Goal: Check status: Check status

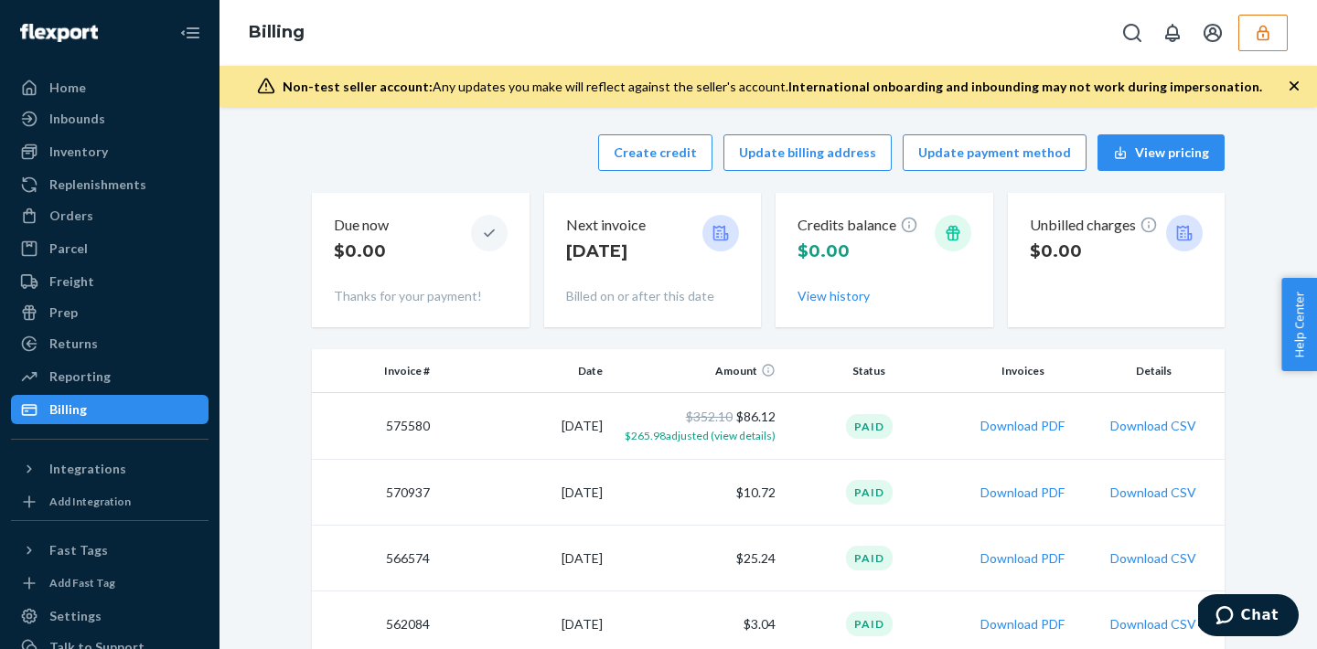
click at [1278, 21] on button "button" at bounding box center [1262, 33] width 49 height 37
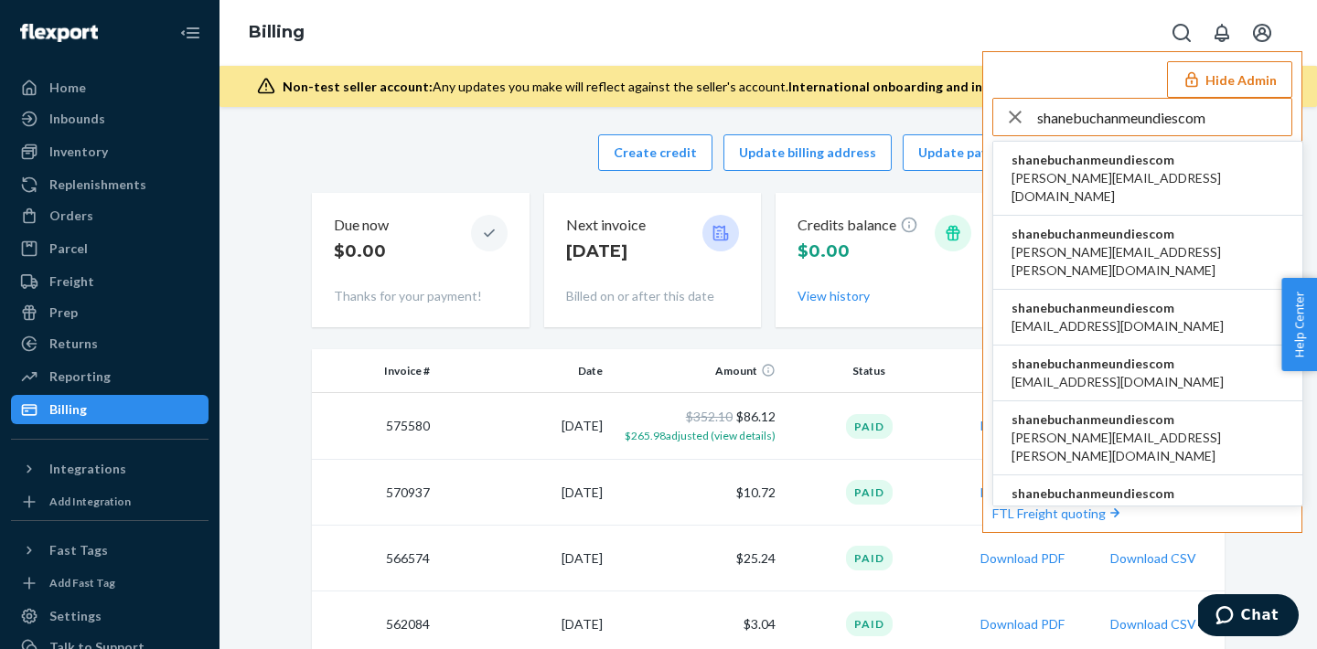
type input "shanebuchanmeundiescom"
click at [1060, 164] on span "shanebuchanmeundiescom" at bounding box center [1147, 160] width 273 height 18
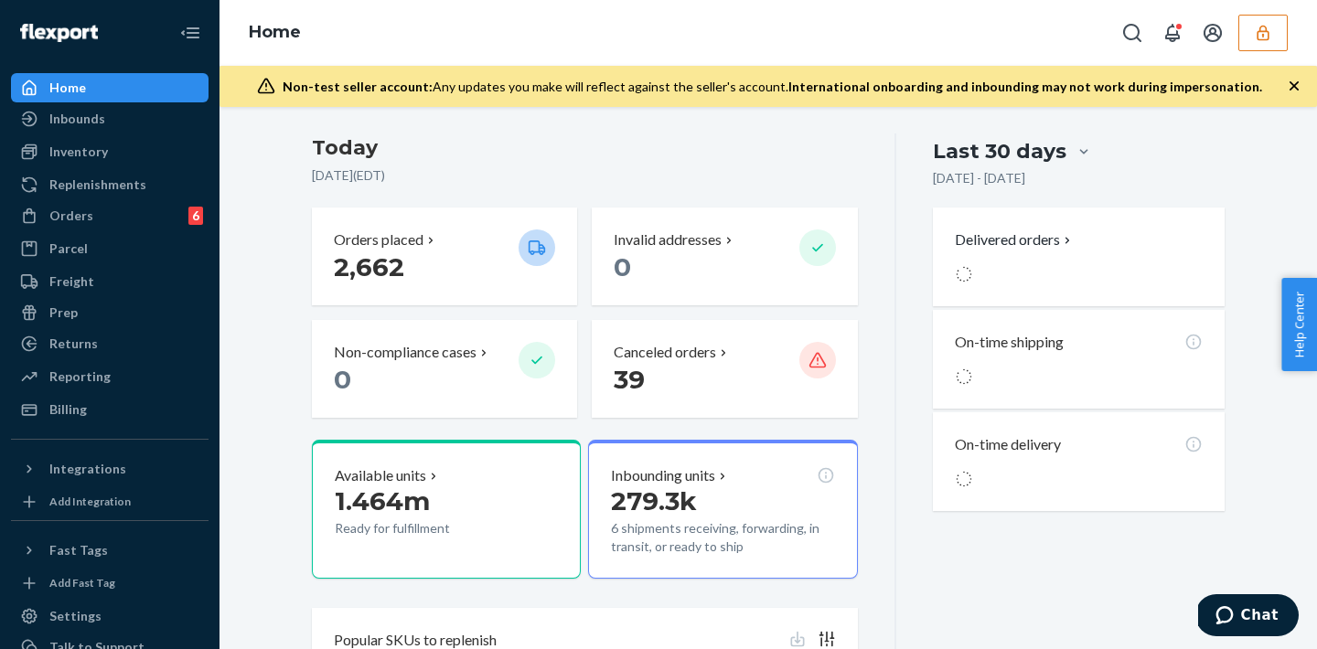
scroll to position [248, 0]
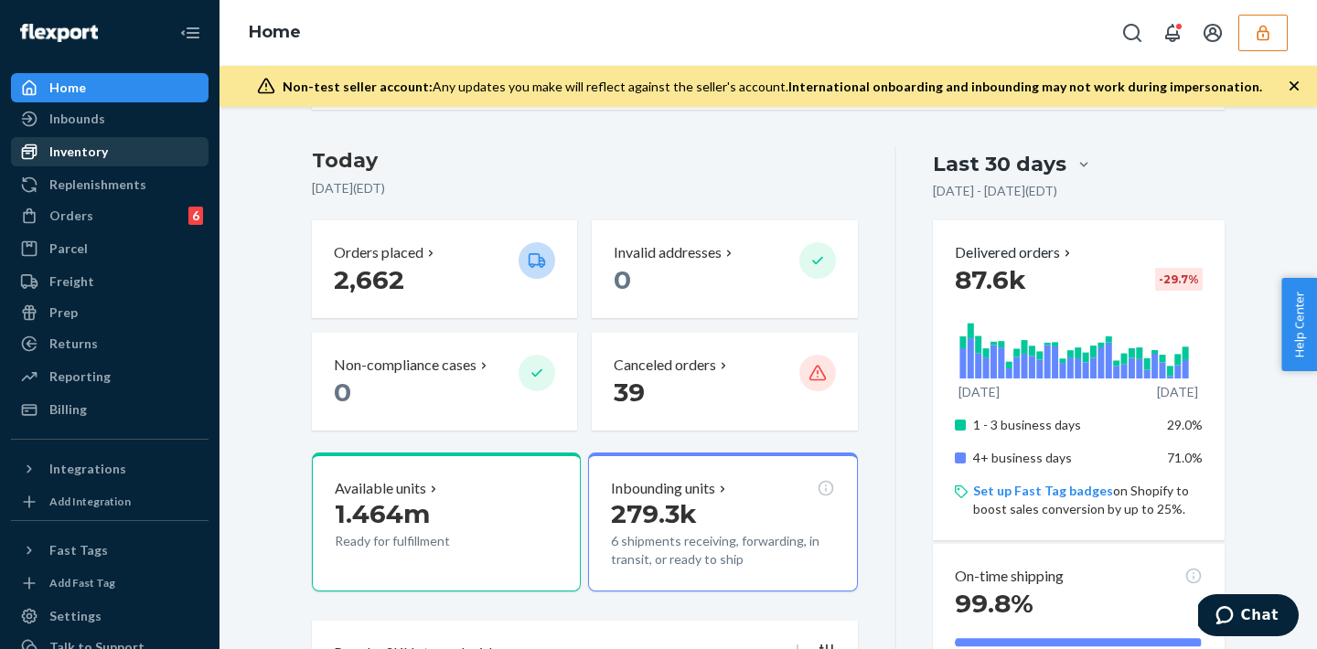
click at [62, 153] on div "Inventory" at bounding box center [78, 152] width 59 height 18
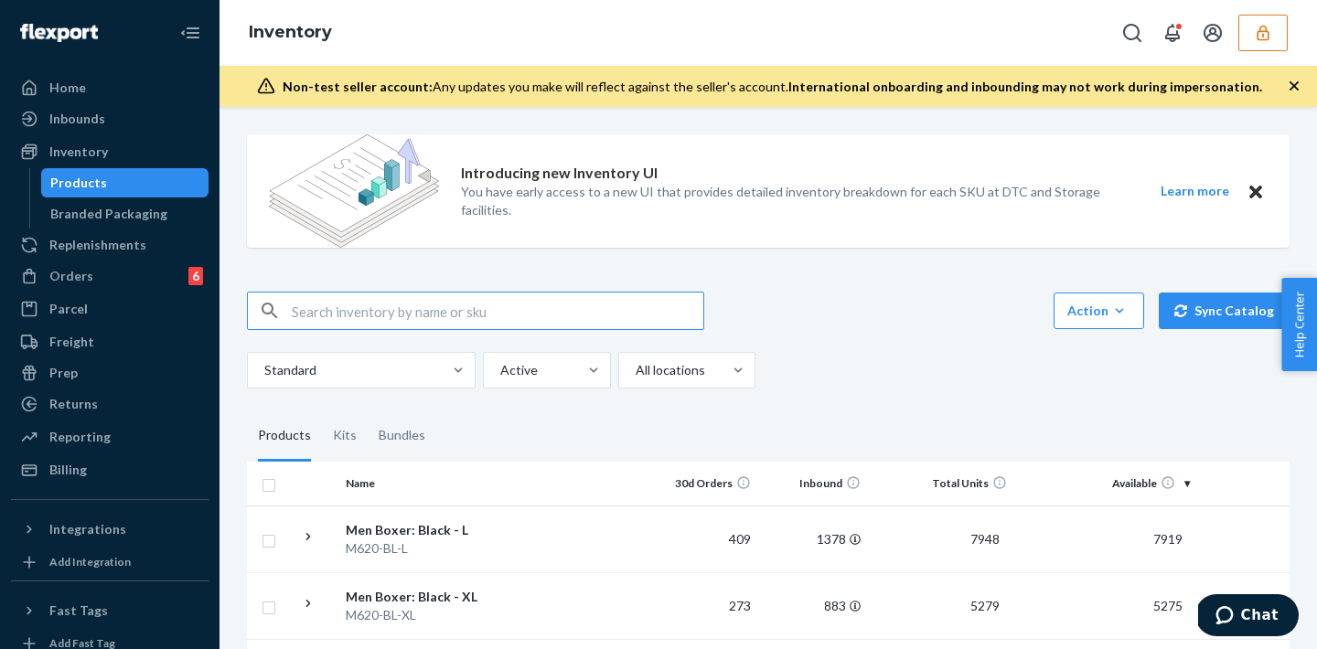
paste input "D4LUSEHAX87"
type input "D4LUSEHAX87"
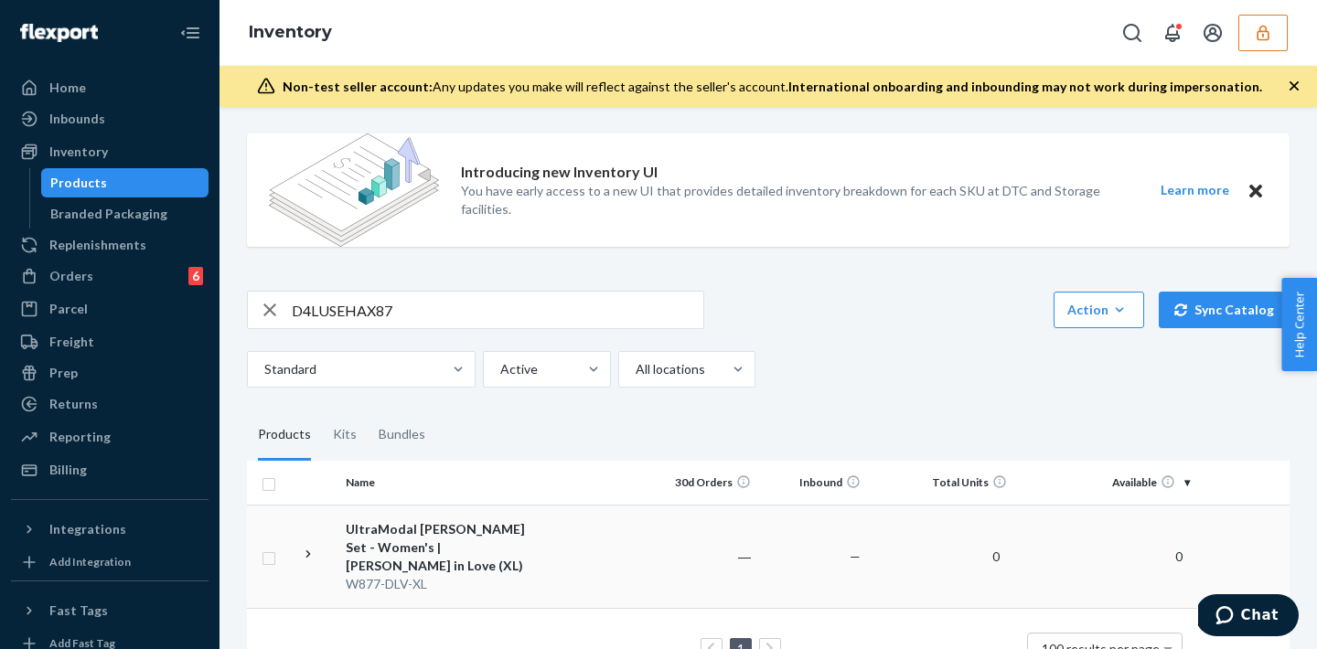
scroll to position [40, 0]
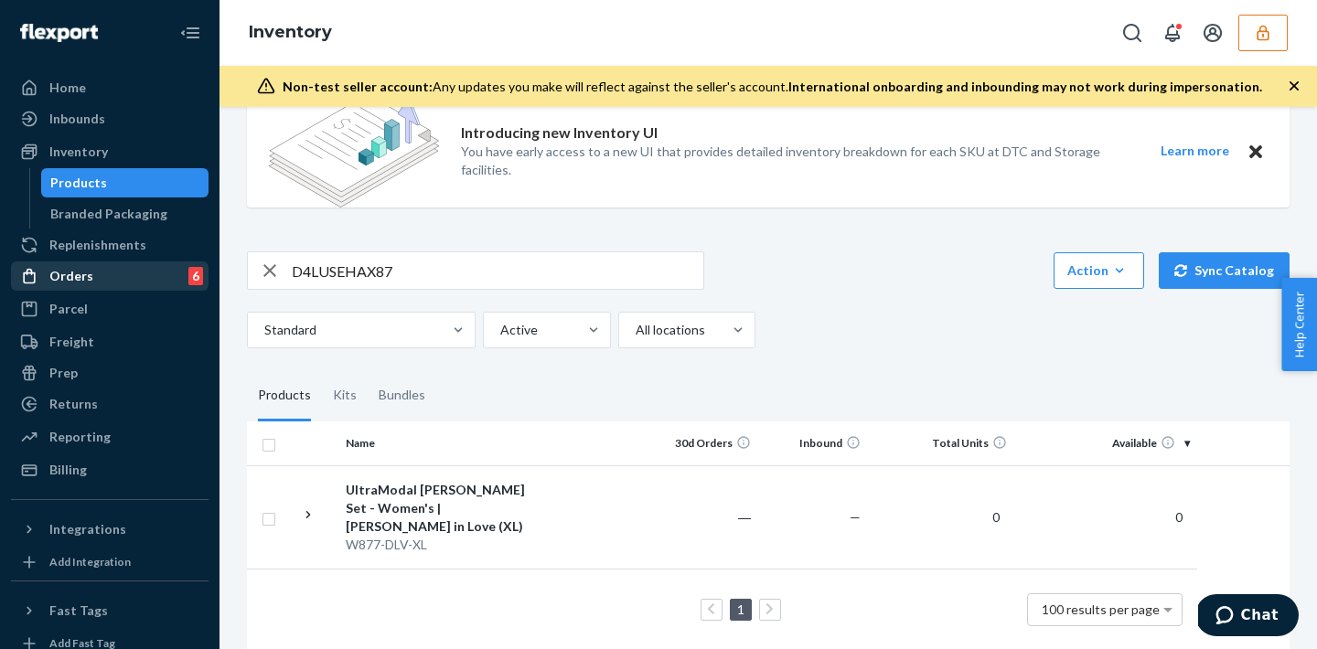
click at [106, 283] on div "Orders 6" at bounding box center [110, 276] width 194 height 26
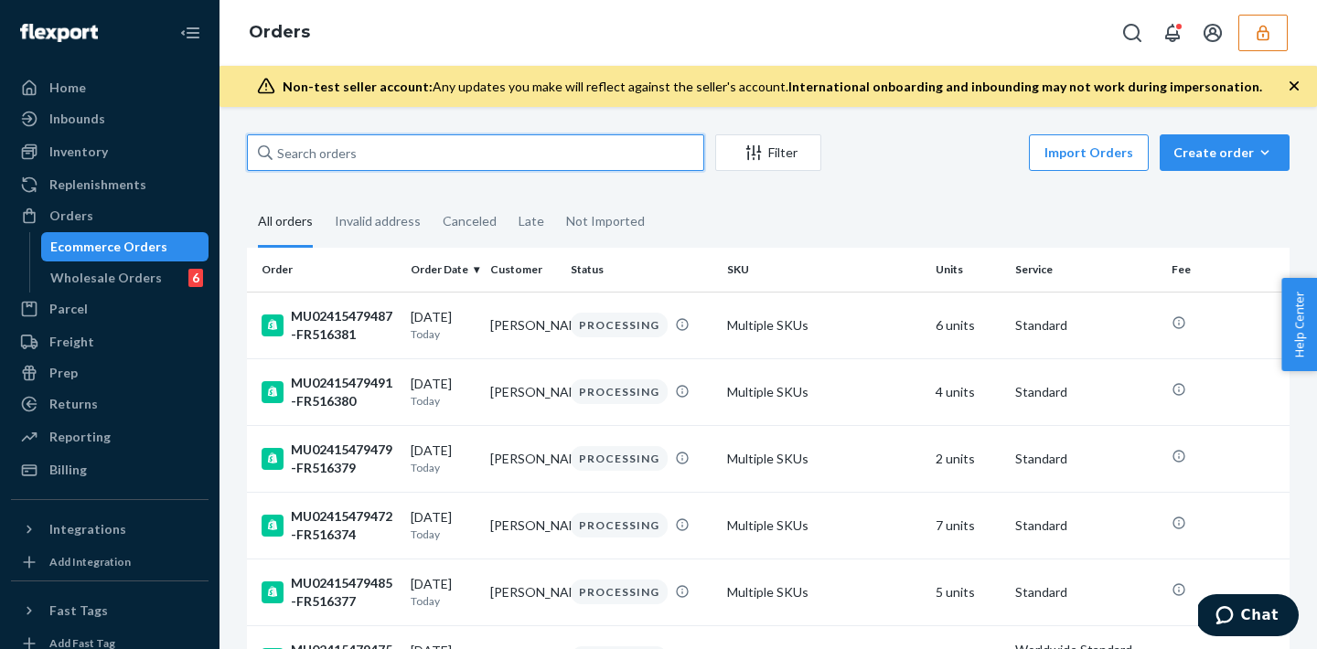
click at [328, 154] on input "text" at bounding box center [475, 152] width 457 height 37
paste input "D4LUSEHAX87"
type input "D4LUSEHAX87"
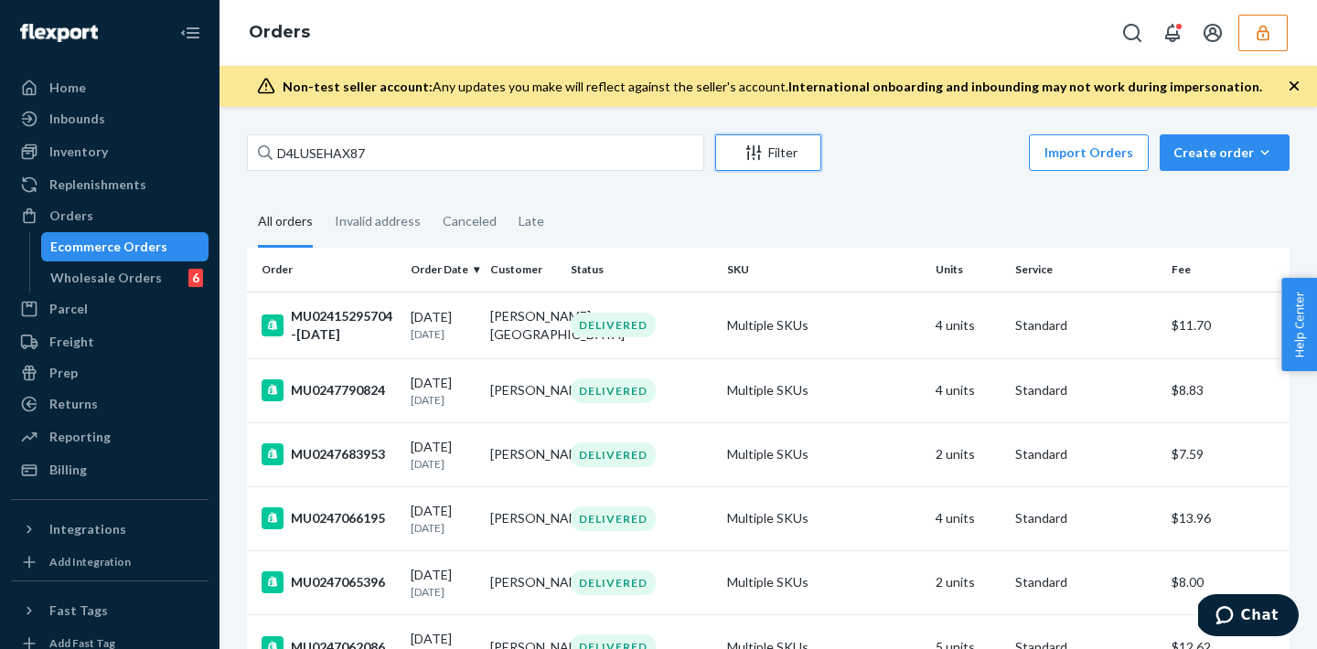
click at [783, 164] on button "Filter" at bounding box center [768, 152] width 106 height 37
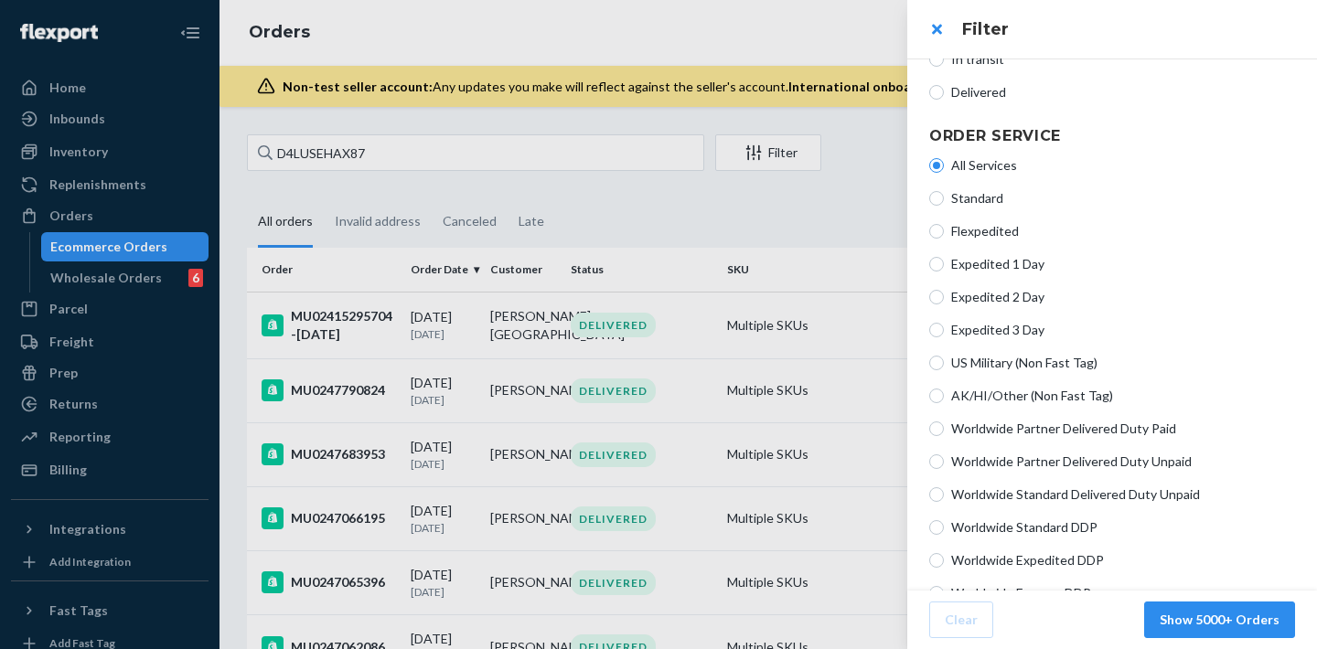
scroll to position [507, 0]
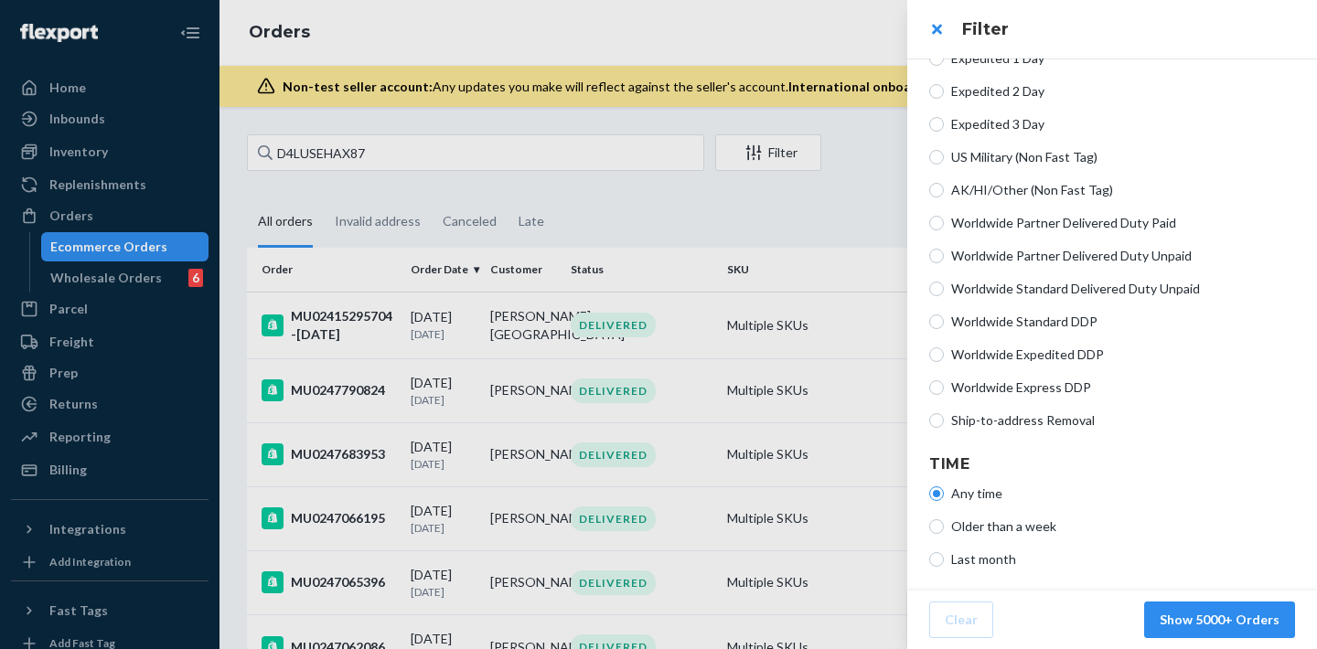
click at [1030, 424] on span "Ship-to-address Removal" at bounding box center [1123, 421] width 344 height 18
click at [944, 424] on input "Ship-to-address Removal" at bounding box center [936, 420] width 15 height 15
radio input "true"
radio input "false"
click at [1186, 616] on button "Show 0 Orders" at bounding box center [1234, 620] width 121 height 37
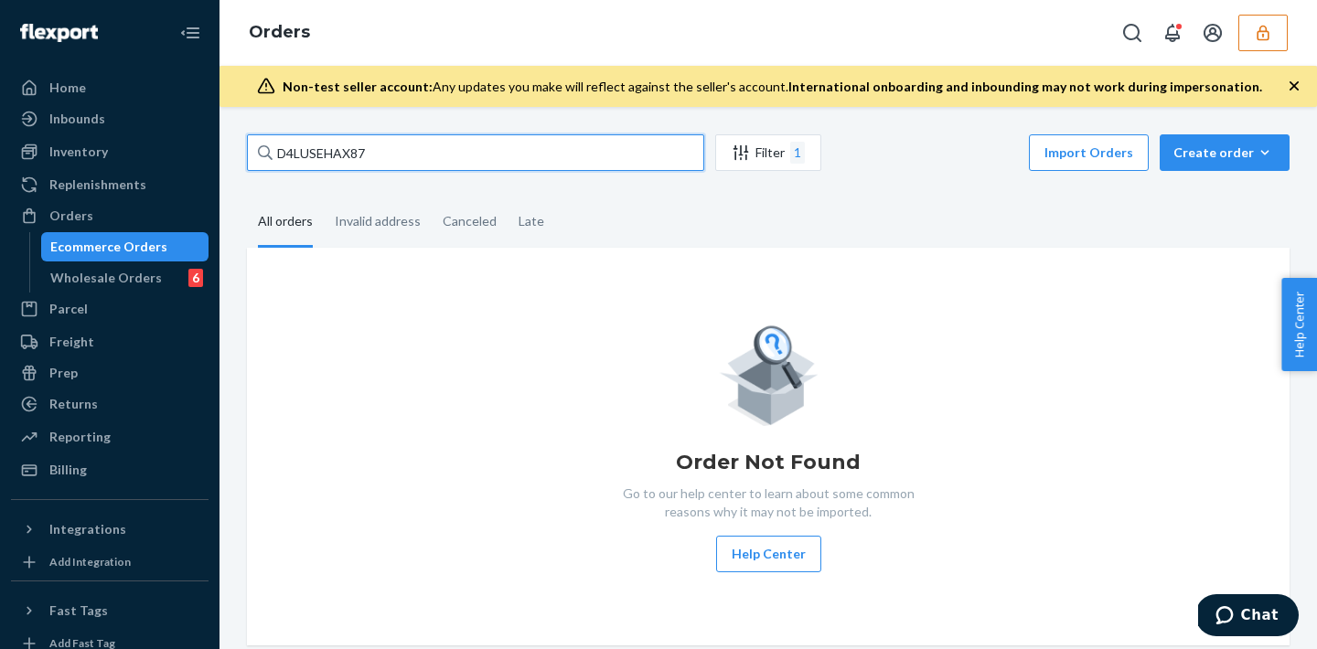
drag, startPoint x: 390, startPoint y: 153, endPoint x: 237, endPoint y: 118, distance: 157.5
click at [237, 118] on div "D4LUSEHAX87 Filter 1 Import Orders Create order Ecommerce order Removal order A…" at bounding box center [767, 378] width 1097 height 542
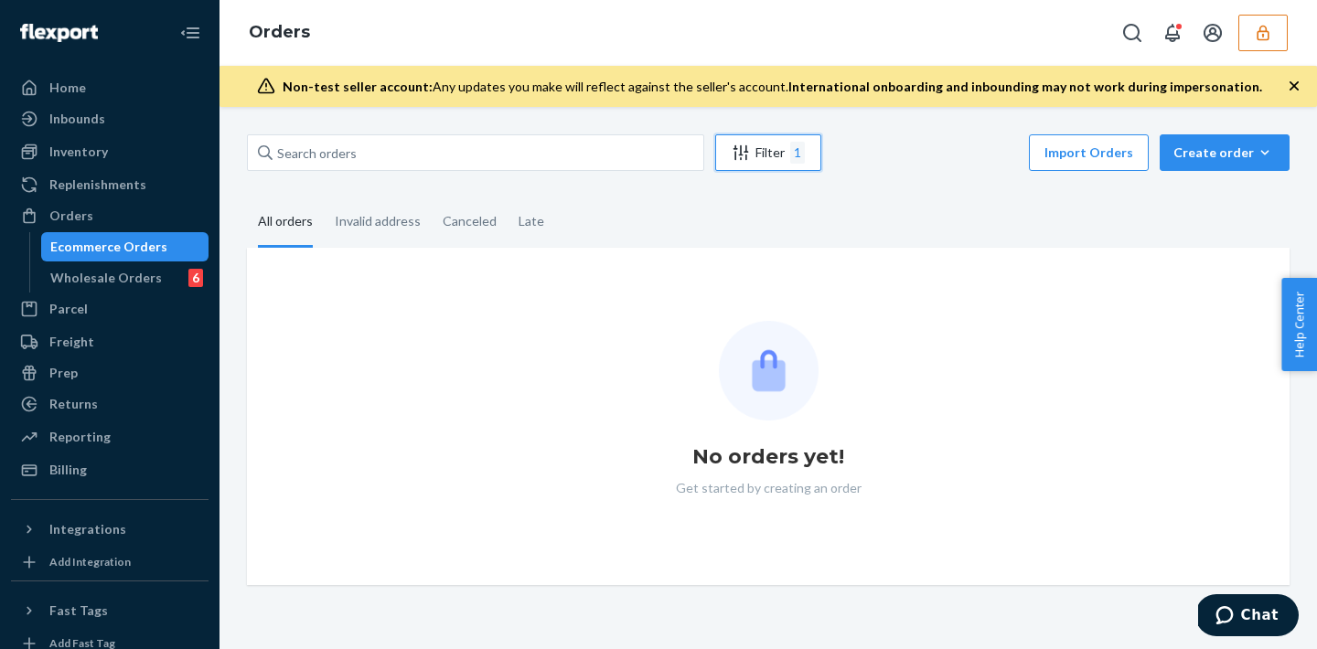
click at [769, 157] on div "Filter 1" at bounding box center [768, 153] width 104 height 22
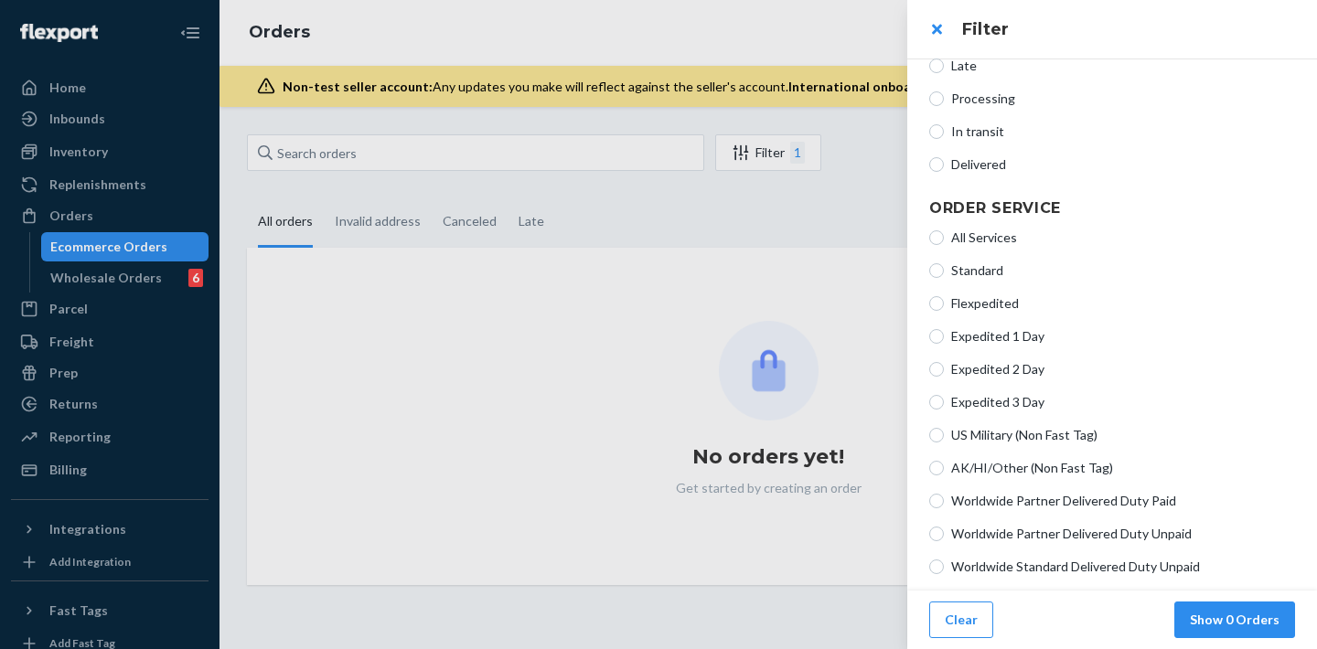
scroll to position [478, 0]
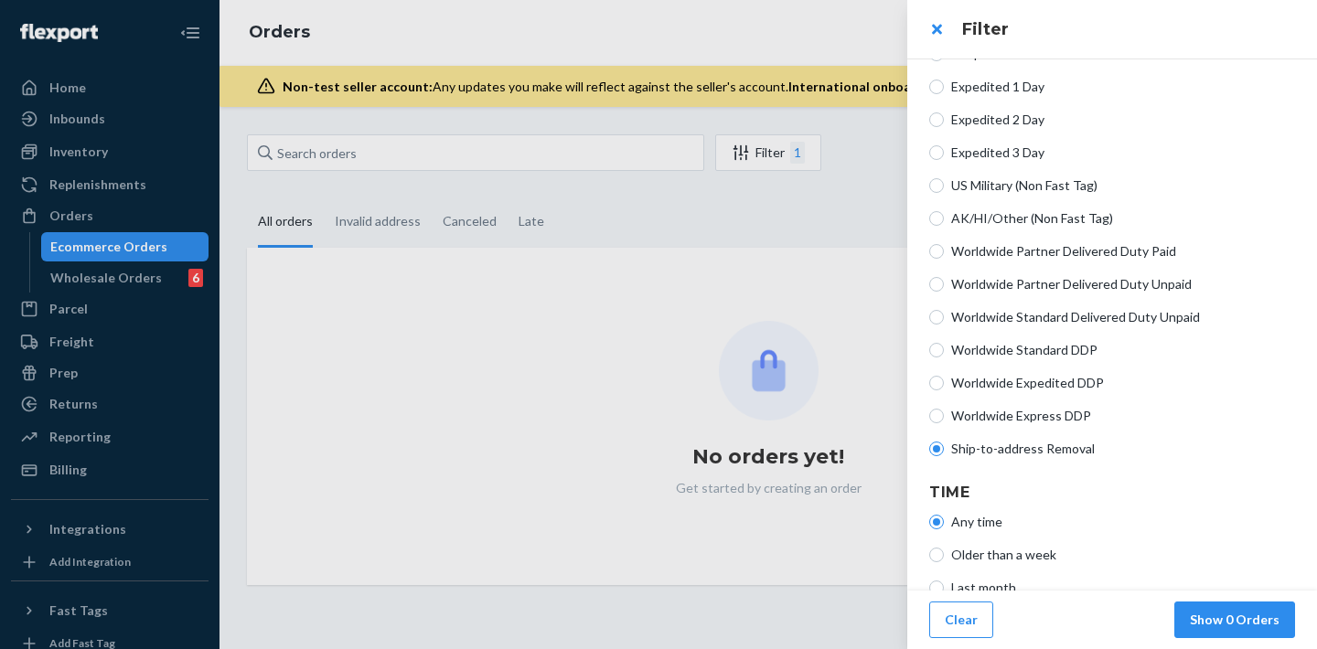
click at [1067, 450] on span "Ship-to-address Removal" at bounding box center [1123, 449] width 344 height 18
click at [944, 450] on input "Ship-to-address Removal" at bounding box center [936, 449] width 15 height 15
click at [1260, 615] on button "Show 0 Orders" at bounding box center [1234, 620] width 121 height 37
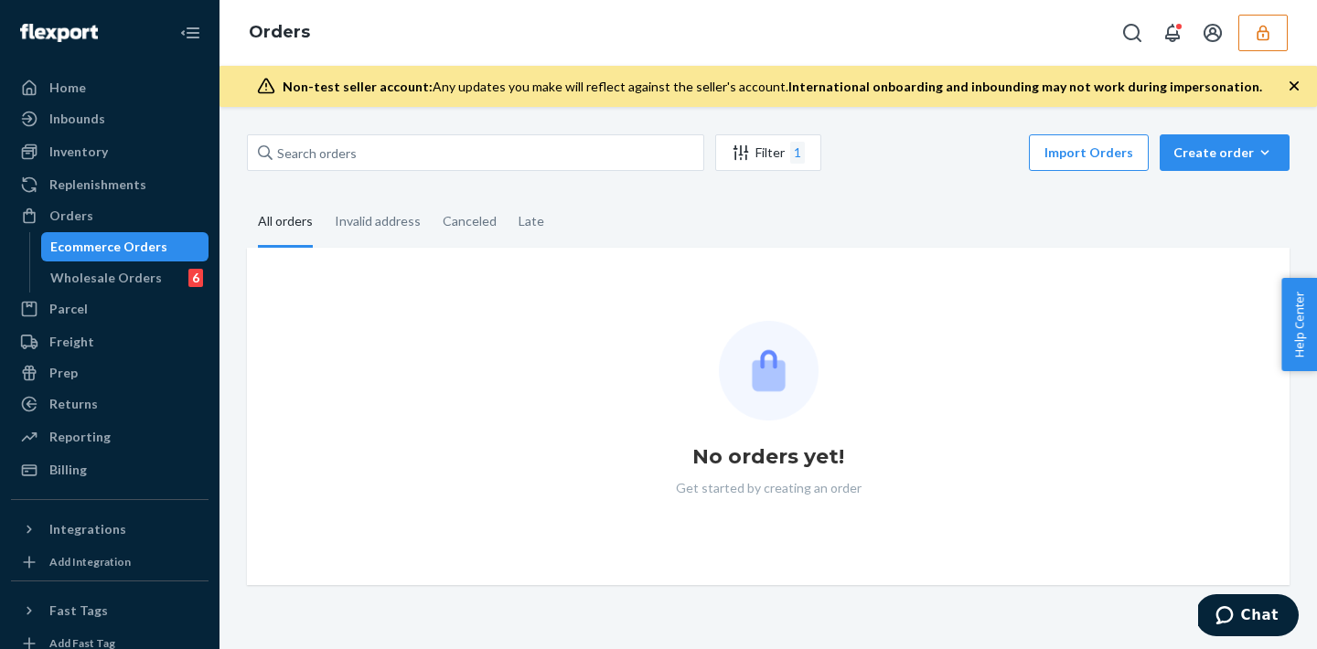
click at [1260, 26] on icon "button" at bounding box center [1263, 33] width 12 height 16
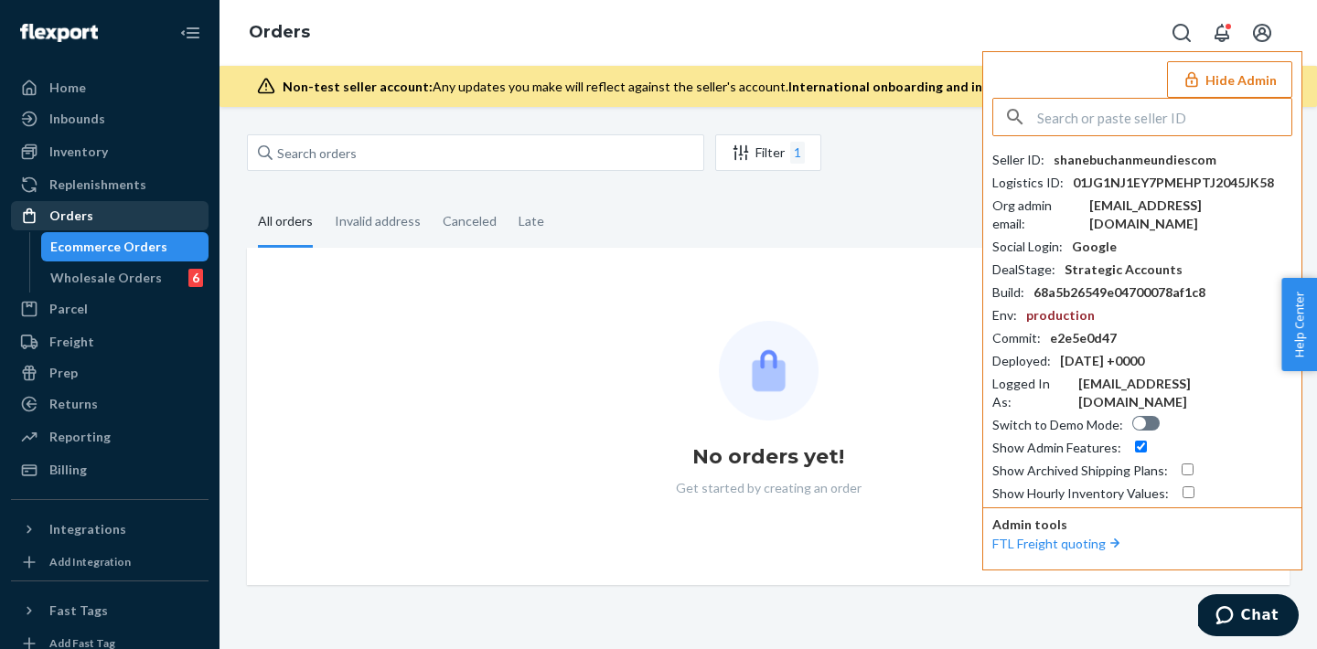
click at [70, 218] on div "Orders" at bounding box center [71, 216] width 44 height 18
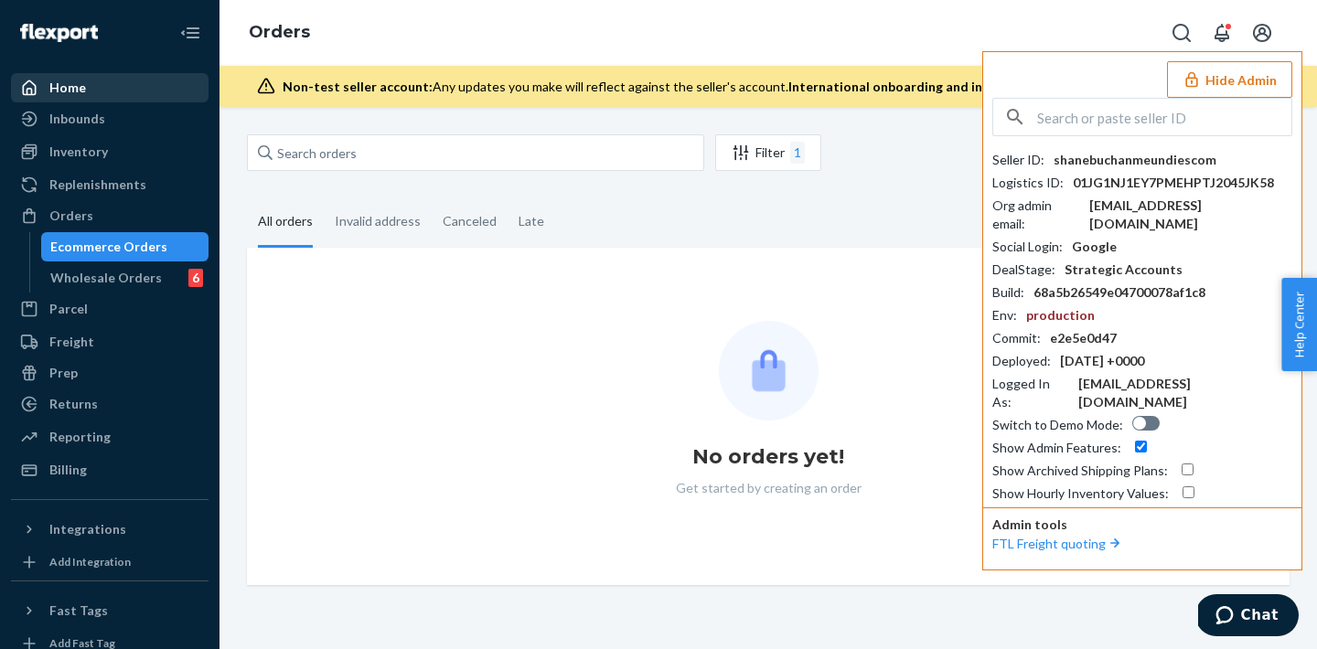
click at [108, 92] on div "Home" at bounding box center [110, 88] width 194 height 26
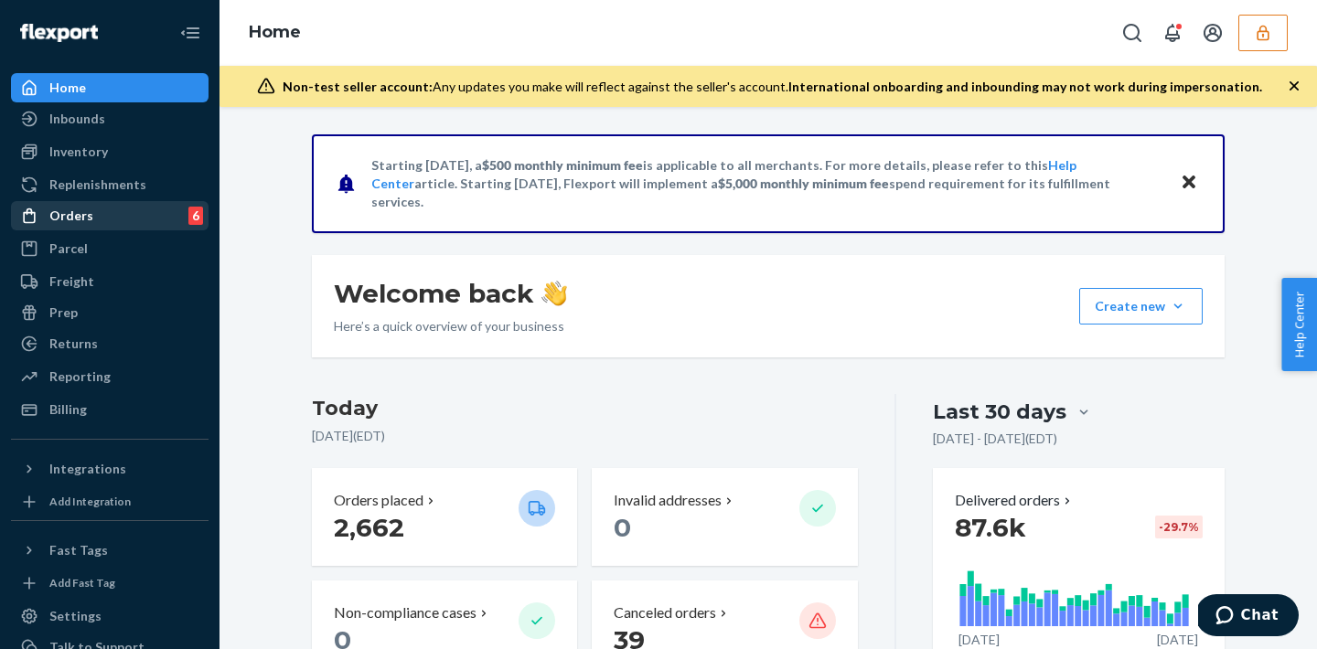
click at [117, 218] on div "Orders 6" at bounding box center [110, 216] width 194 height 26
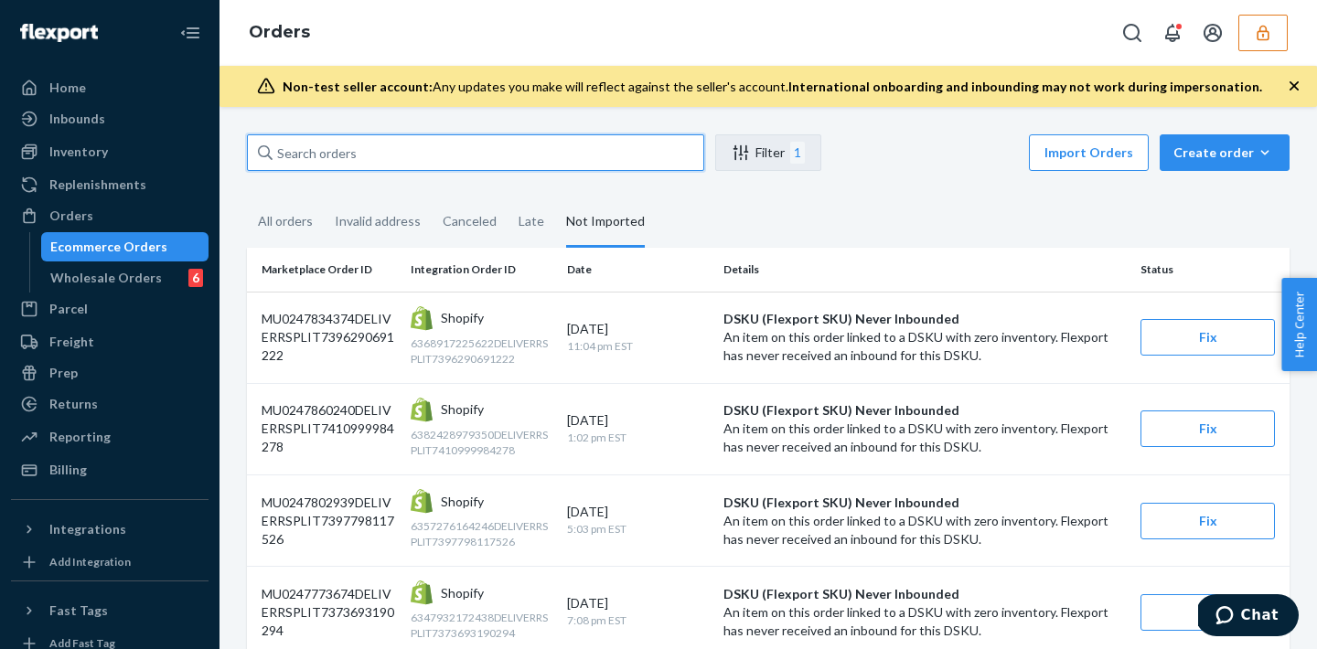
click at [291, 157] on input "text" at bounding box center [475, 152] width 457 height 37
paste input "D4LUSEHAX87"
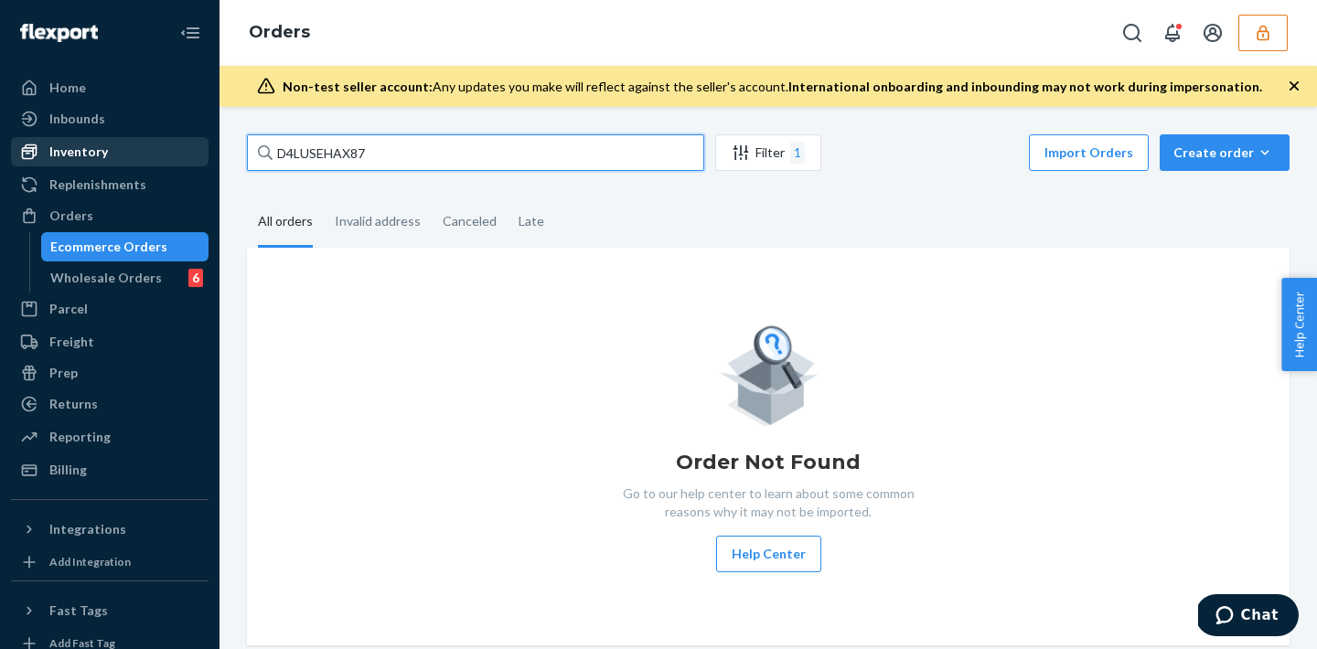
type input "D4LUSEHAX87"
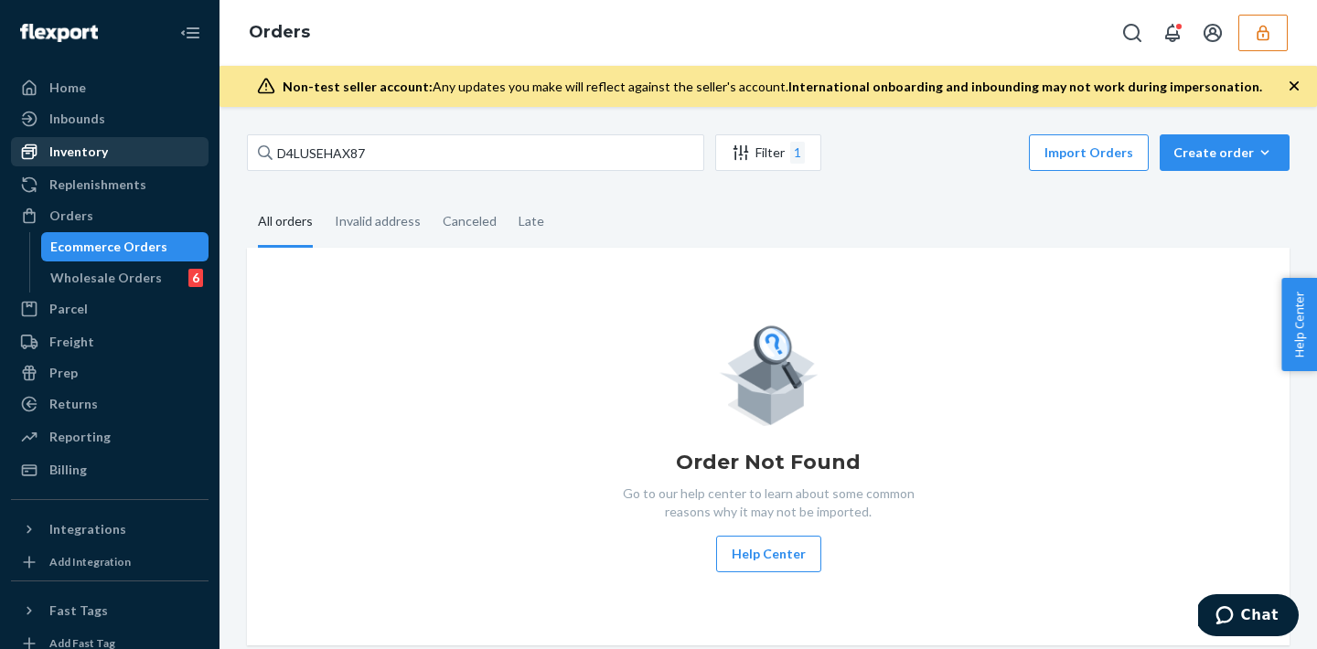
click at [93, 153] on div "Inventory" at bounding box center [78, 152] width 59 height 18
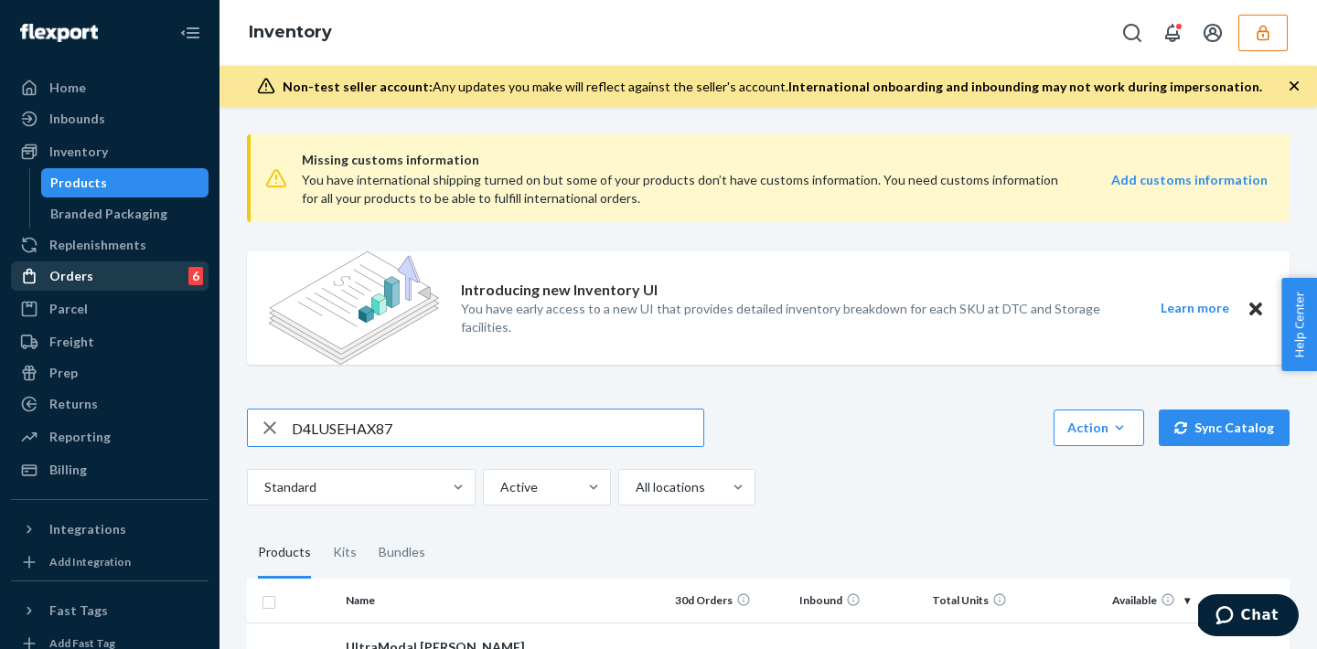
click at [62, 275] on div "Orders" at bounding box center [71, 276] width 44 height 18
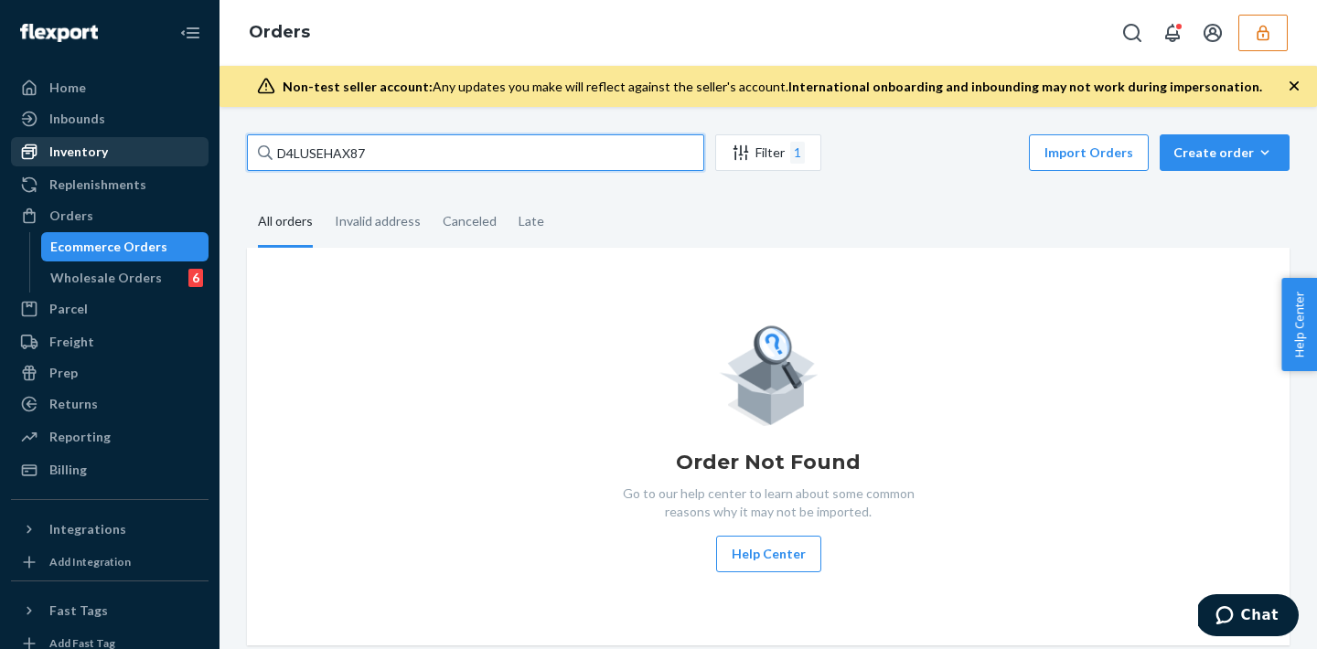
drag, startPoint x: 387, startPoint y: 157, endPoint x: 207, endPoint y: 141, distance: 180.9
click at [207, 141] on div "Home Inbounds Shipping Plans Problems Inventory Products Branded Packaging Repl…" at bounding box center [658, 324] width 1317 height 649
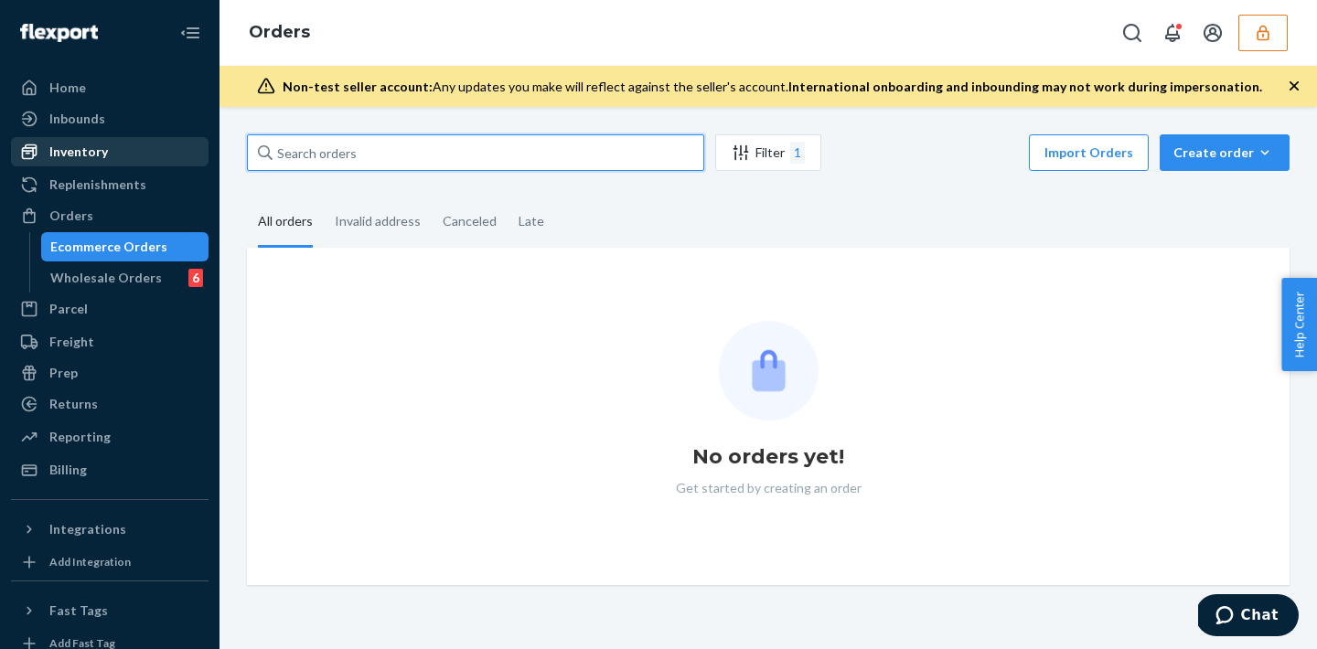
paste input "131208376"
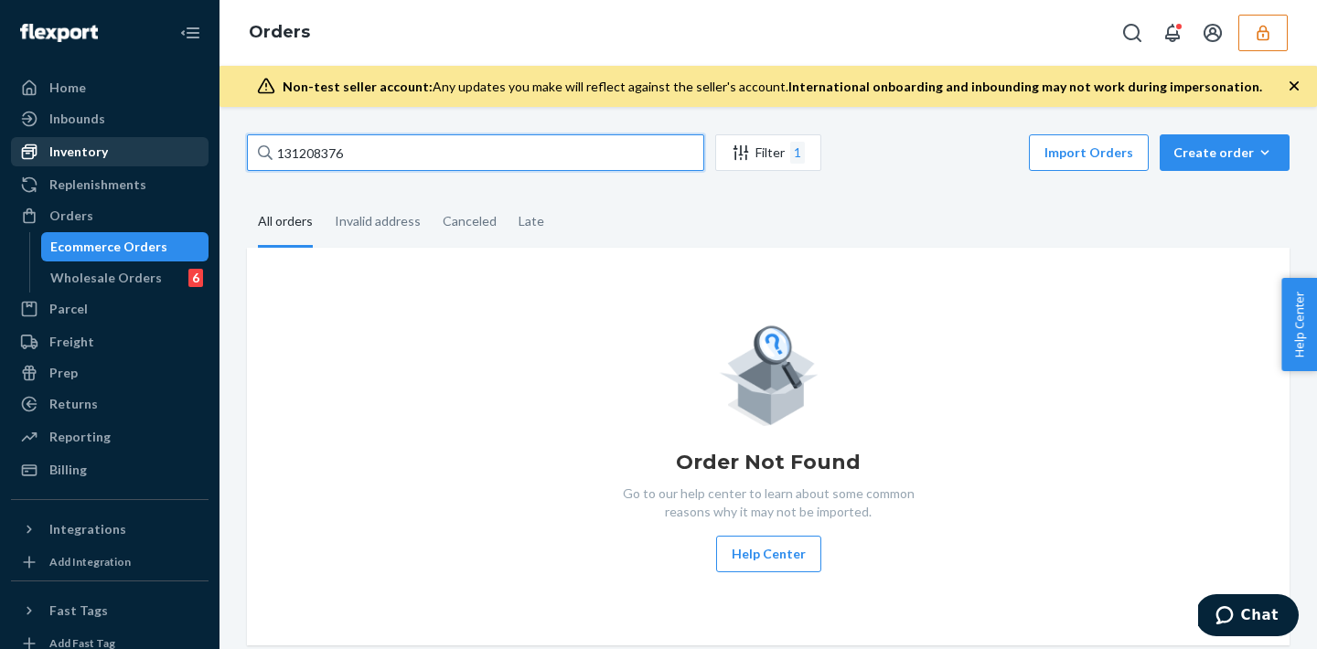
type input "131208376"
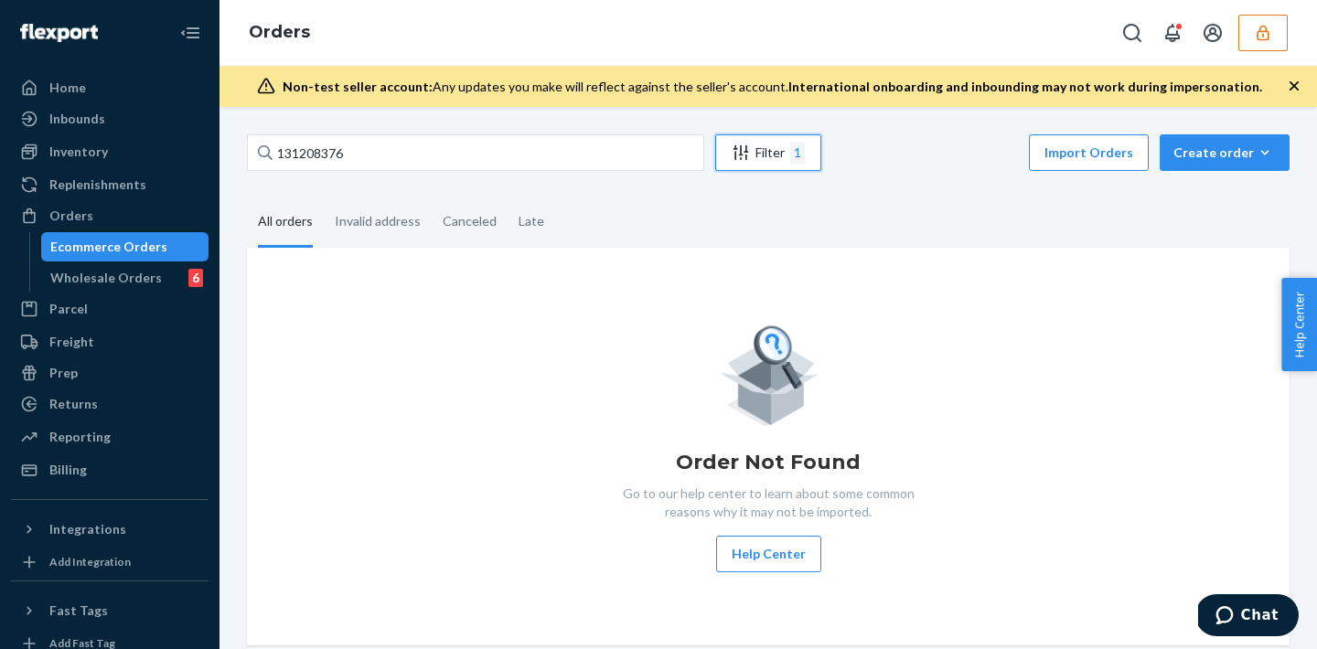
click at [793, 158] on div "1" at bounding box center [797, 153] width 15 height 22
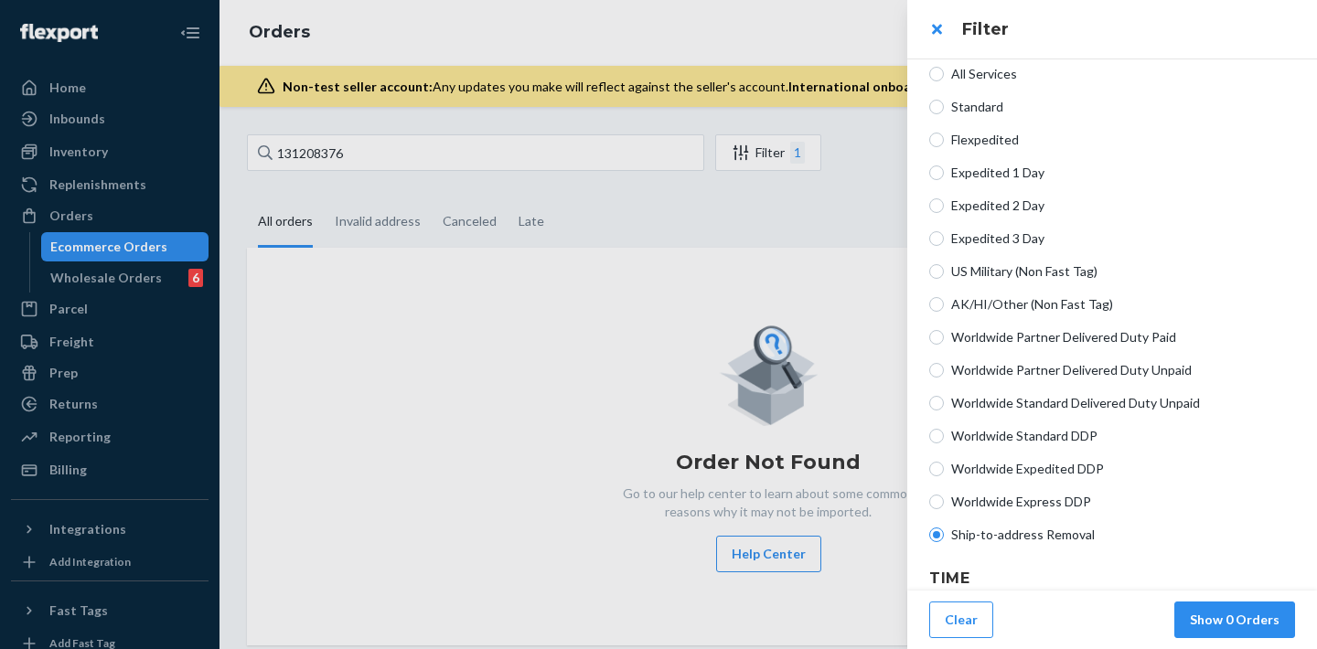
scroll to position [395, 0]
click at [975, 71] on span "All Services" at bounding box center [1123, 71] width 344 height 18
click at [944, 71] on input "All Services" at bounding box center [936, 71] width 15 height 15
radio input "true"
radio input "false"
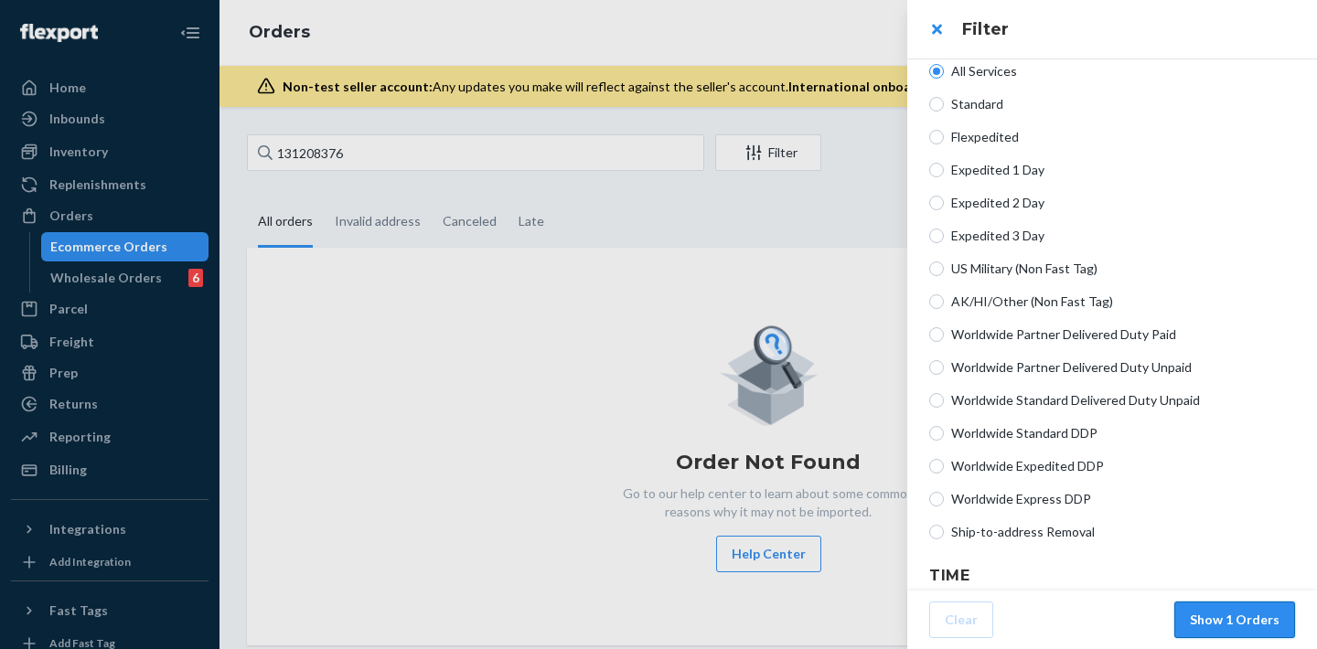
click at [1226, 637] on button "Show 1 Orders" at bounding box center [1234, 620] width 121 height 37
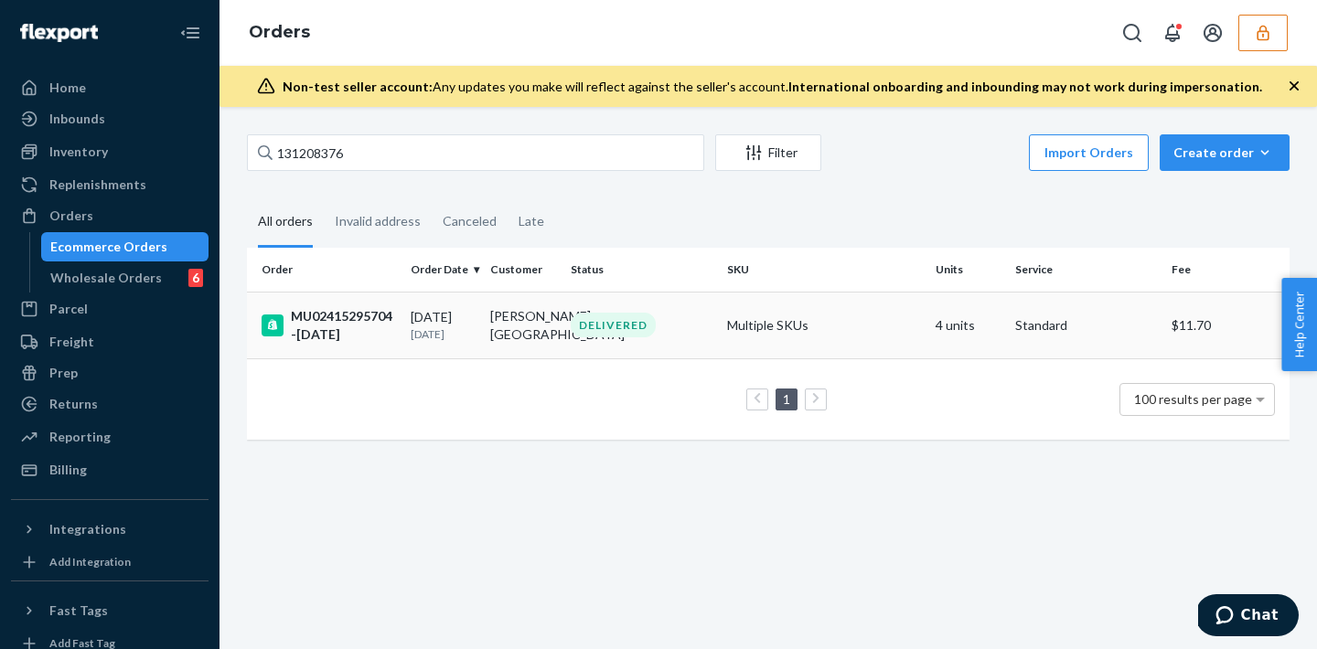
click at [450, 326] on p "[DATE]" at bounding box center [443, 334] width 65 height 16
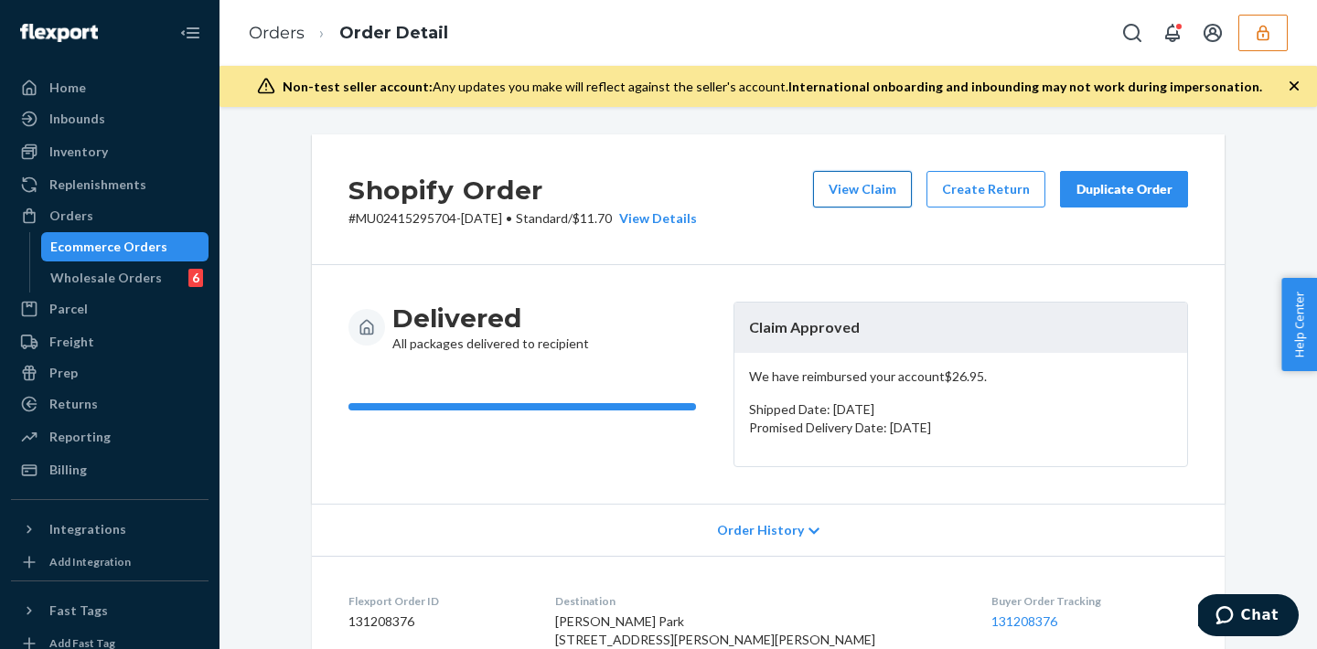
click at [878, 184] on button "View Claim" at bounding box center [862, 189] width 99 height 37
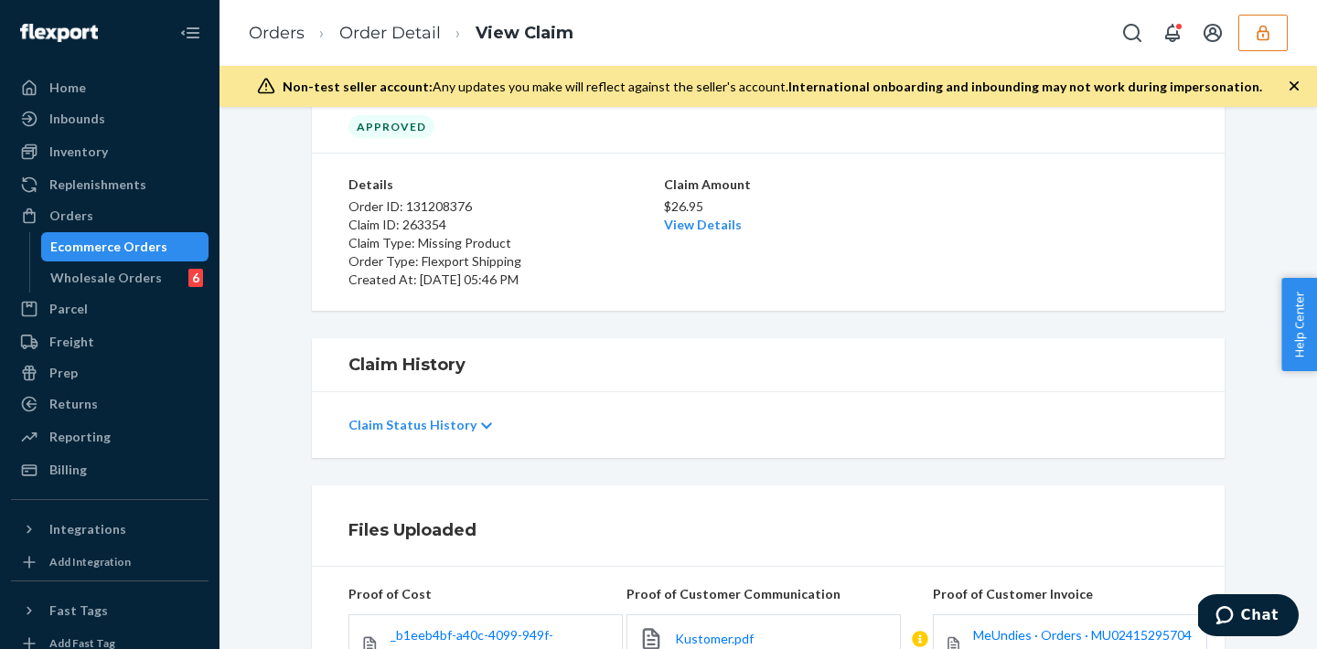
scroll to position [271, 0]
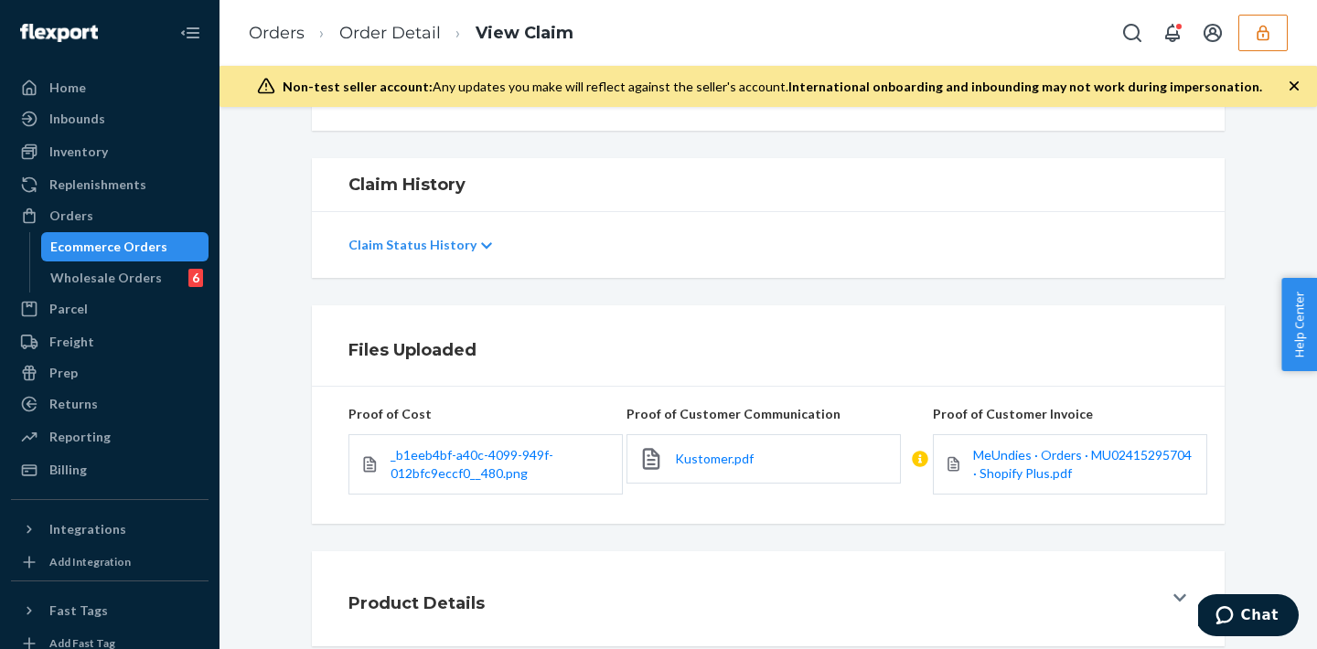
click at [1247, 47] on button "button" at bounding box center [1262, 33] width 49 height 37
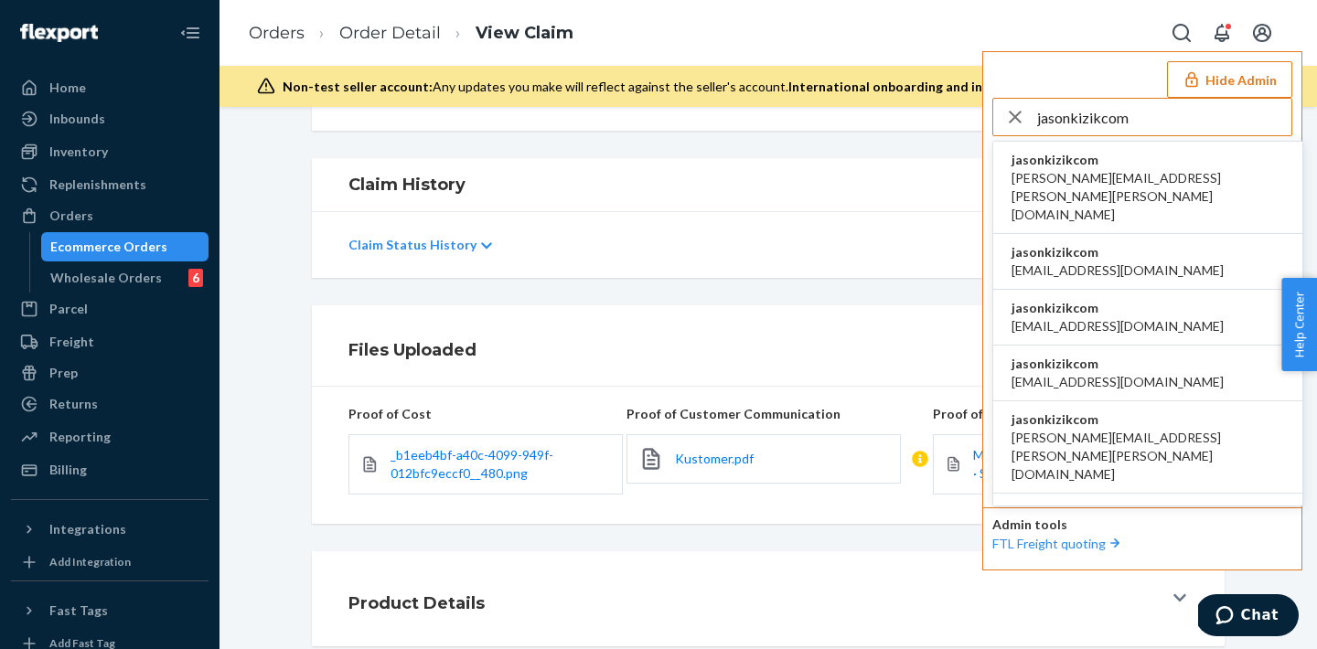
type input "jasonkizikcom"
click at [1083, 164] on span "jasonkizikcom" at bounding box center [1147, 160] width 273 height 18
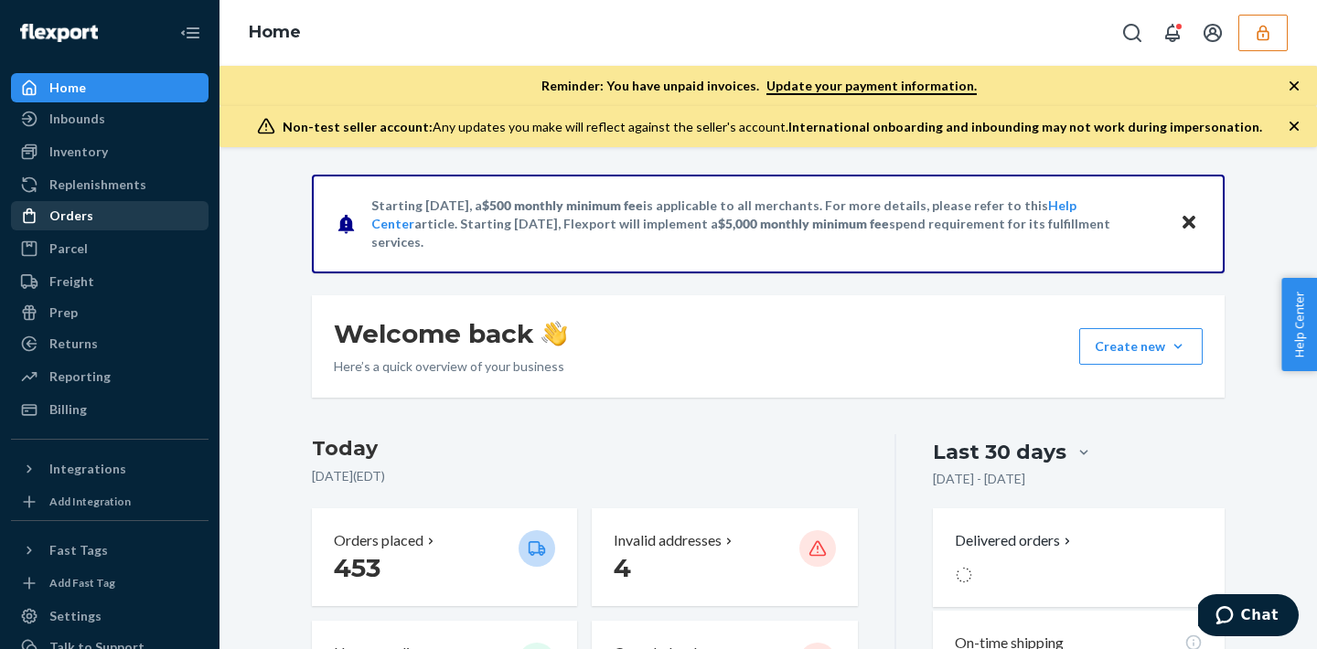
click at [71, 215] on div "Orders" at bounding box center [71, 216] width 44 height 18
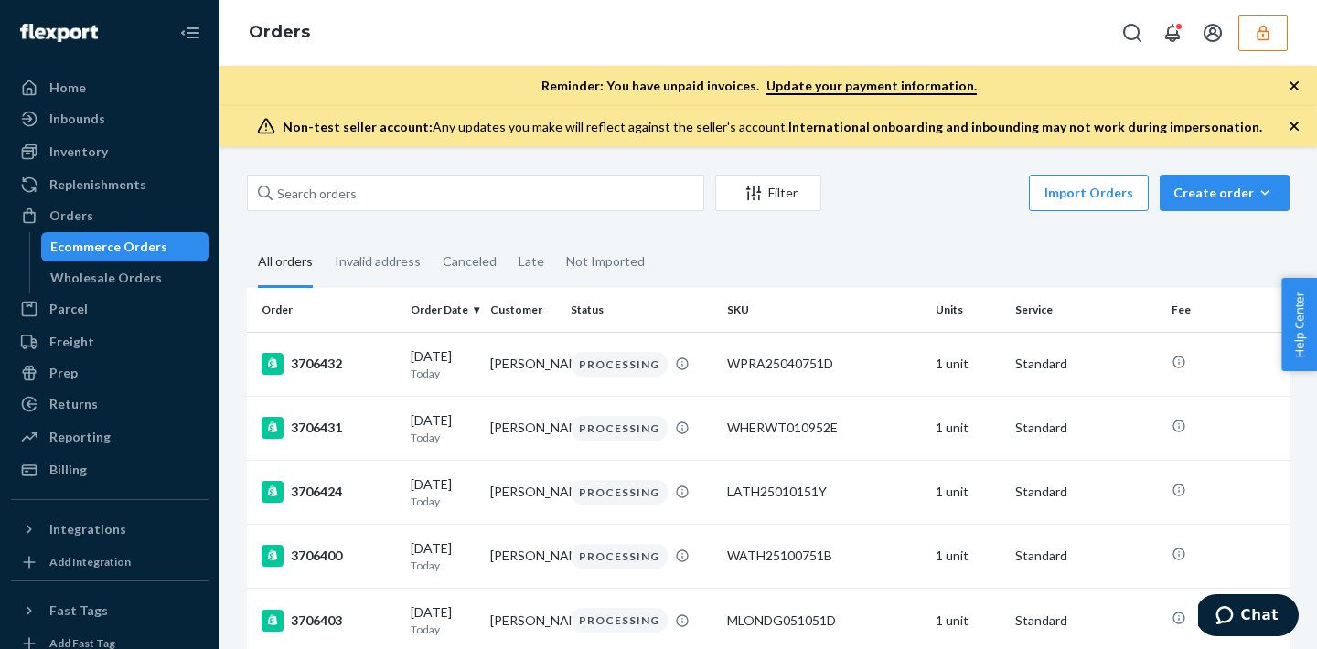
click at [361, 215] on div "Filter Import Orders Create order Ecommerce order Removal order" at bounding box center [768, 195] width 1043 height 41
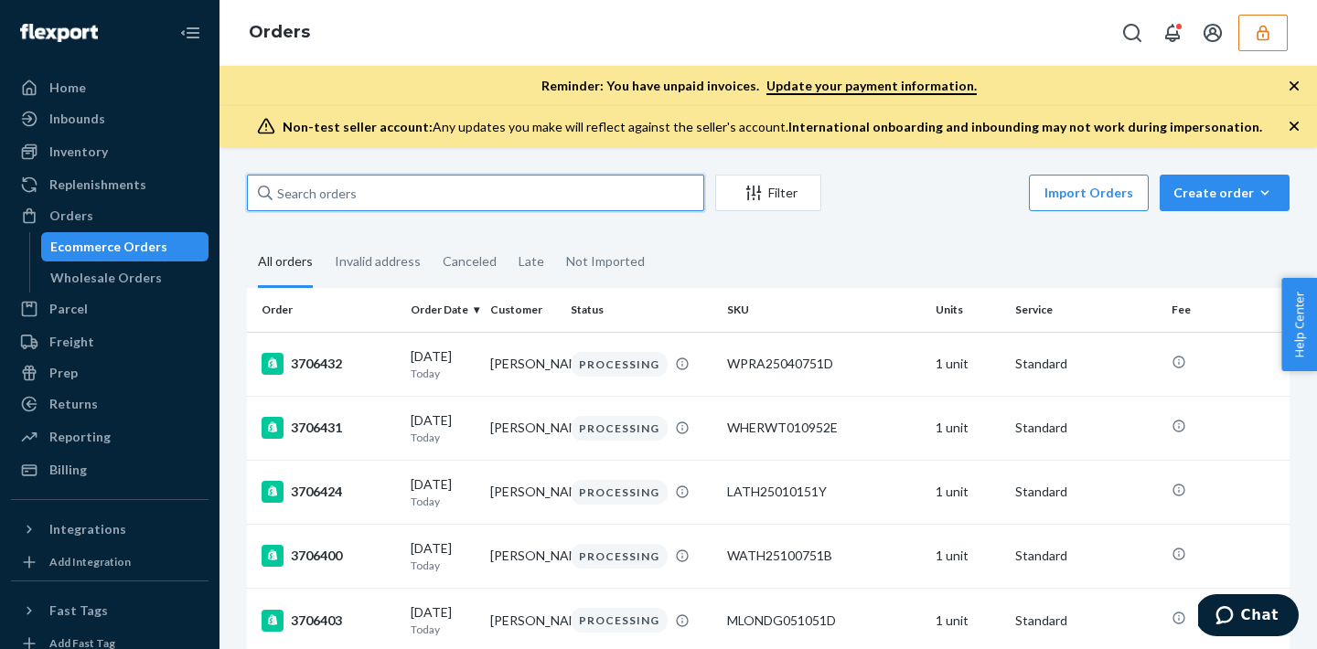
click at [360, 195] on input "text" at bounding box center [475, 193] width 457 height 37
paste input "132220455"
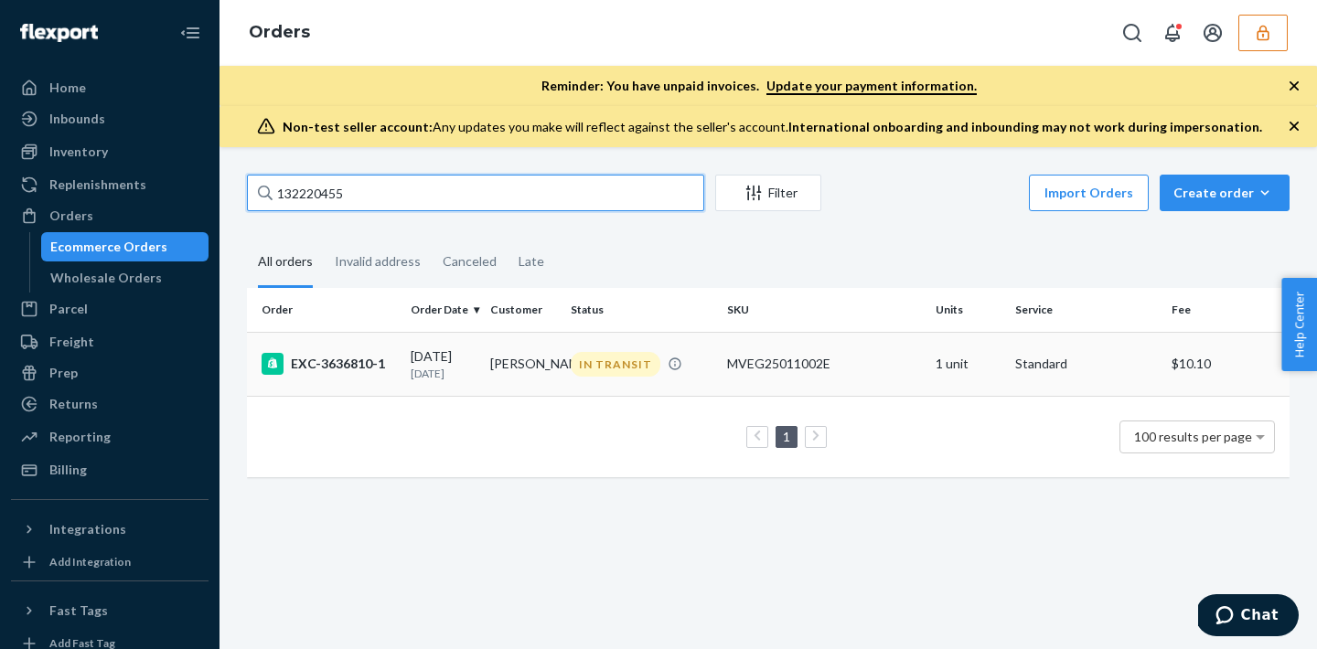
type input "132220455"
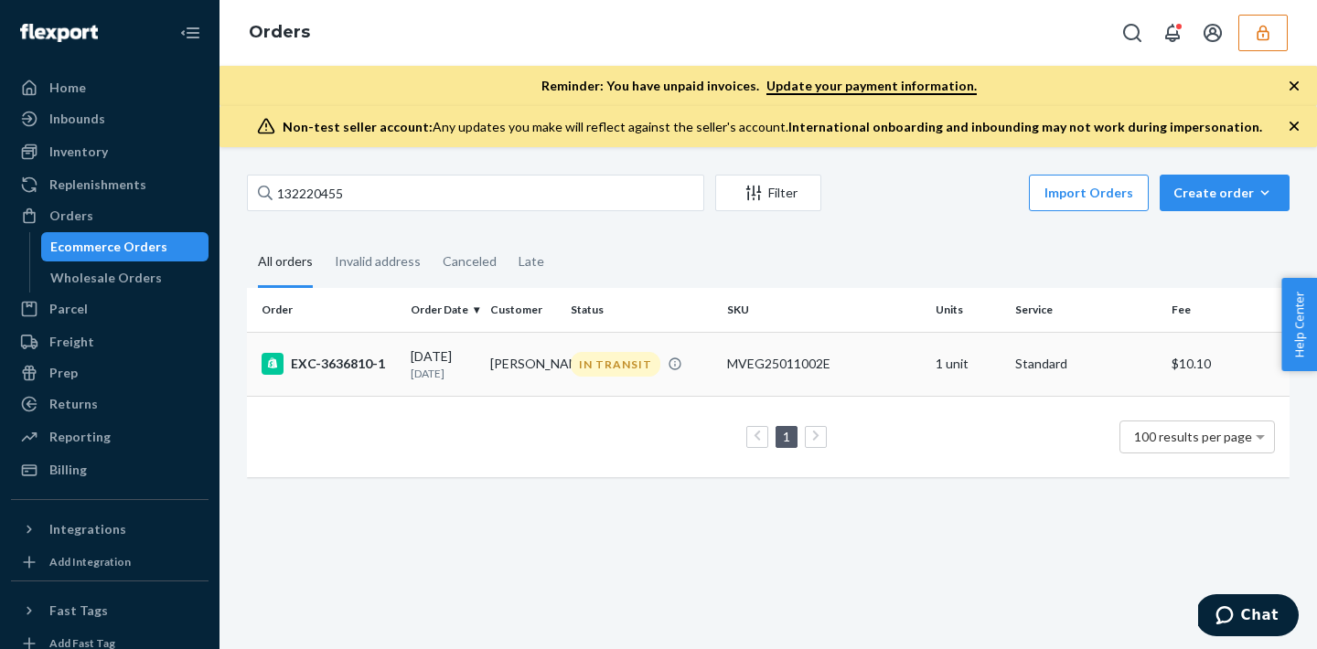
click at [528, 376] on td "Stephen Suarez" at bounding box center [523, 364] width 80 height 64
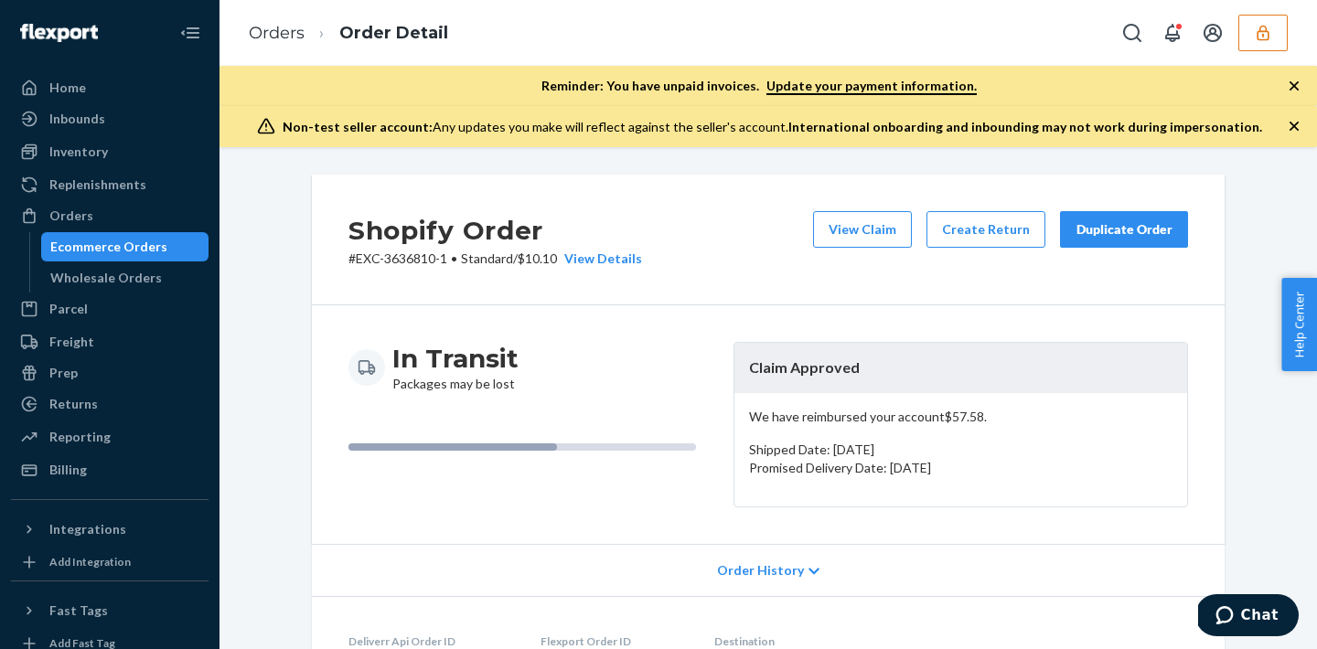
scroll to position [637, 0]
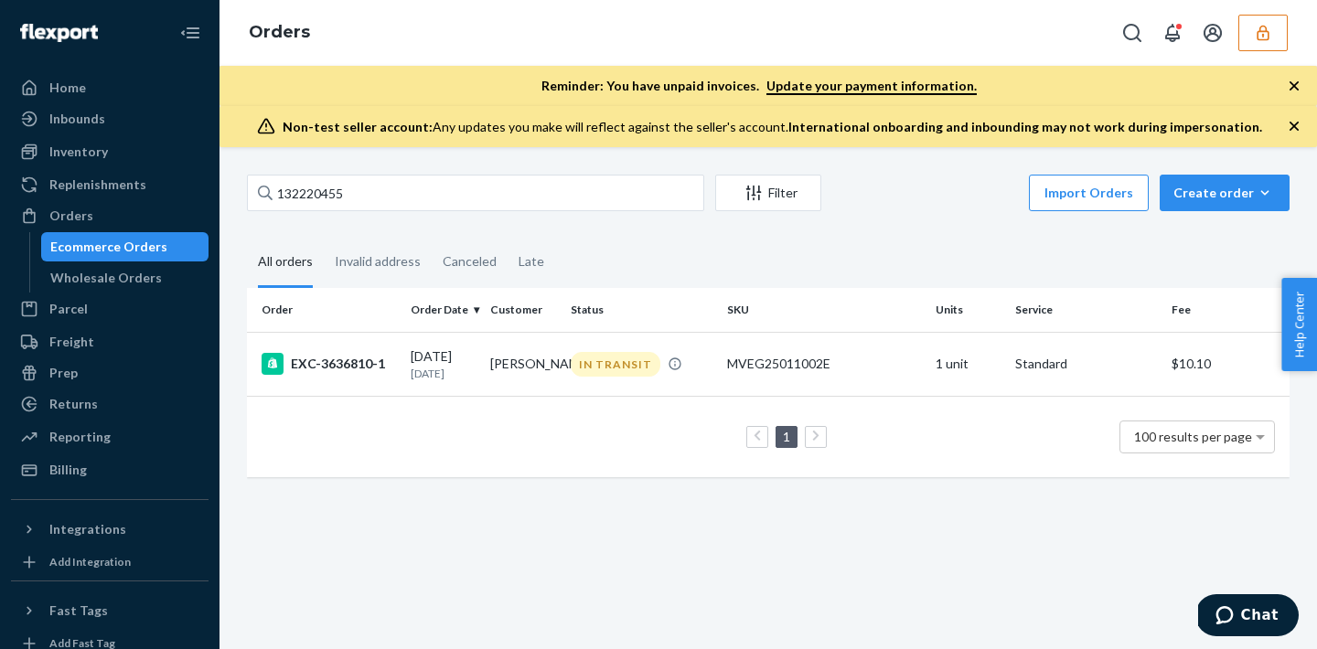
click at [1265, 27] on icon "button" at bounding box center [1263, 33] width 12 height 16
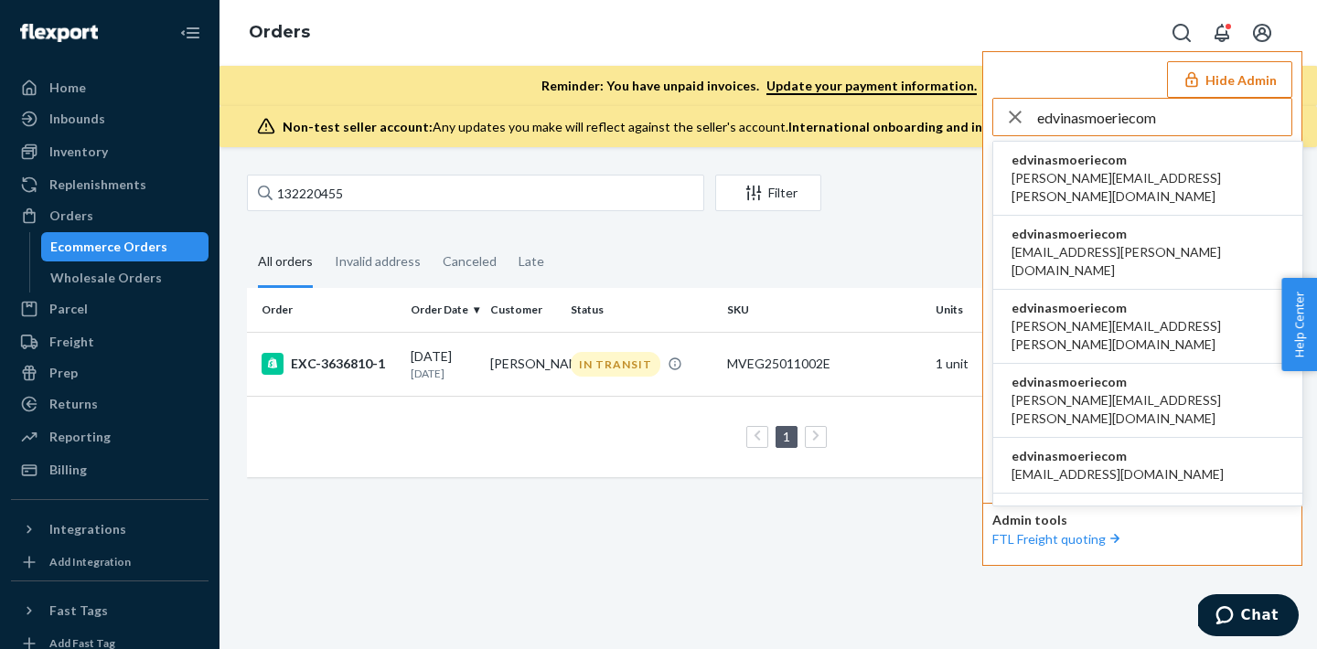
type input "edvinasmoeriecom"
click at [1080, 167] on span "edvinasmoeriecom" at bounding box center [1147, 160] width 273 height 18
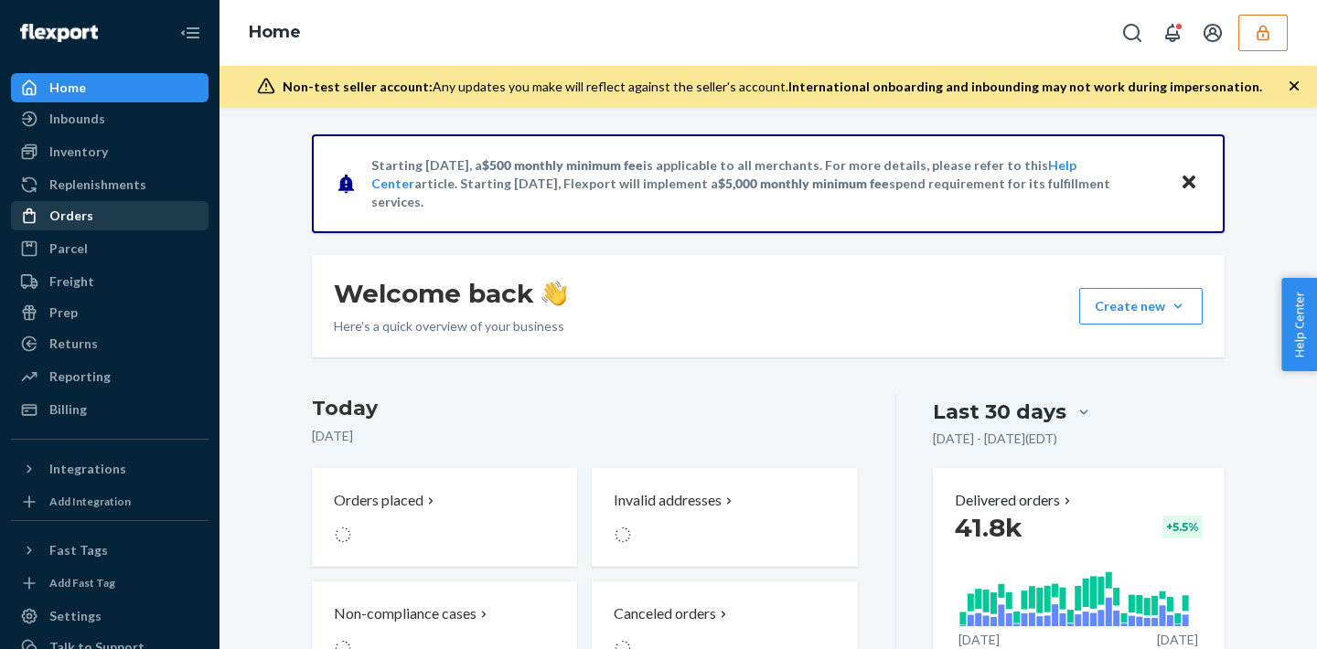
click at [84, 227] on div "Orders" at bounding box center [110, 216] width 194 height 26
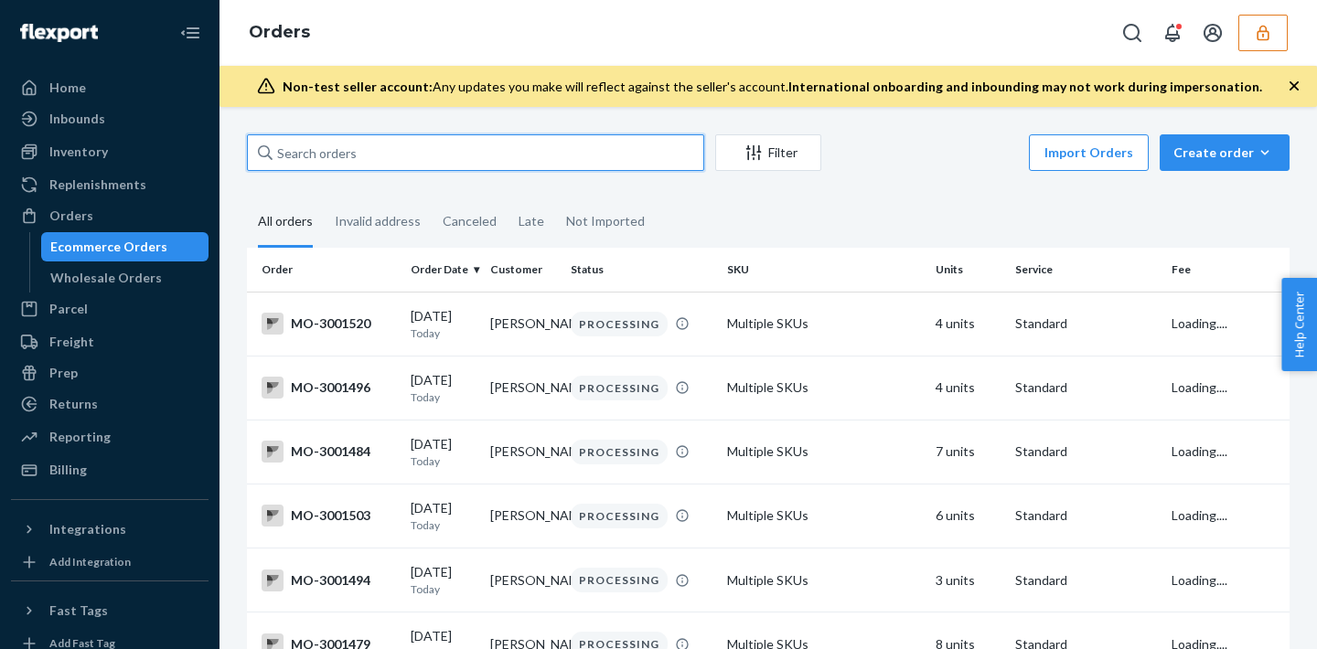
click at [352, 165] on input "text" at bounding box center [475, 152] width 457 height 37
paste input "133379636"
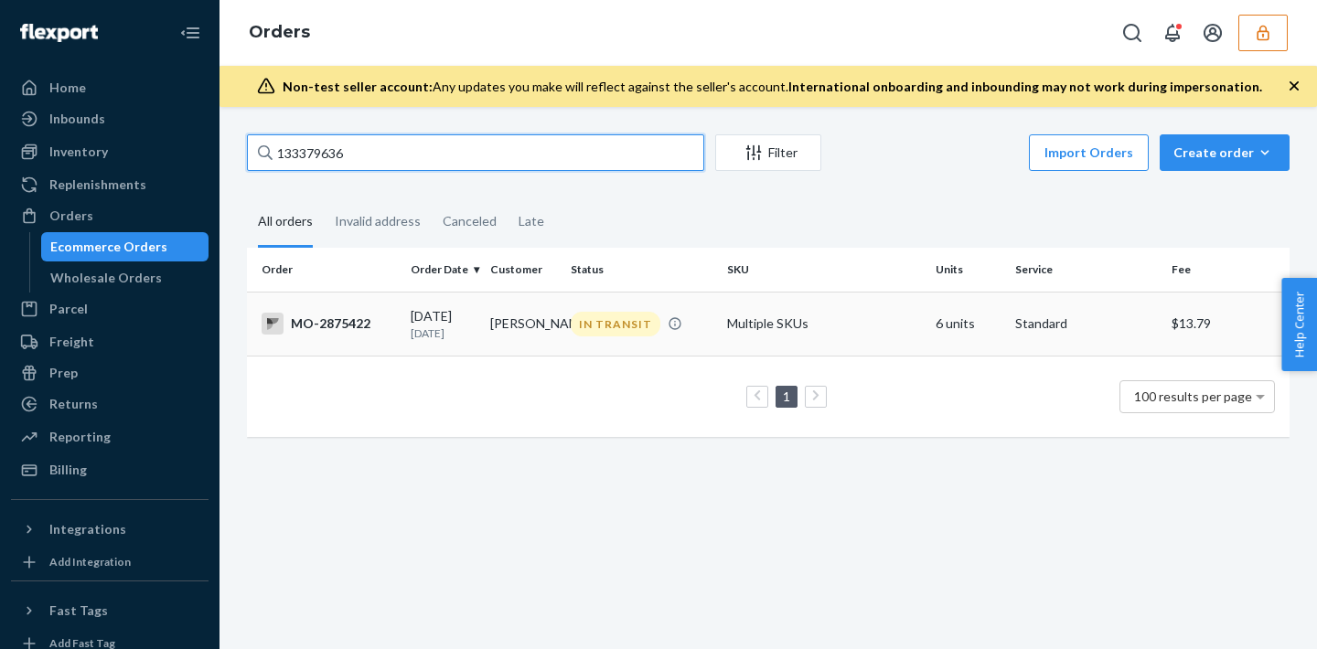
type input "133379636"
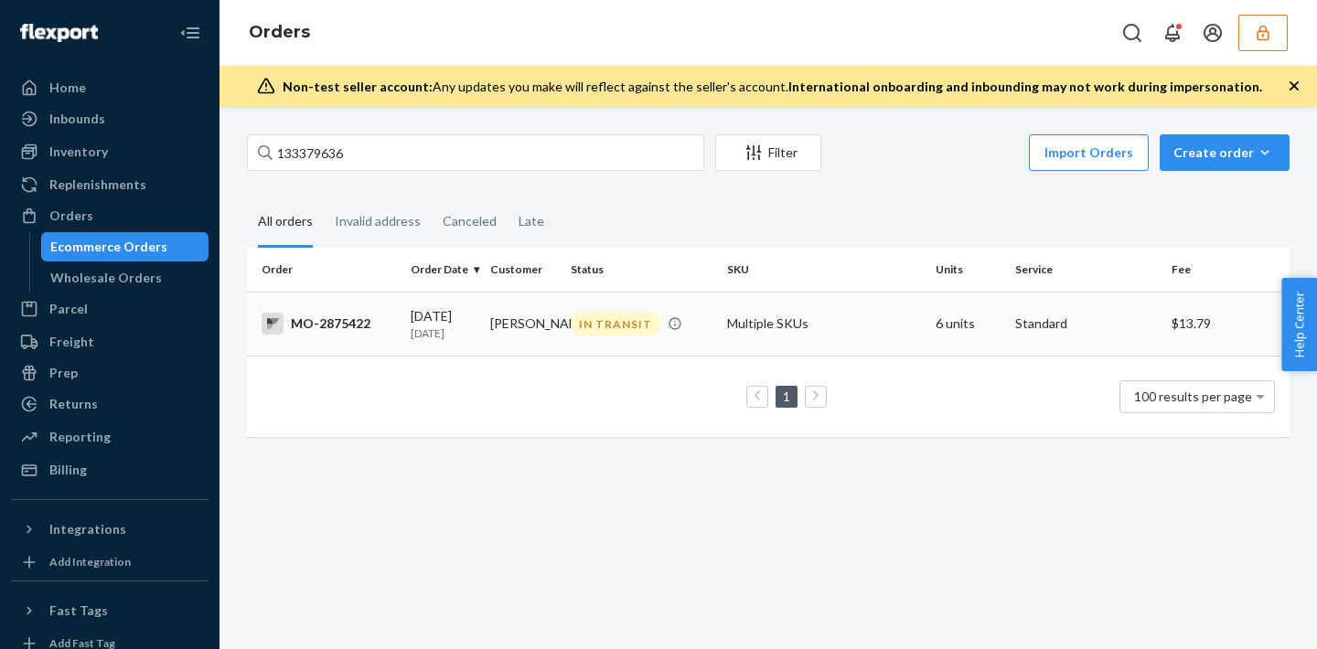
click at [568, 333] on div "IN TRANSIT" at bounding box center [641, 324] width 149 height 25
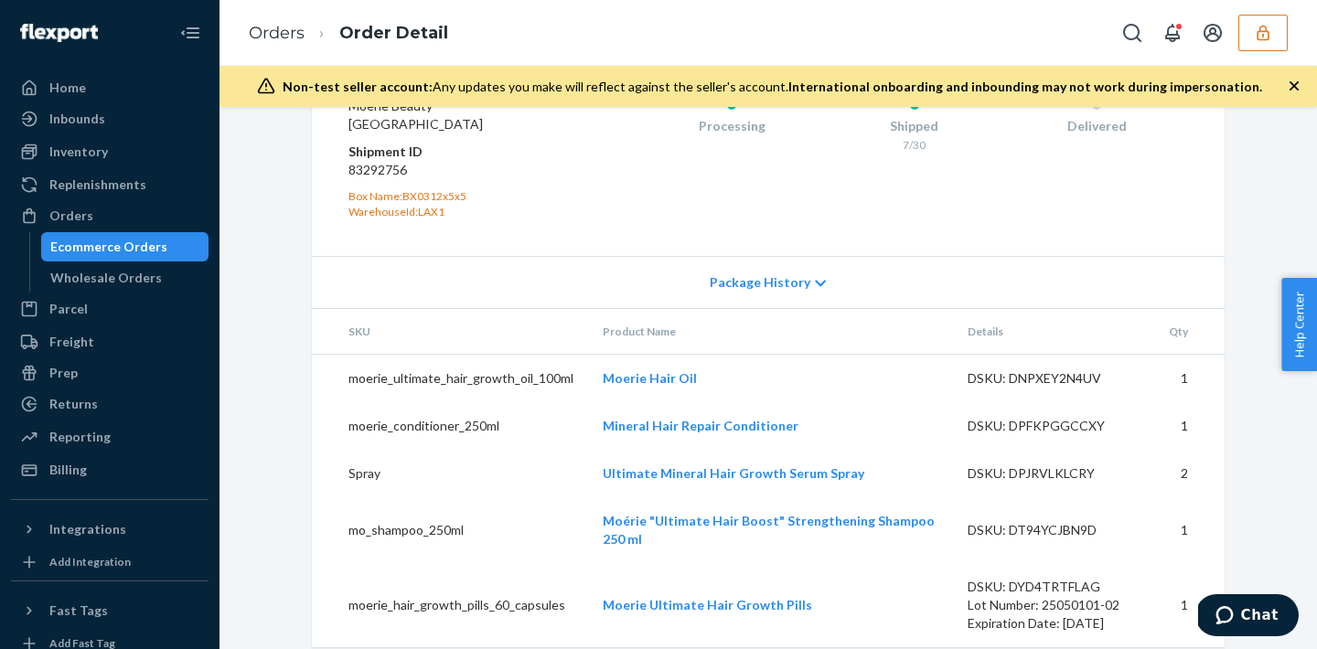
scroll to position [1067, 0]
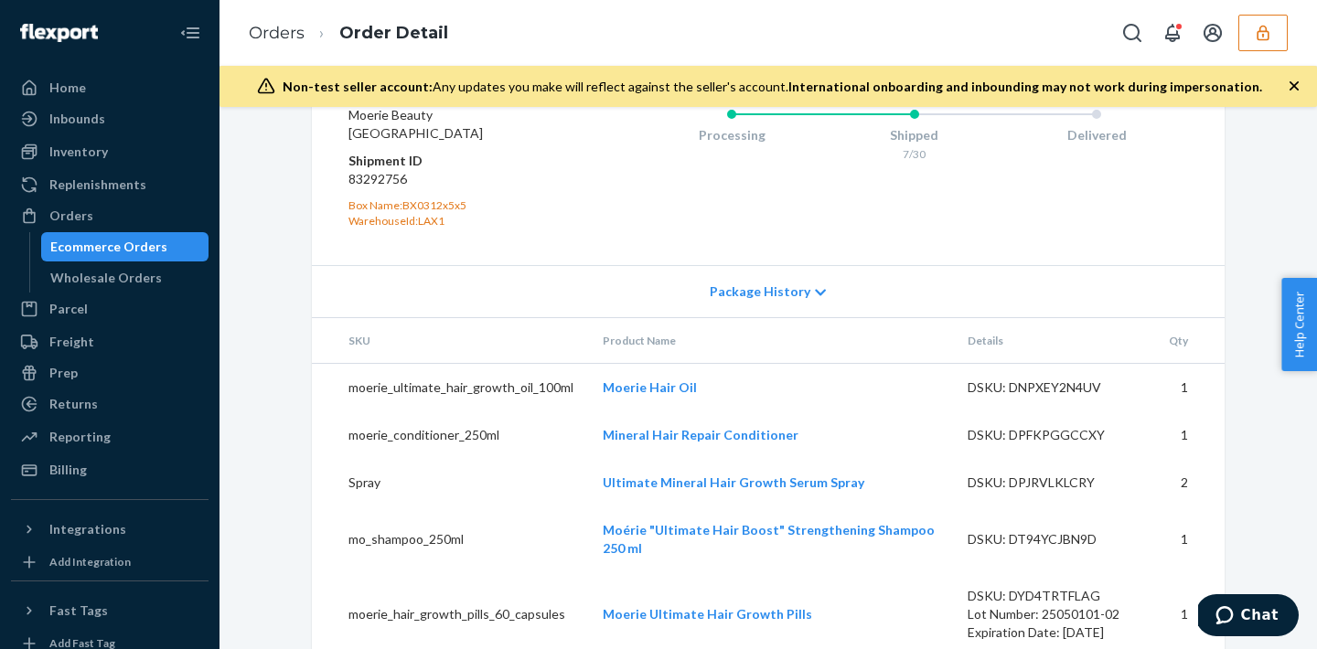
click at [390, 188] on dd "83292756" at bounding box center [457, 179] width 219 height 18
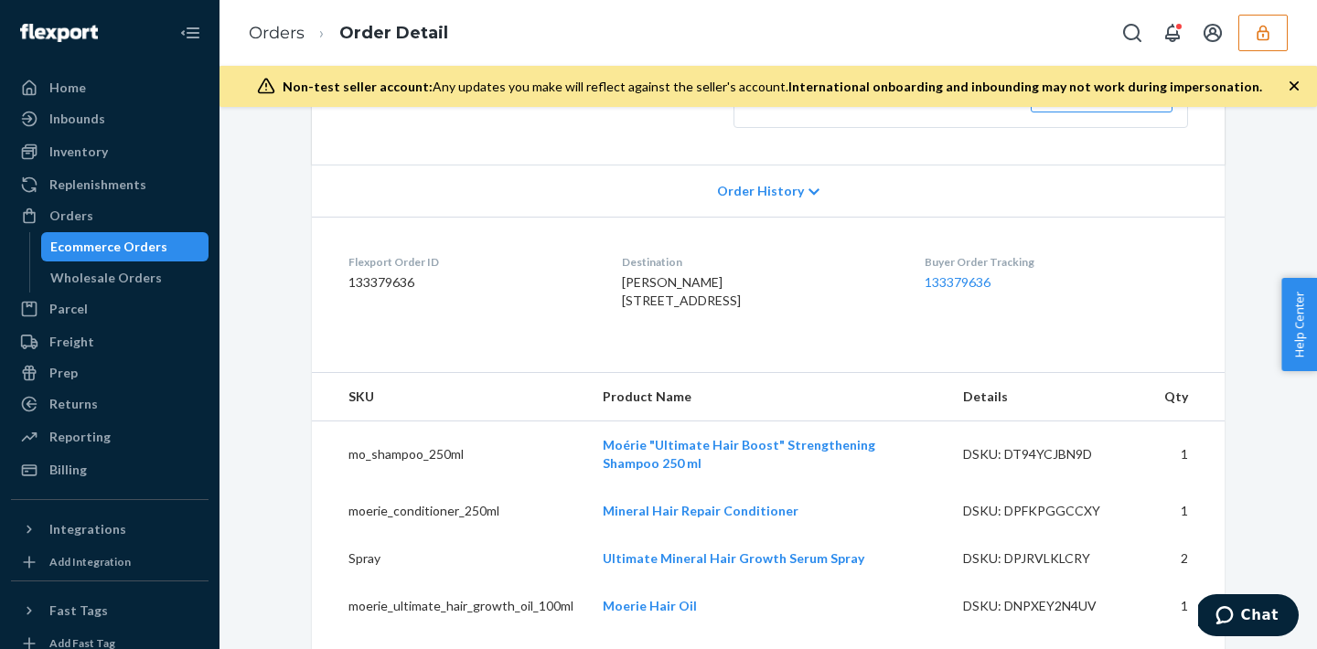
scroll to position [358, 0]
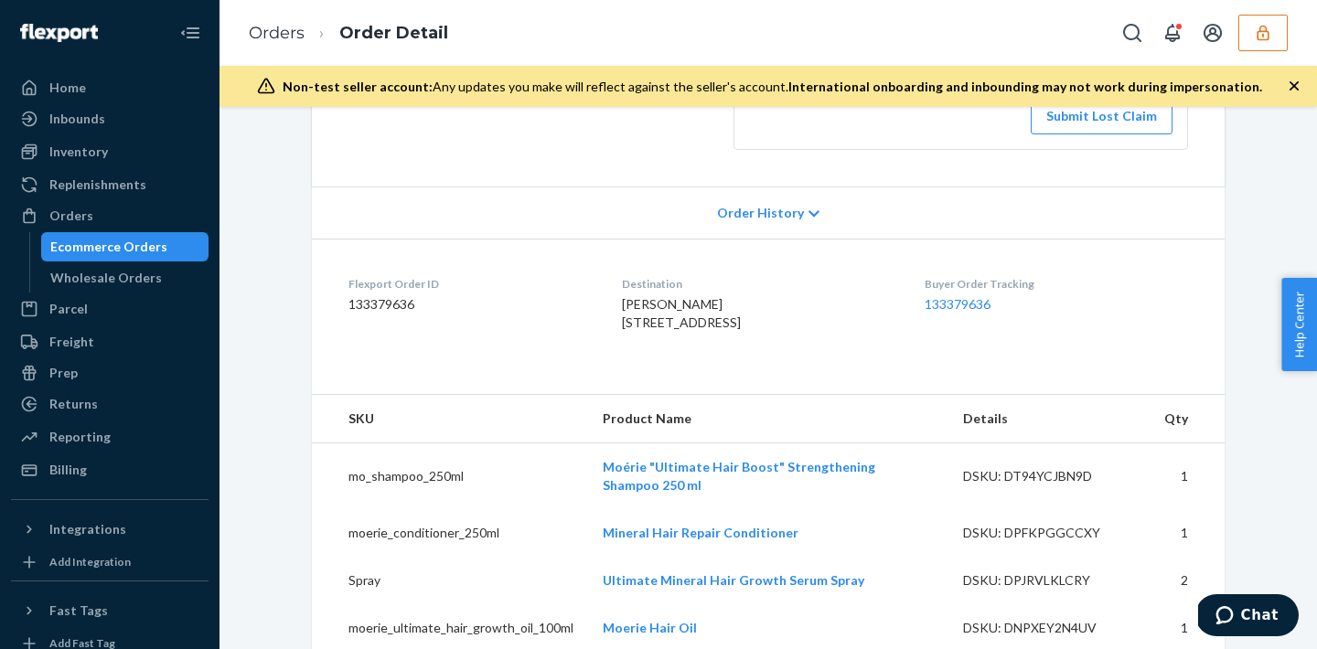
click at [381, 311] on dd "133379636" at bounding box center [470, 304] width 244 height 18
copy dd "133379636"
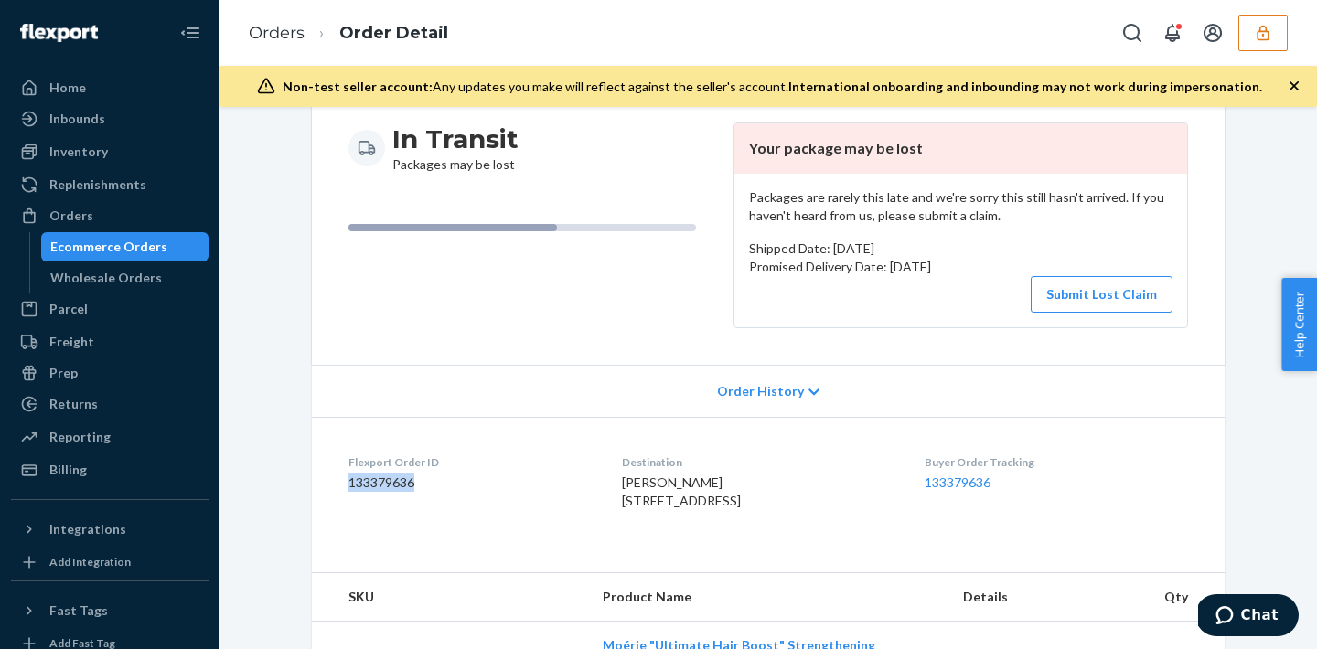
scroll to position [0, 0]
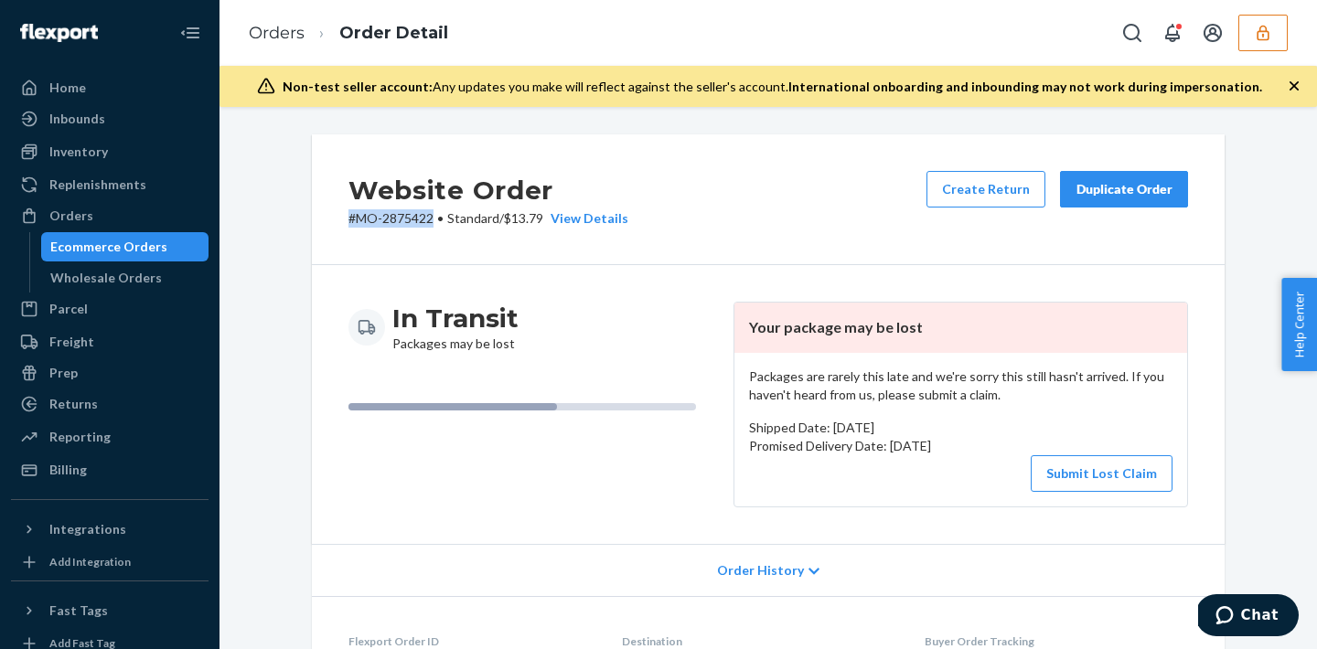
drag, startPoint x: 350, startPoint y: 218, endPoint x: 435, endPoint y: 220, distance: 85.1
click at [435, 220] on p "# MO-2875422 • Standard / $13.79 View Details" at bounding box center [488, 218] width 280 height 18
copy p "# MO-2875422"
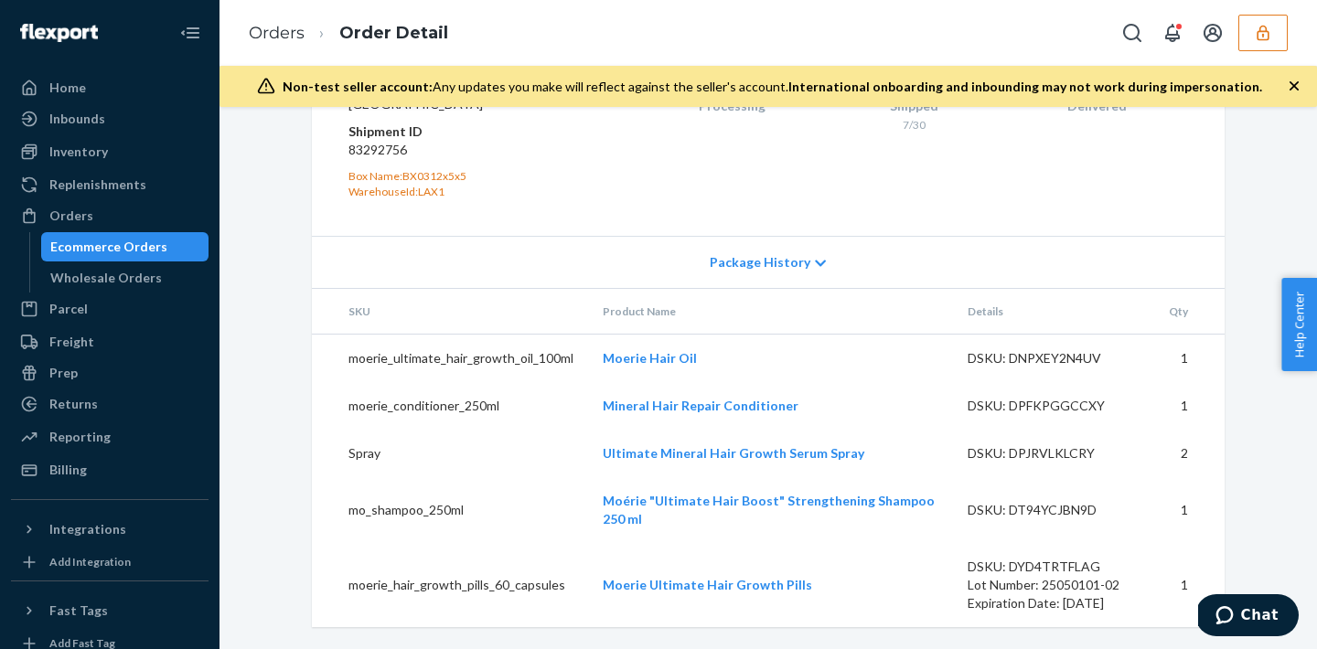
click at [376, 159] on dd "83292756" at bounding box center [457, 150] width 219 height 18
copy dd "83292756"
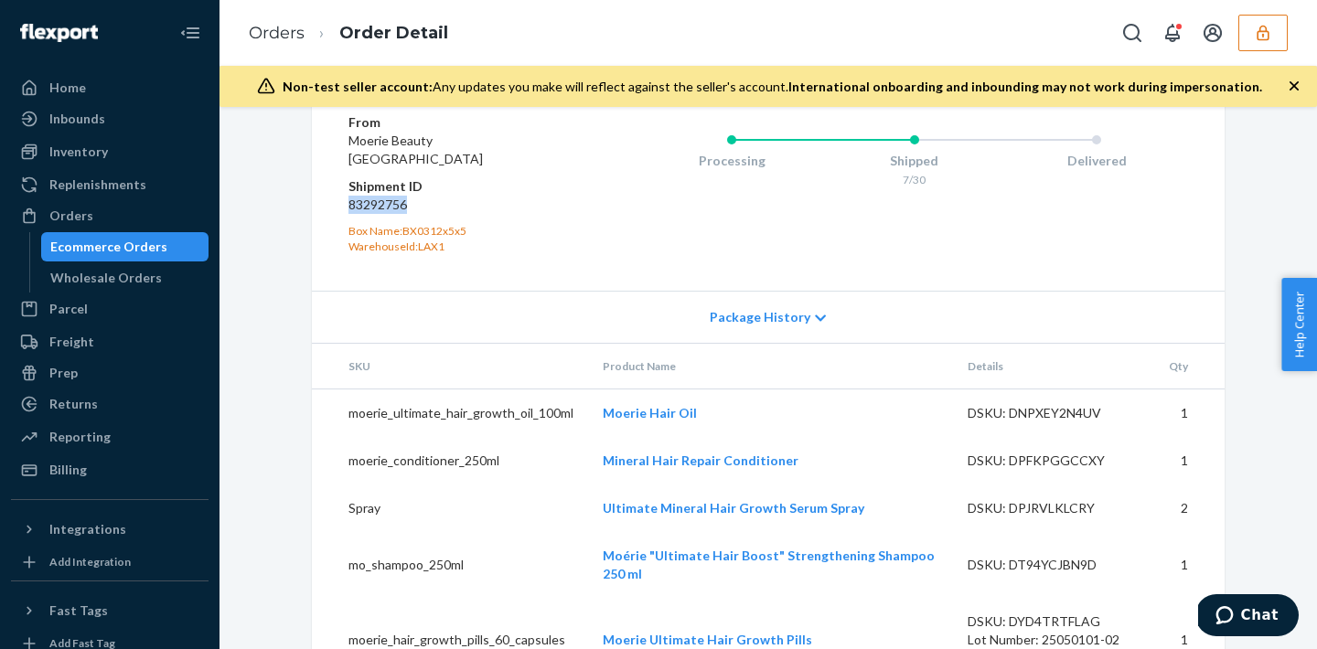
click at [1268, 25] on icon "button" at bounding box center [1263, 33] width 18 height 18
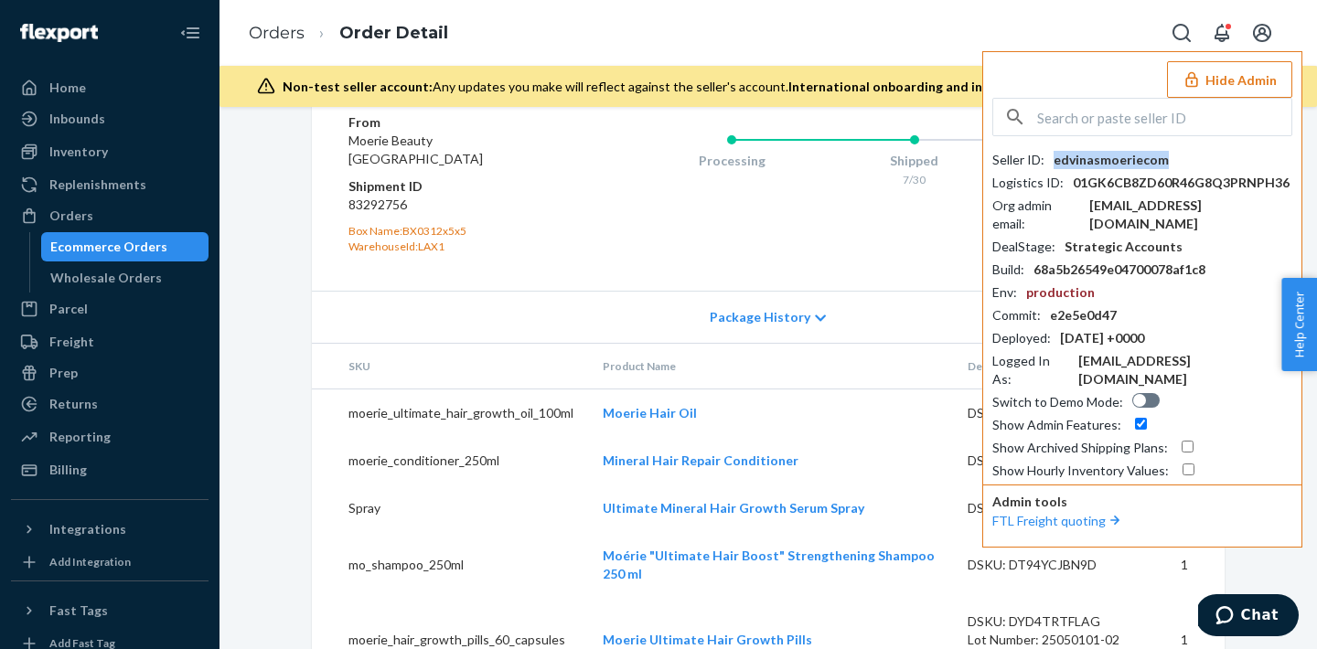
click at [1086, 166] on div "edvinasmoeriecom" at bounding box center [1111, 160] width 115 height 18
click at [1104, 107] on input "text" at bounding box center [1164, 117] width 254 height 37
paste input "danielearmonaitekilohealth"
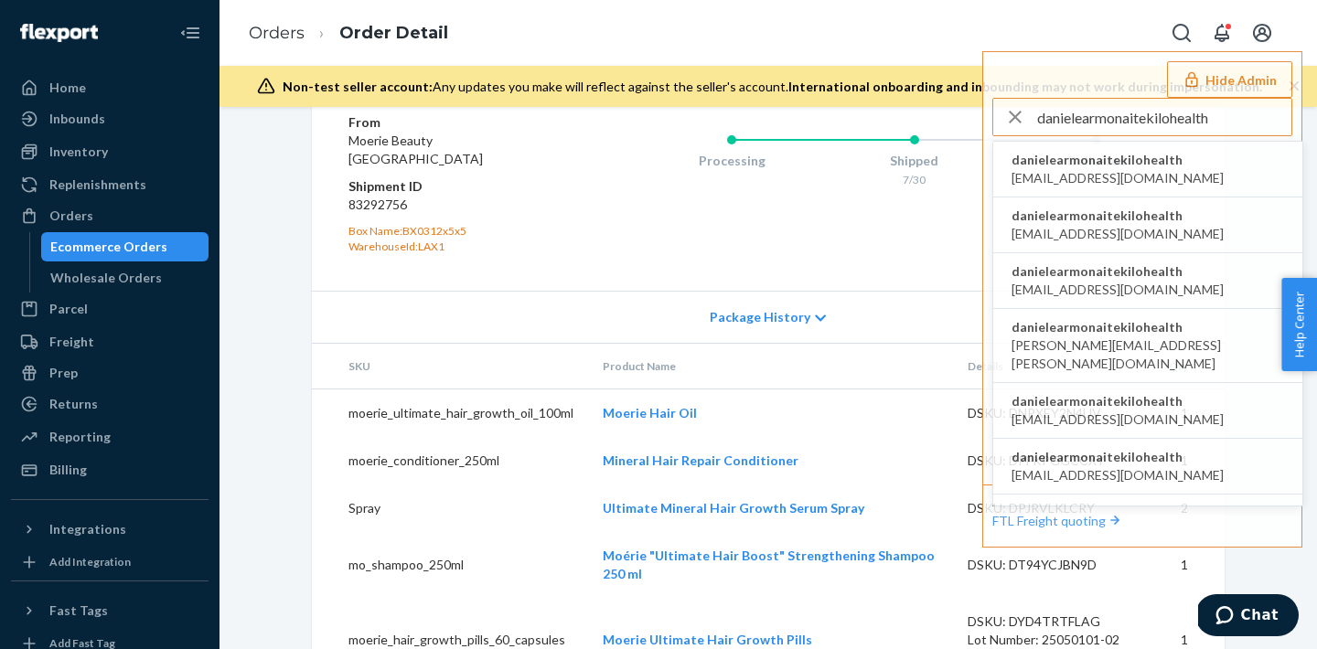
type input "danielearmonaitekilohealth"
click at [1114, 160] on span "danielearmonaitekilohealth" at bounding box center [1117, 160] width 212 height 18
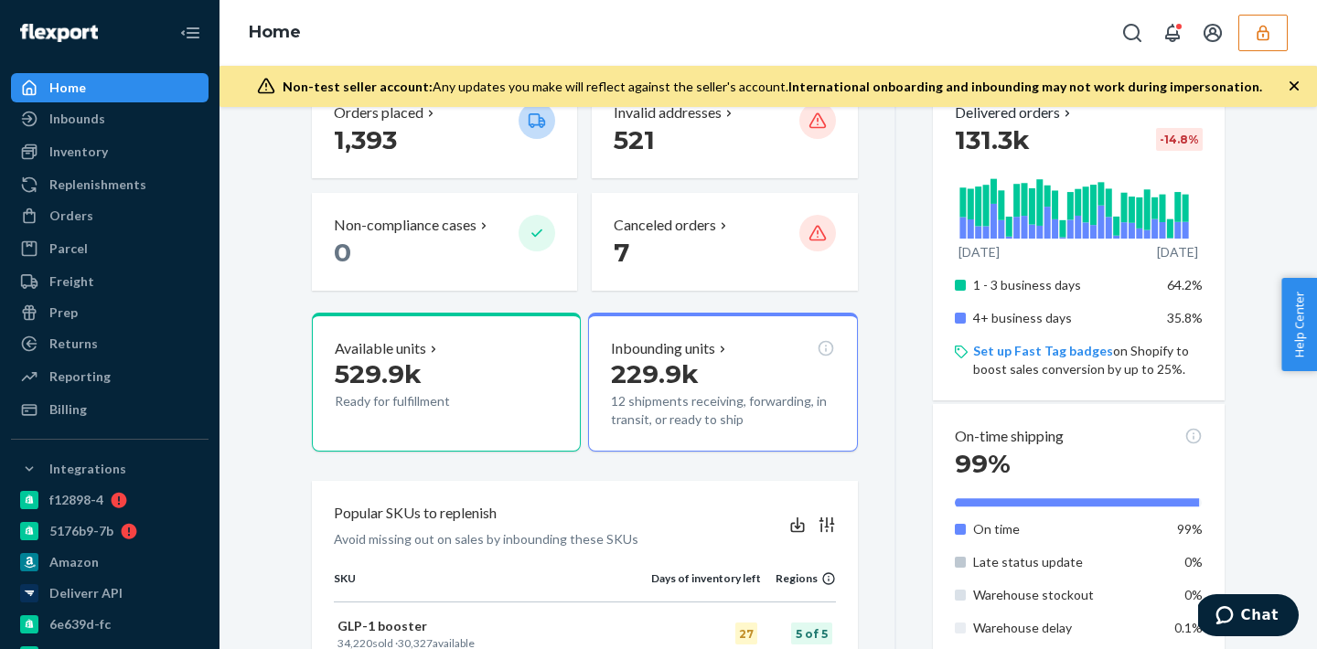
scroll to position [438, 0]
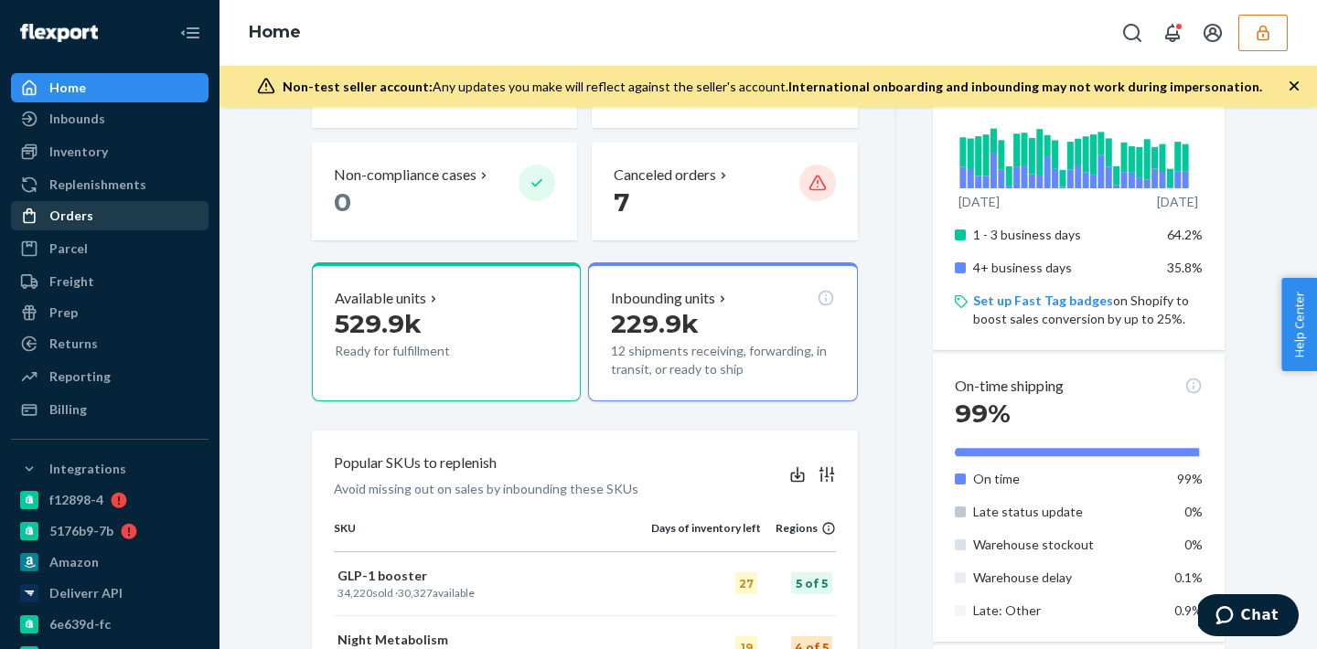
click at [113, 215] on div "Orders" at bounding box center [110, 216] width 194 height 26
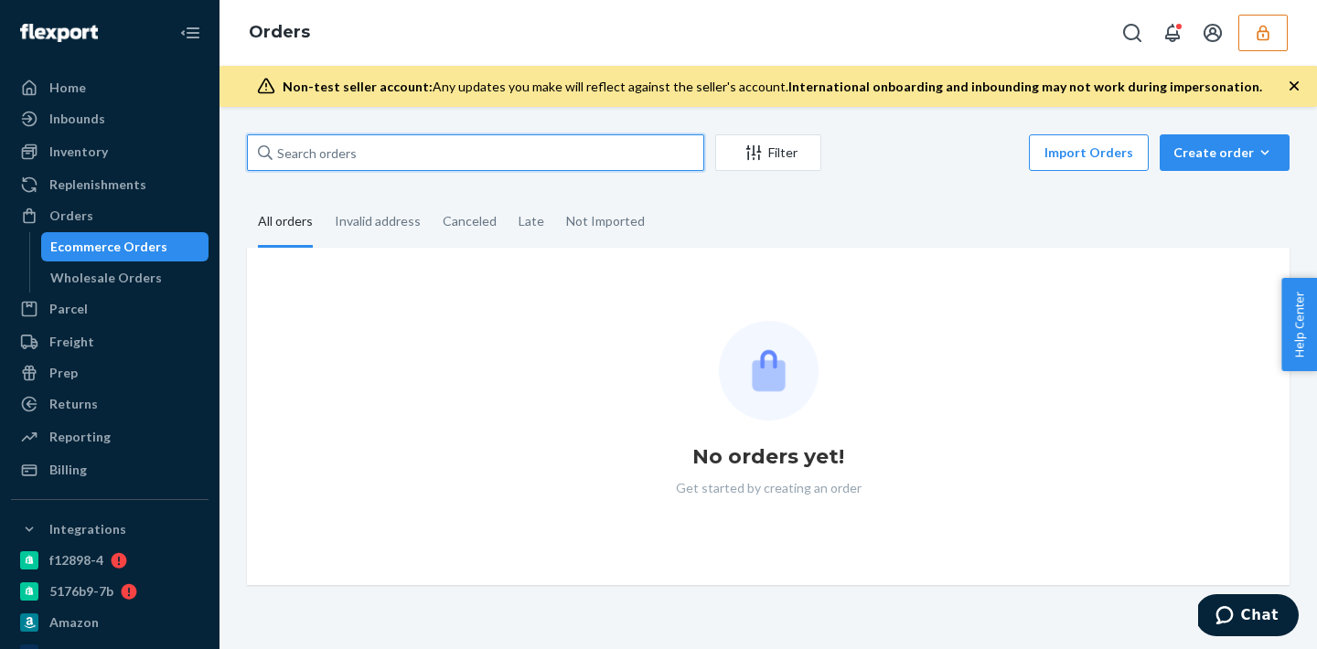
click at [358, 149] on input "text" at bounding box center [475, 152] width 457 height 37
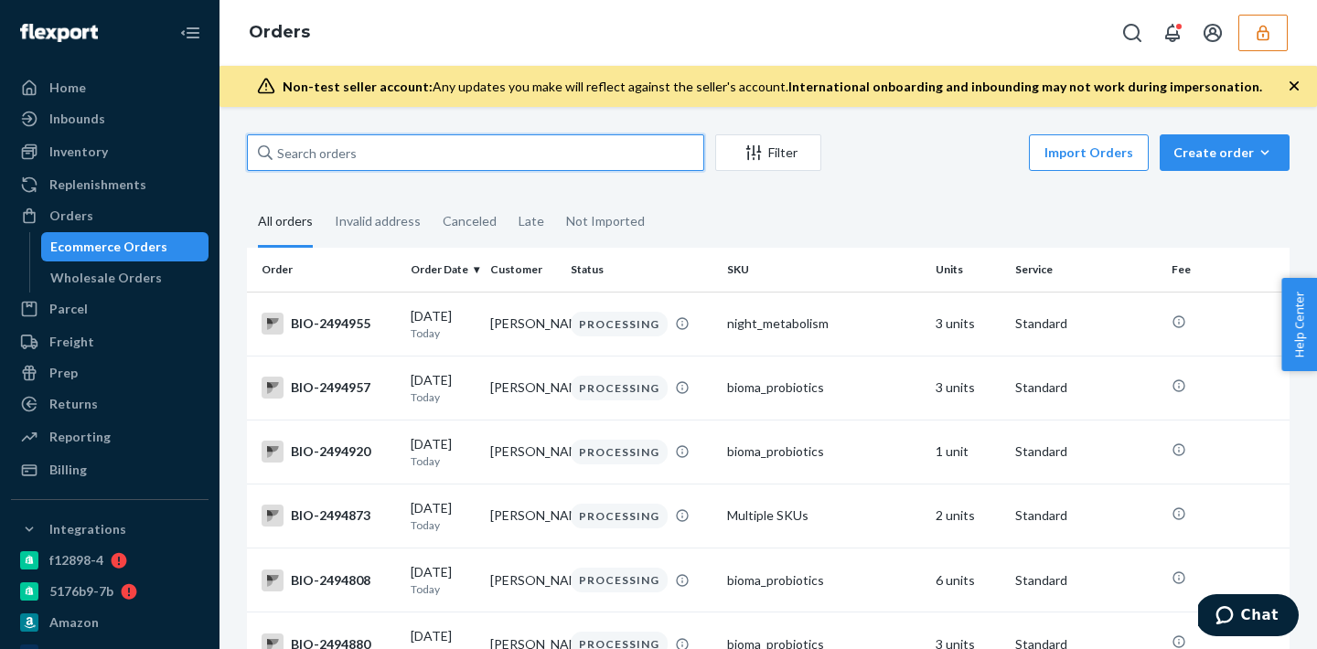
paste input "128919411"
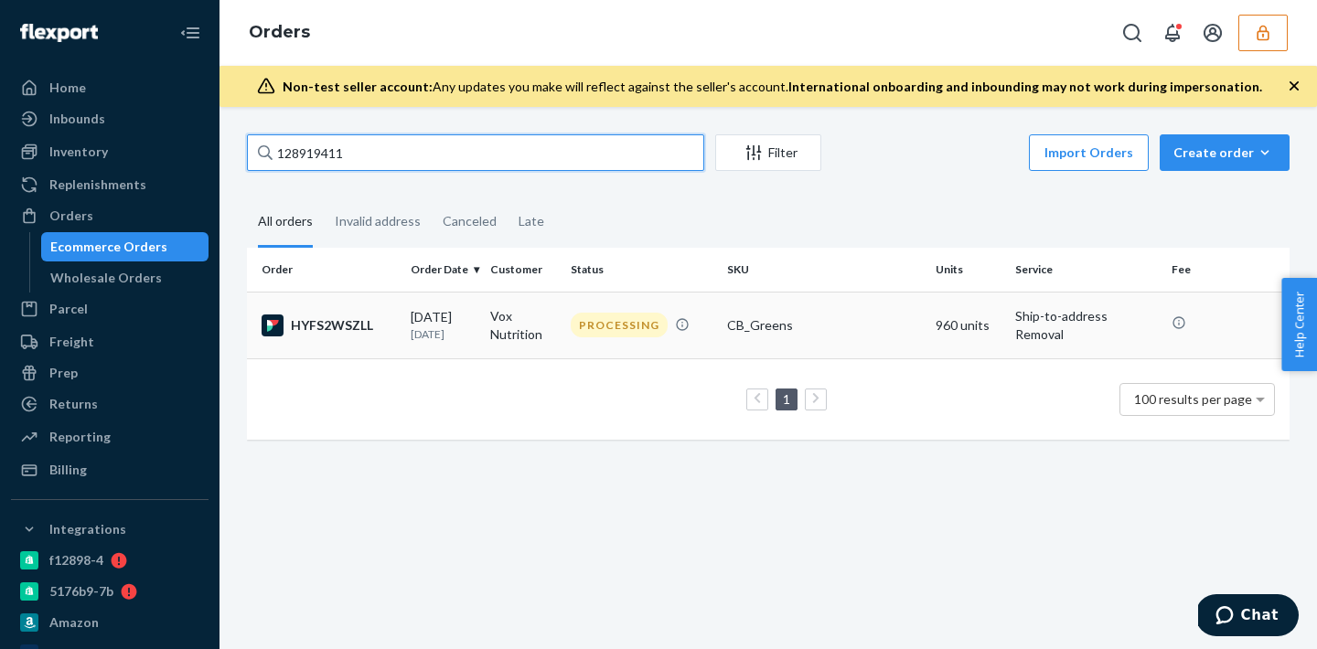
type input "128919411"
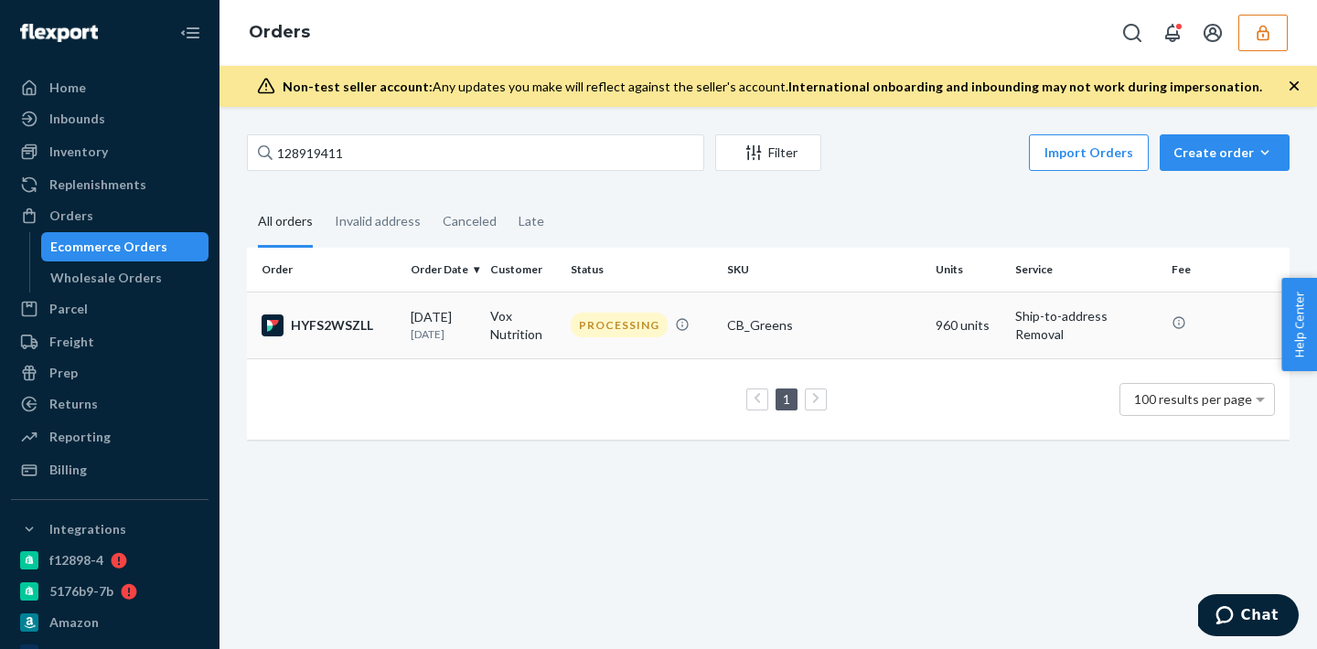
click at [529, 302] on td "Vox Nutrition" at bounding box center [523, 325] width 80 height 67
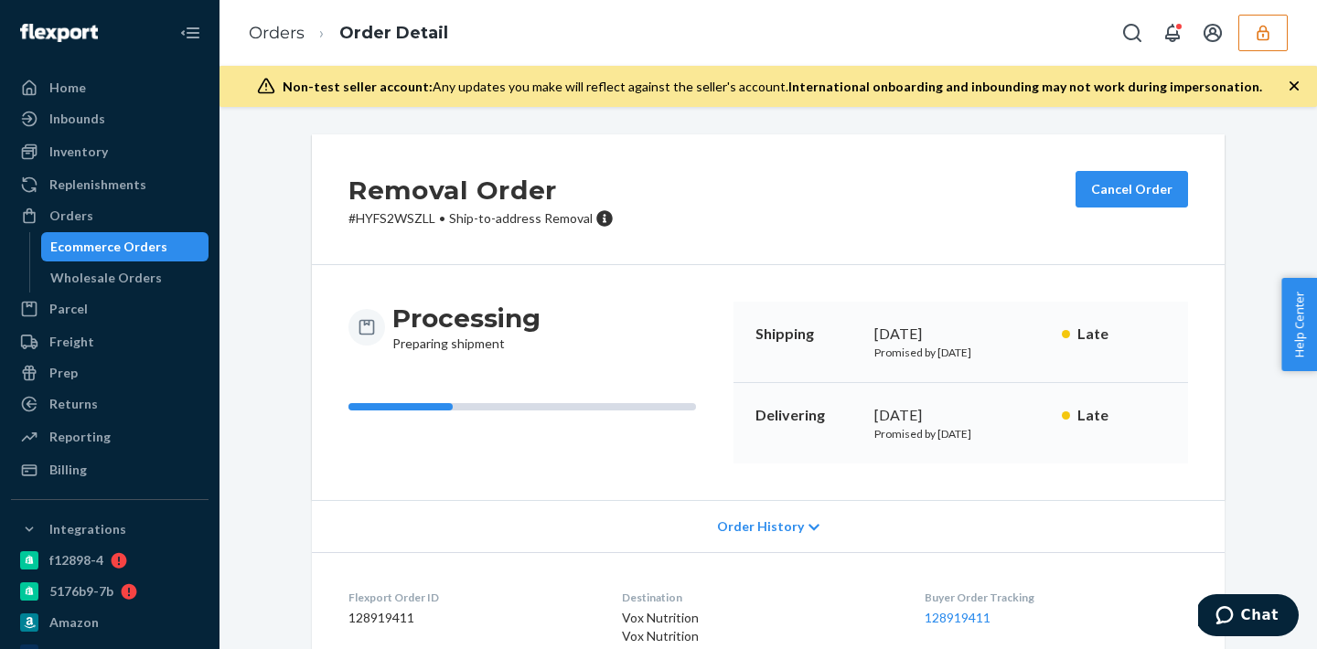
scroll to position [203, 0]
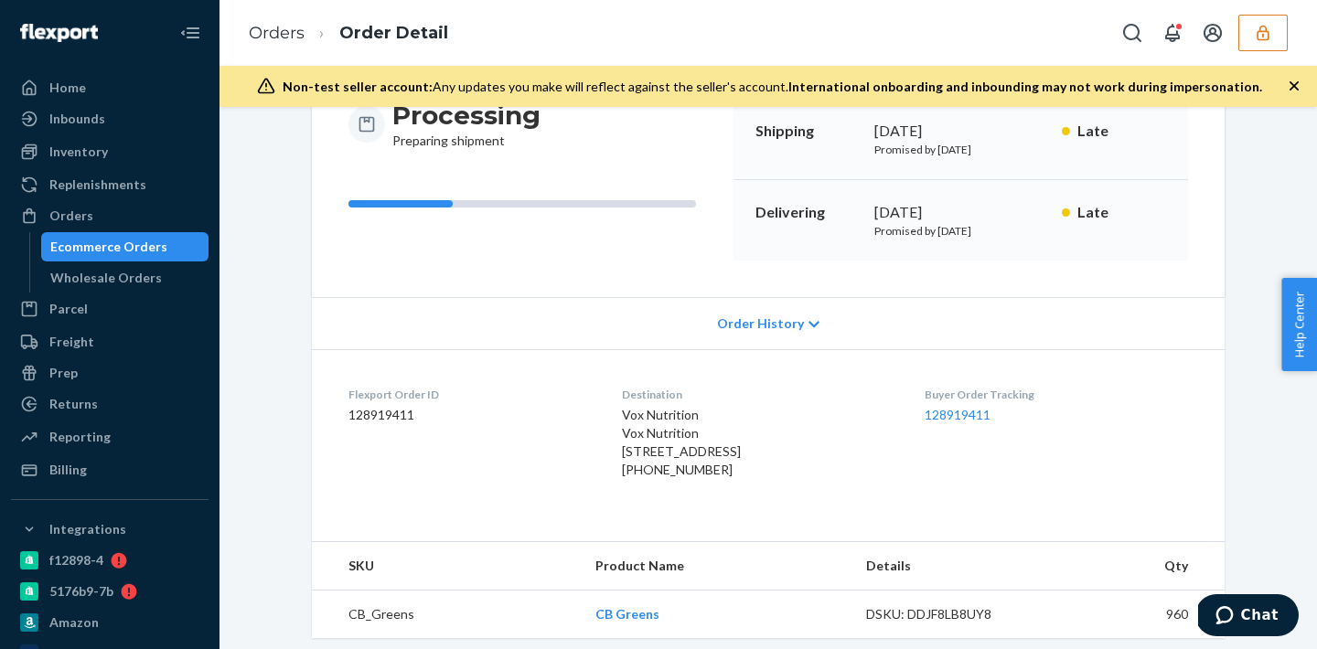
click at [363, 413] on dd "128919411" at bounding box center [470, 415] width 244 height 18
copy dd "128919411"
click at [1276, 45] on button "button" at bounding box center [1262, 33] width 49 height 37
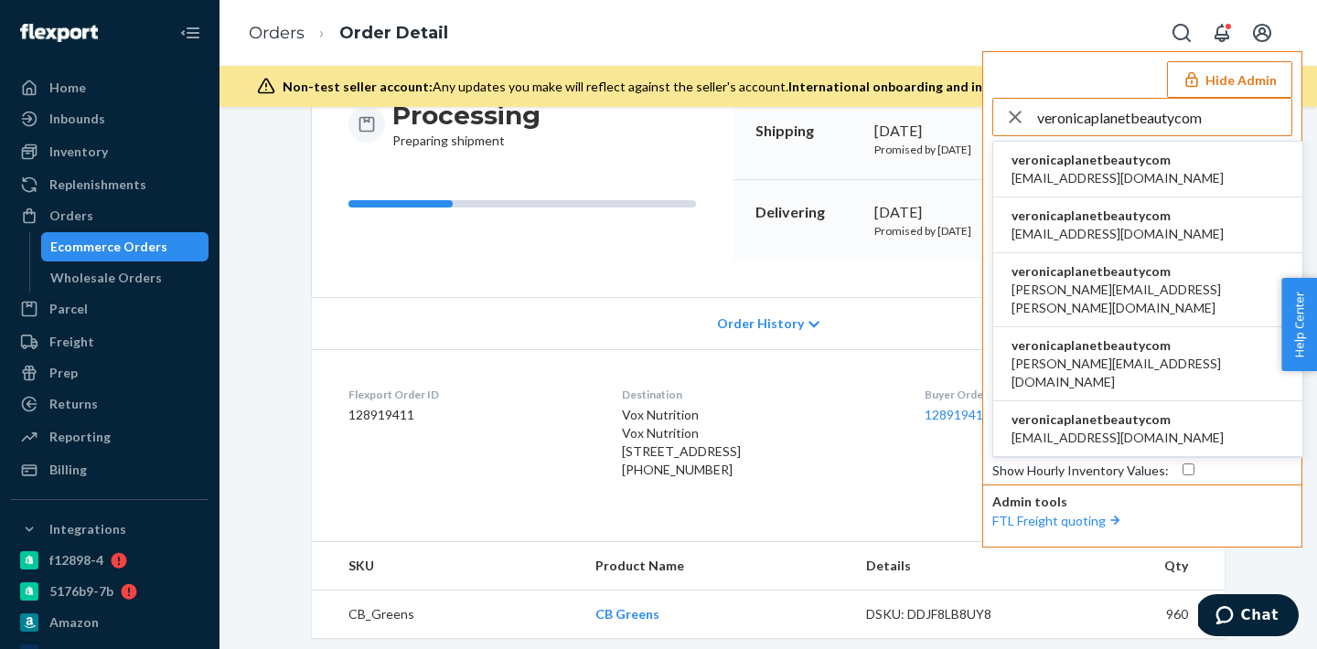
type input "veronicaplanetbeautycom"
click at [1119, 166] on span "veronicaplanetbeautycom" at bounding box center [1117, 160] width 212 height 18
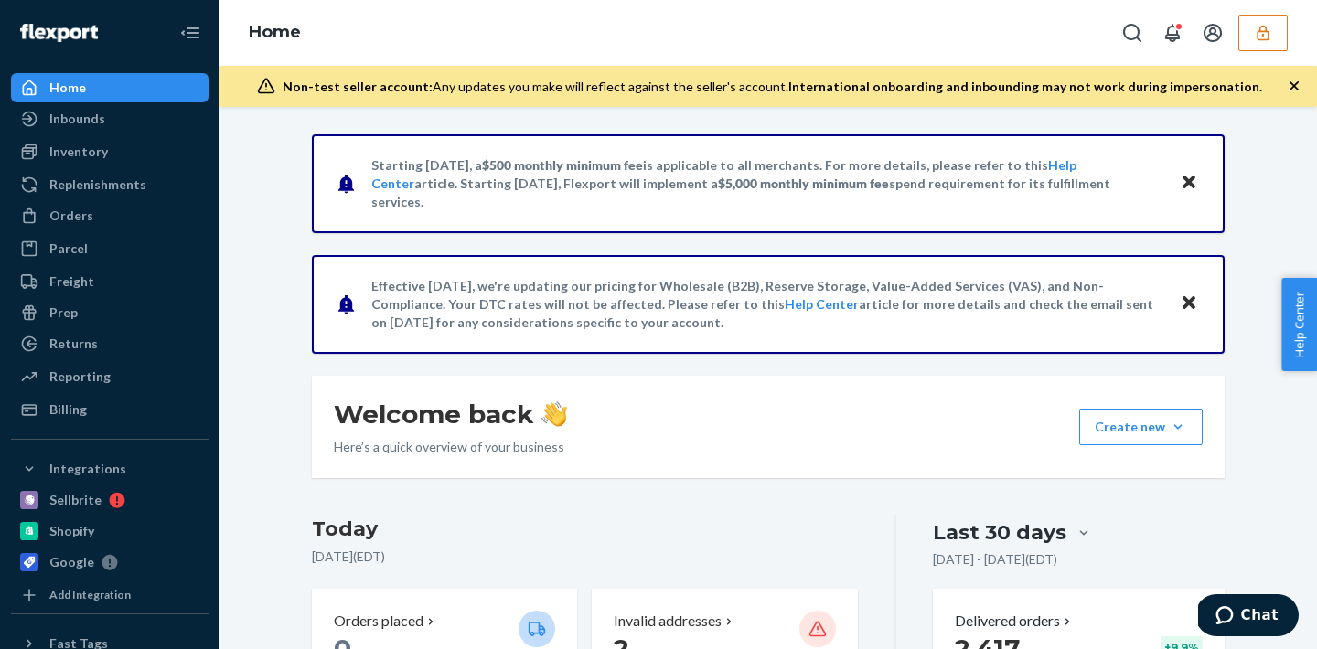
click at [1265, 51] on div "Home" at bounding box center [767, 33] width 1097 height 66
click at [1259, 45] on button "button" at bounding box center [1262, 33] width 49 height 37
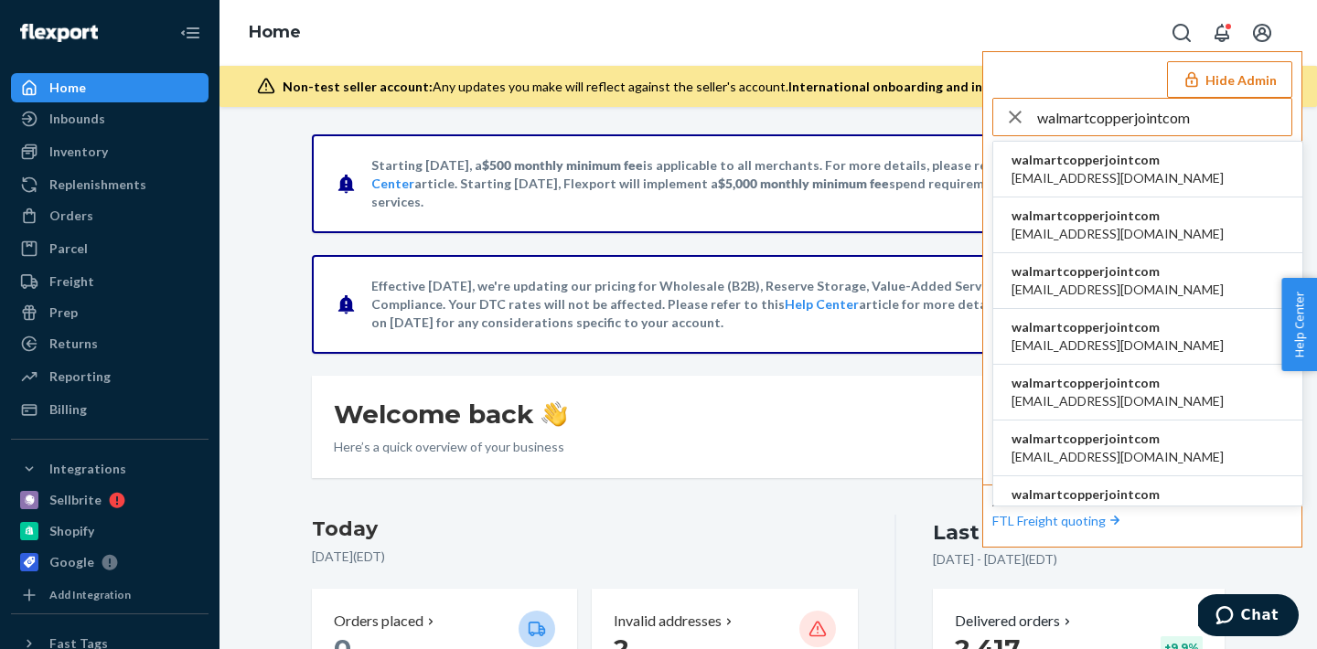
type input "walmartcopperjointcom"
click at [1083, 169] on span "[EMAIL_ADDRESS][DOMAIN_NAME]" at bounding box center [1117, 178] width 212 height 18
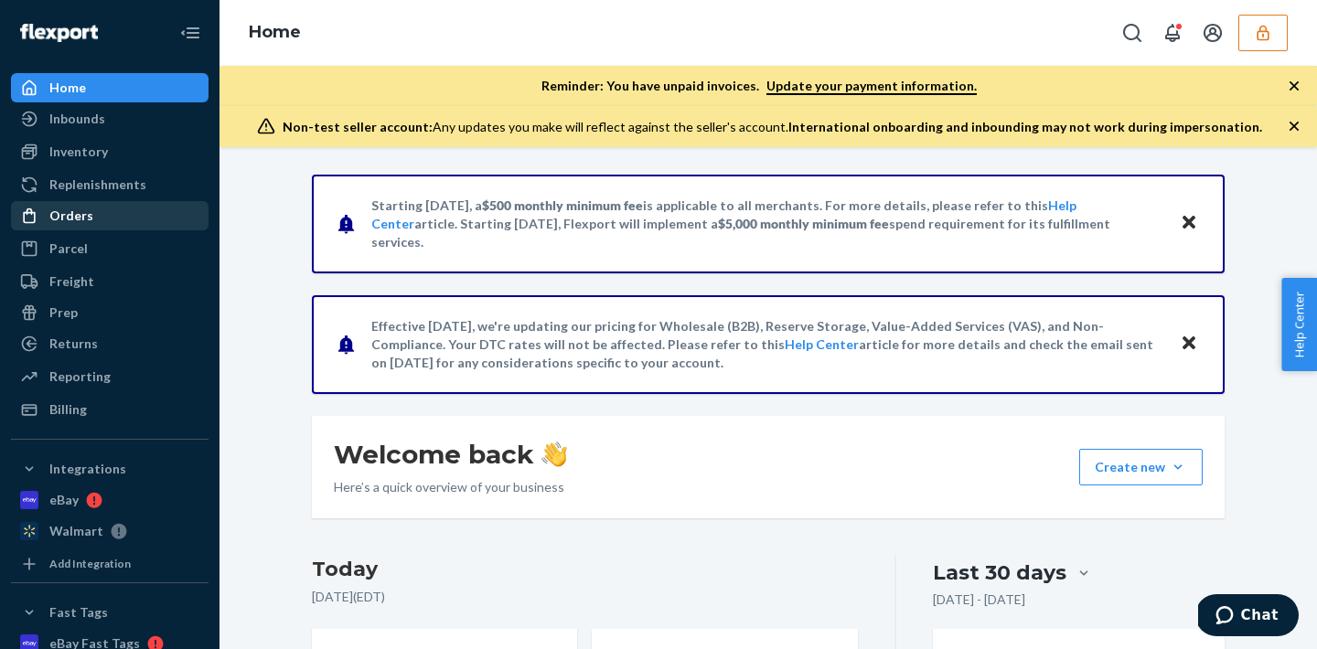
click at [71, 219] on div "Orders" at bounding box center [71, 216] width 44 height 18
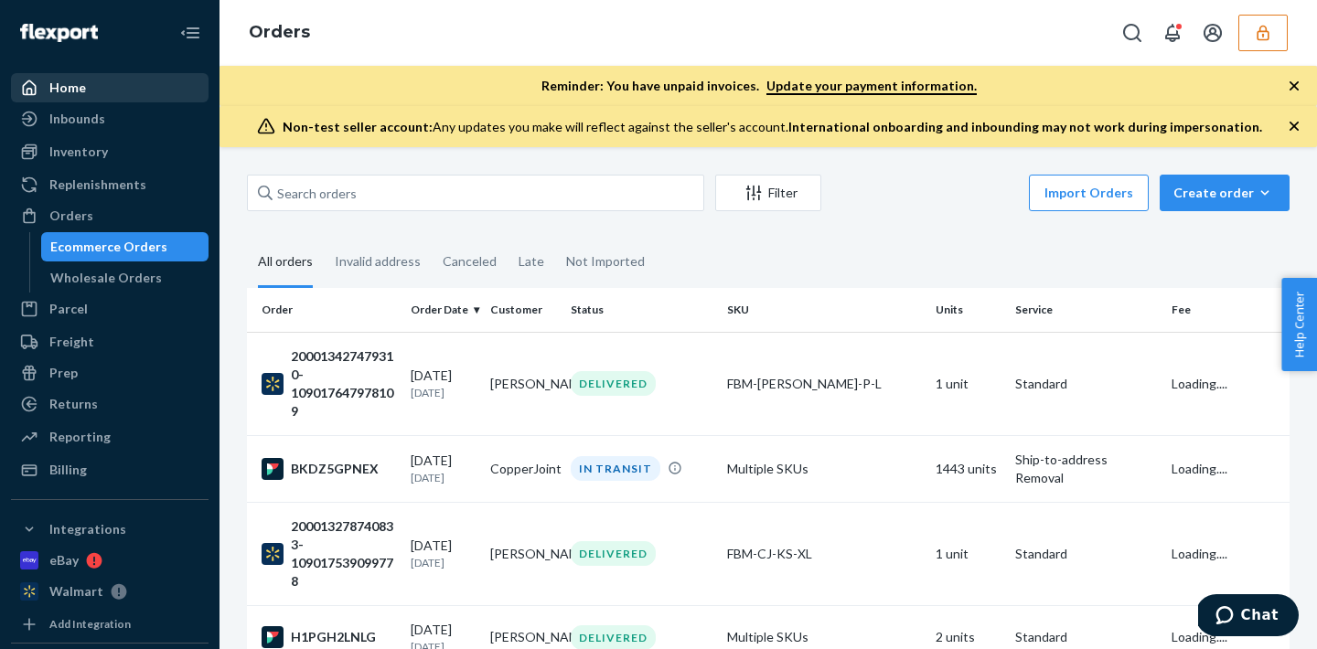
click at [88, 92] on div "Home" at bounding box center [110, 88] width 194 height 26
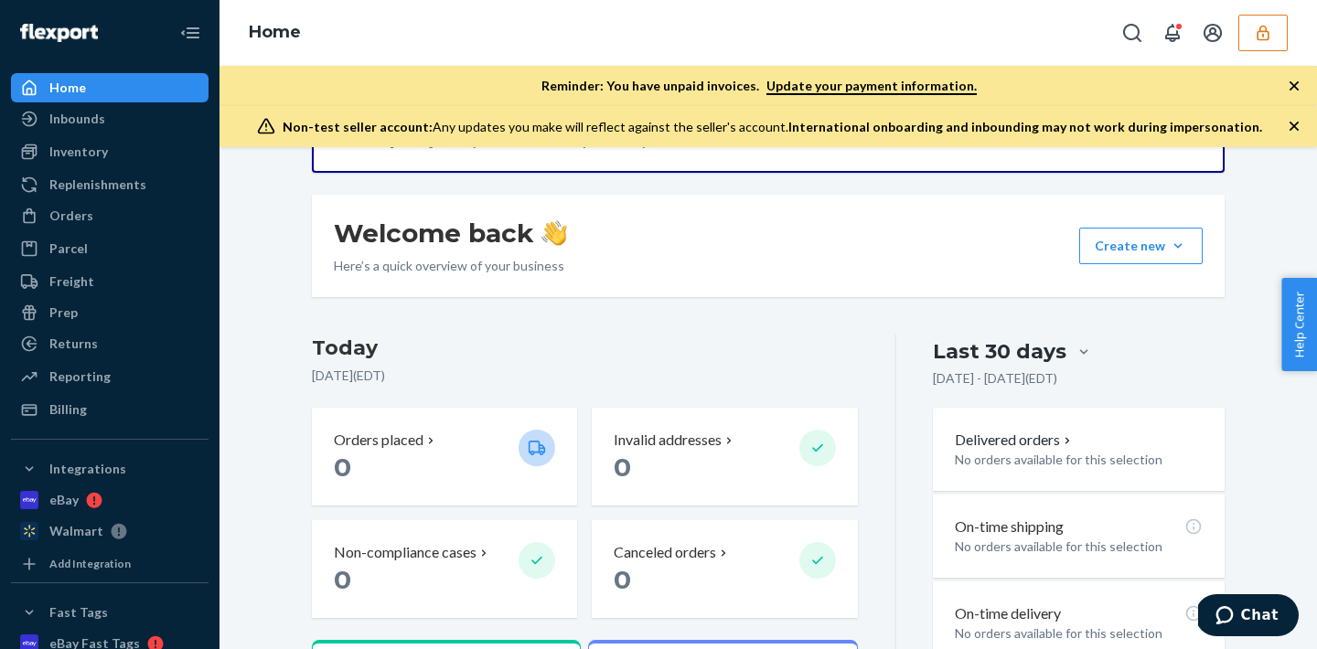
scroll to position [87, 0]
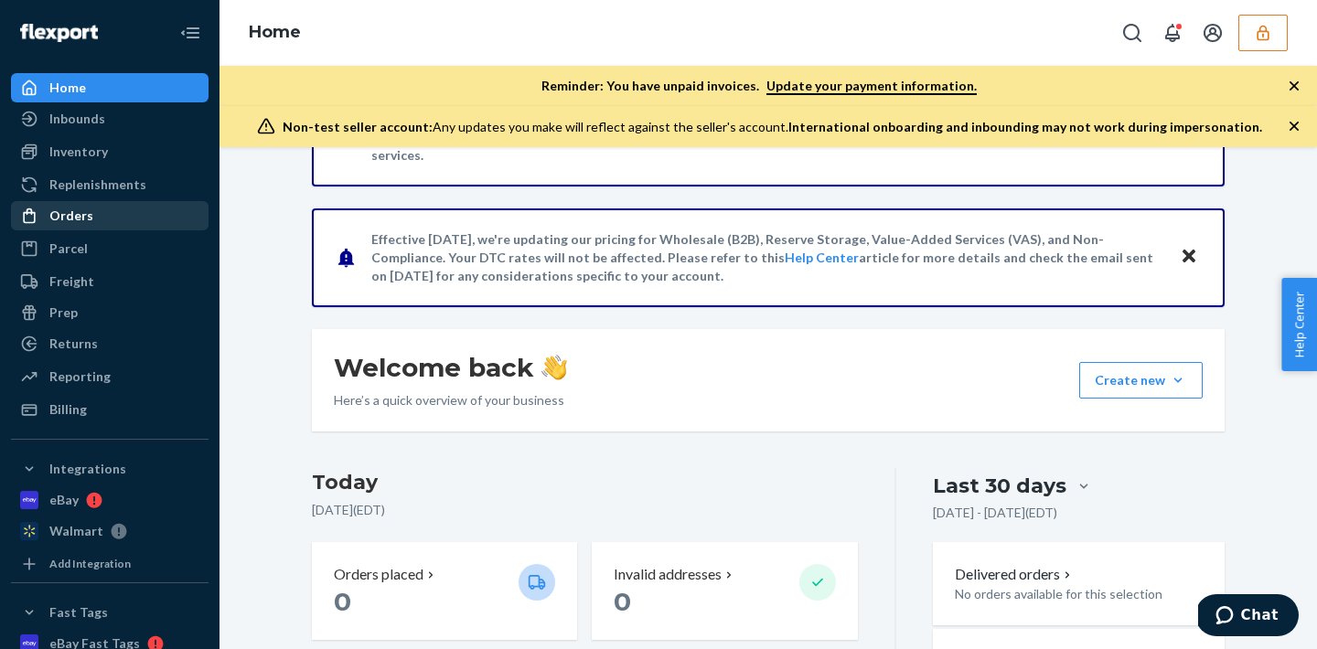
click at [78, 224] on div "Orders" at bounding box center [71, 216] width 44 height 18
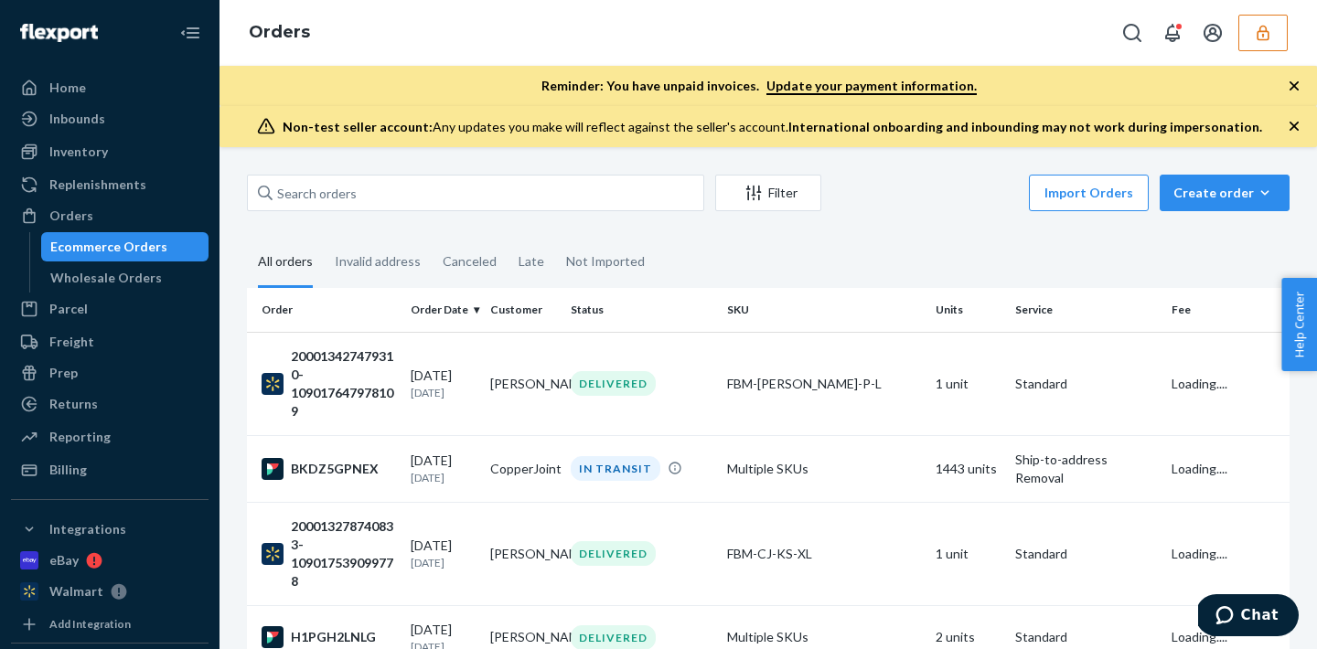
scroll to position [33, 0]
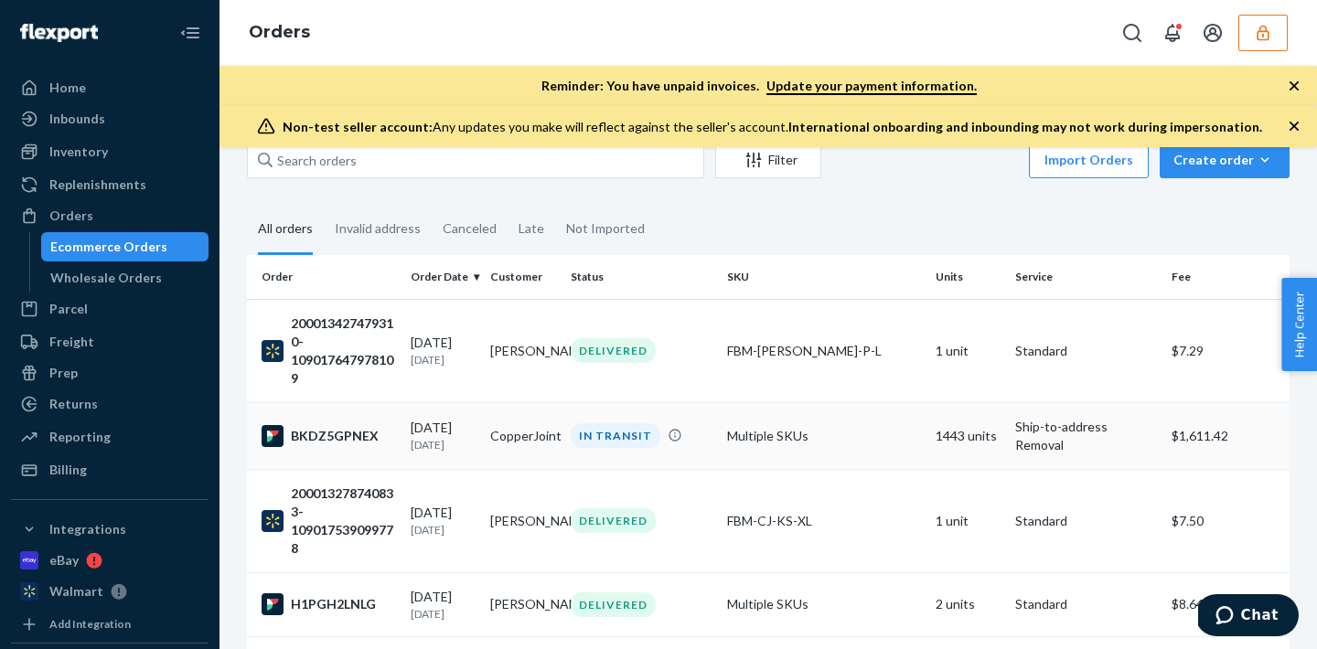
click at [777, 429] on td "Multiple SKUs" at bounding box center [824, 435] width 209 height 67
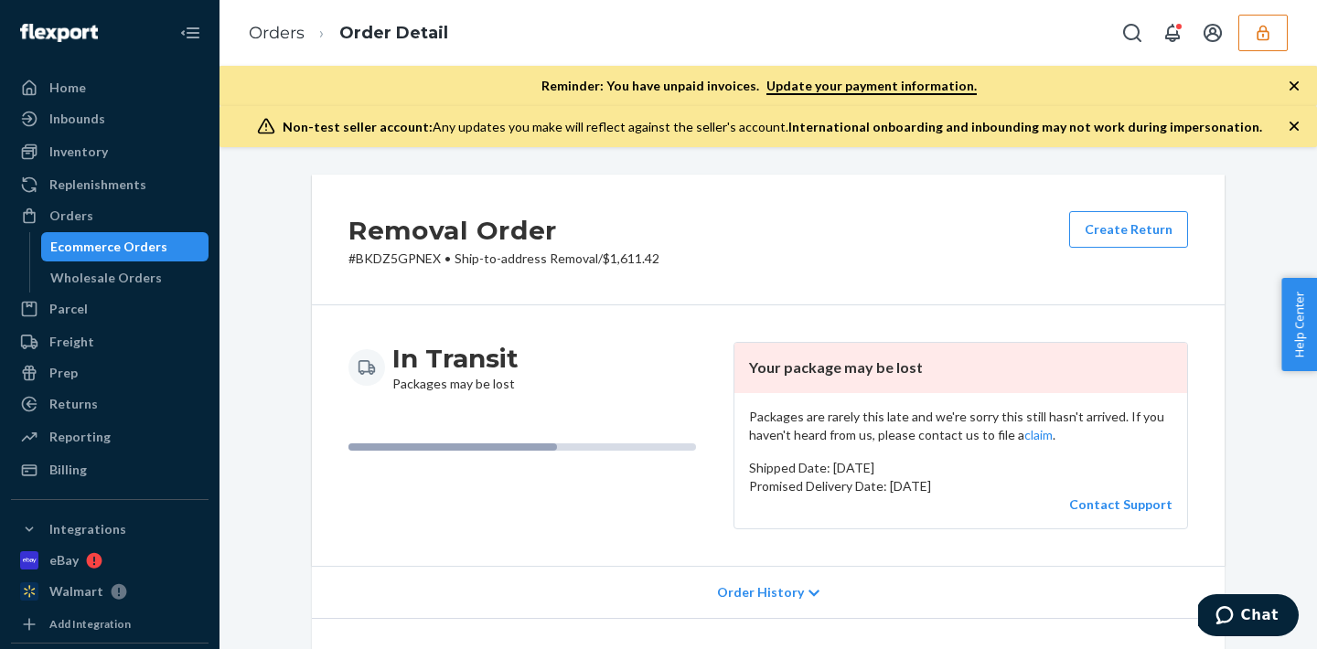
scroll to position [224, 0]
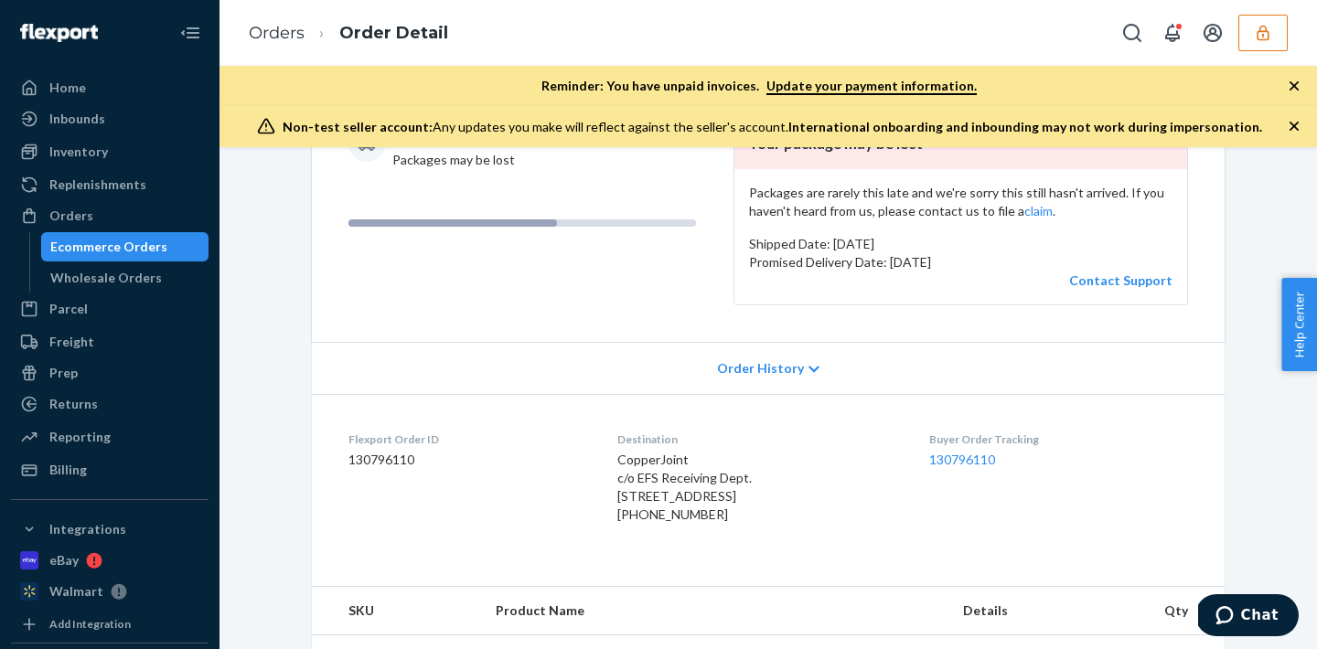
click at [757, 373] on span "Order History" at bounding box center [760, 368] width 87 height 18
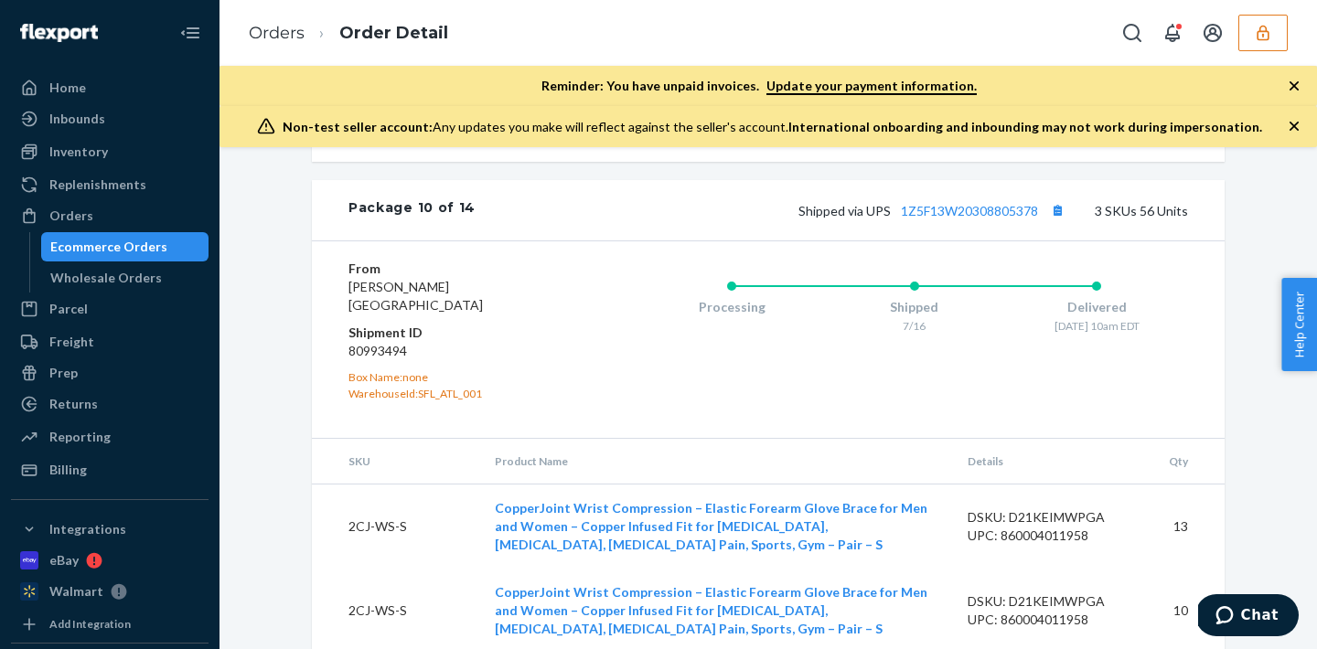
scroll to position [9473, 0]
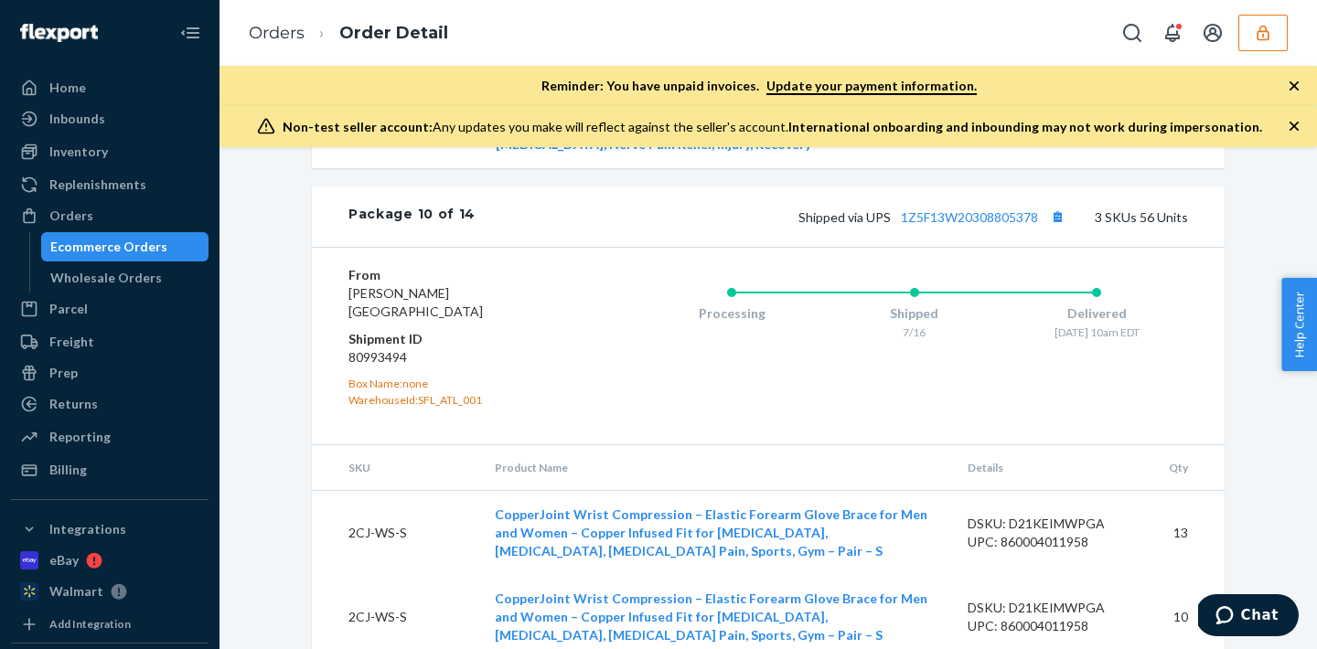
click at [1255, 36] on icon "button" at bounding box center [1263, 33] width 18 height 18
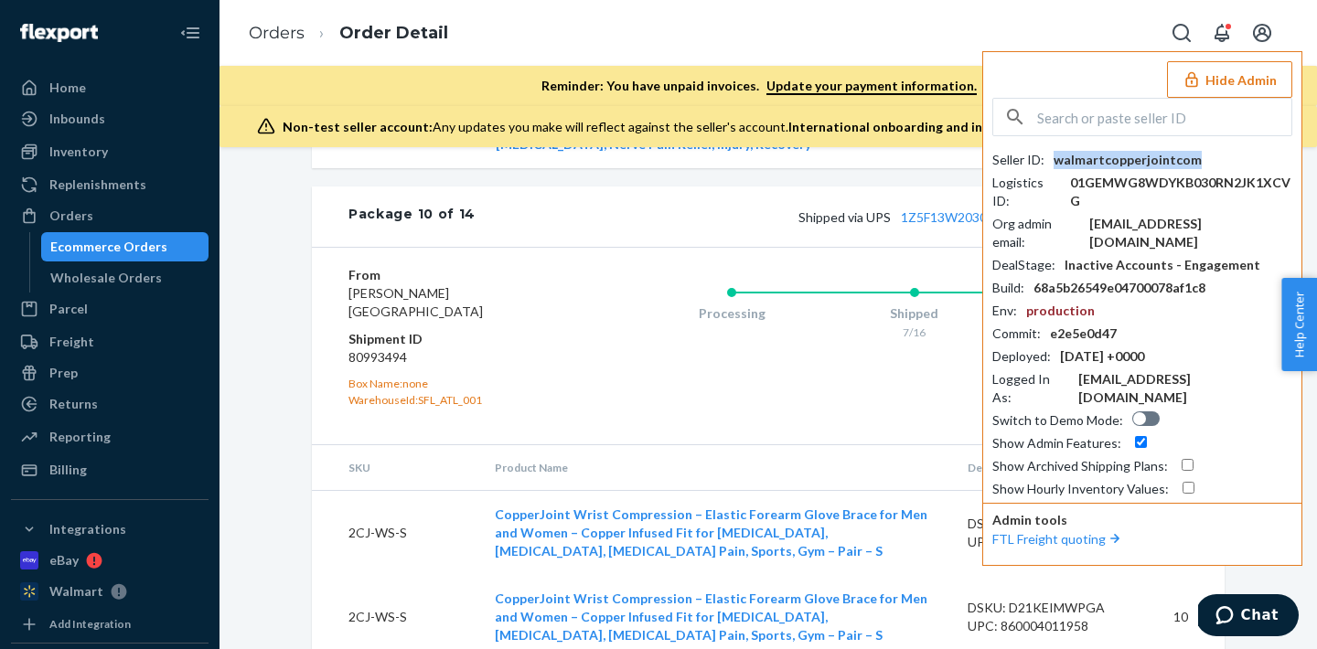
click at [1139, 160] on div "walmartcopperjointcom" at bounding box center [1128, 160] width 148 height 18
click at [1100, 109] on input "text" at bounding box center [1164, 117] width 254 height 37
paste input "danielearmonaitekilohealth"
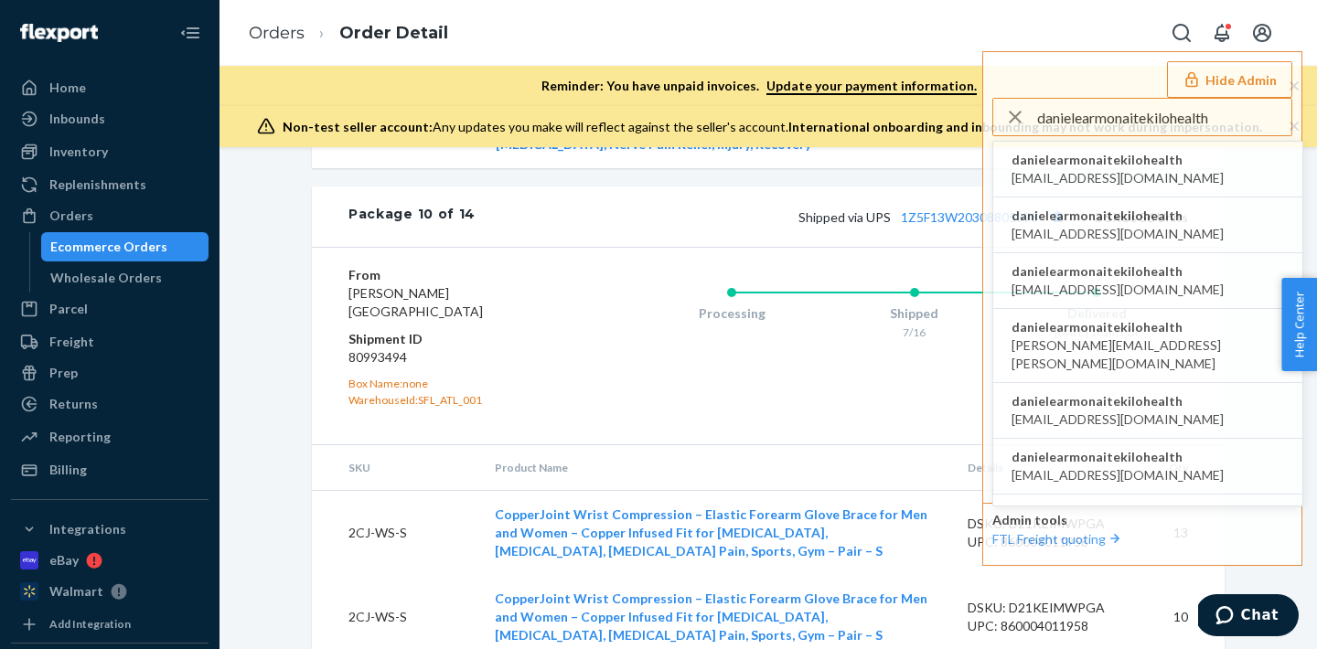
type input "danielearmonaitekilohealth"
click at [1104, 166] on span "danielearmonaitekilohealth" at bounding box center [1117, 160] width 212 height 18
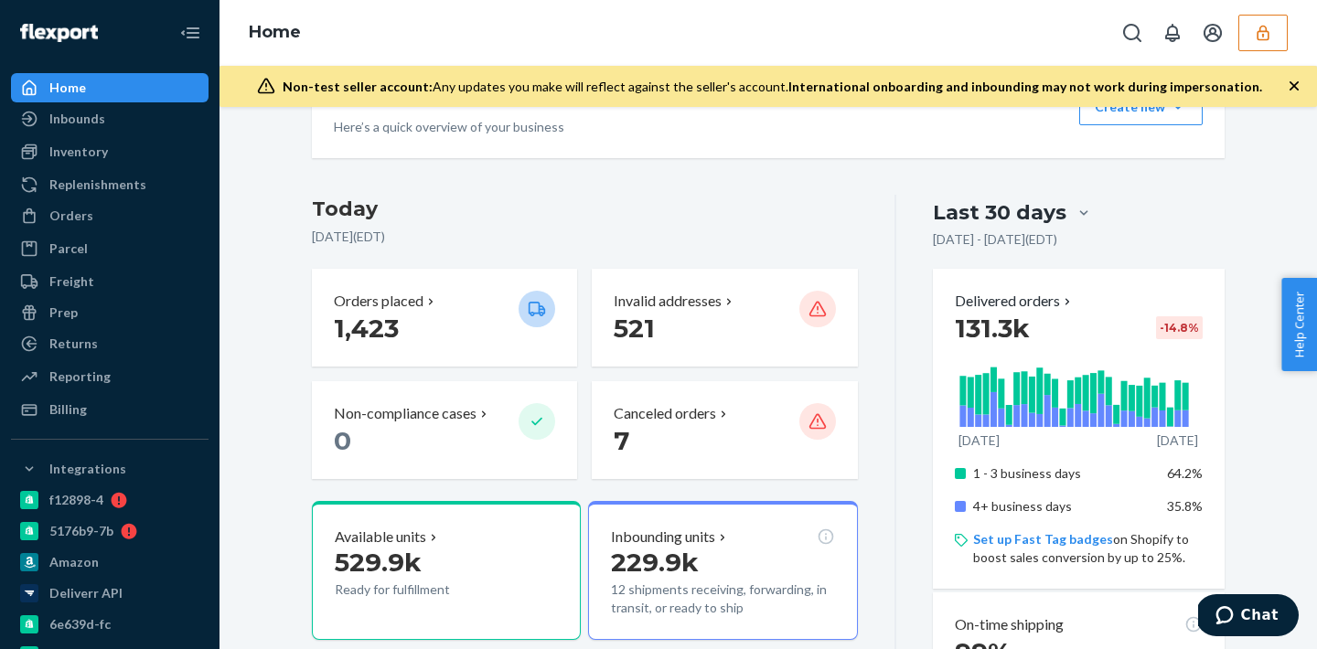
scroll to position [195, 0]
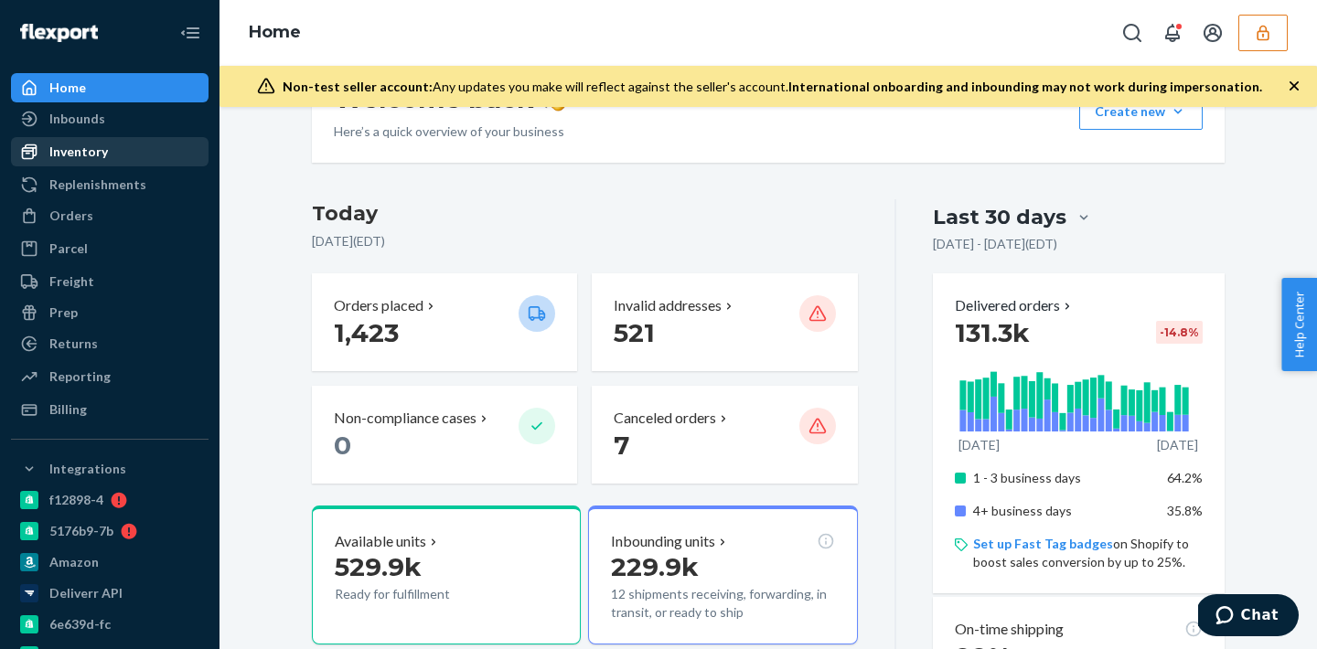
click at [102, 150] on div "Inventory" at bounding box center [78, 152] width 59 height 18
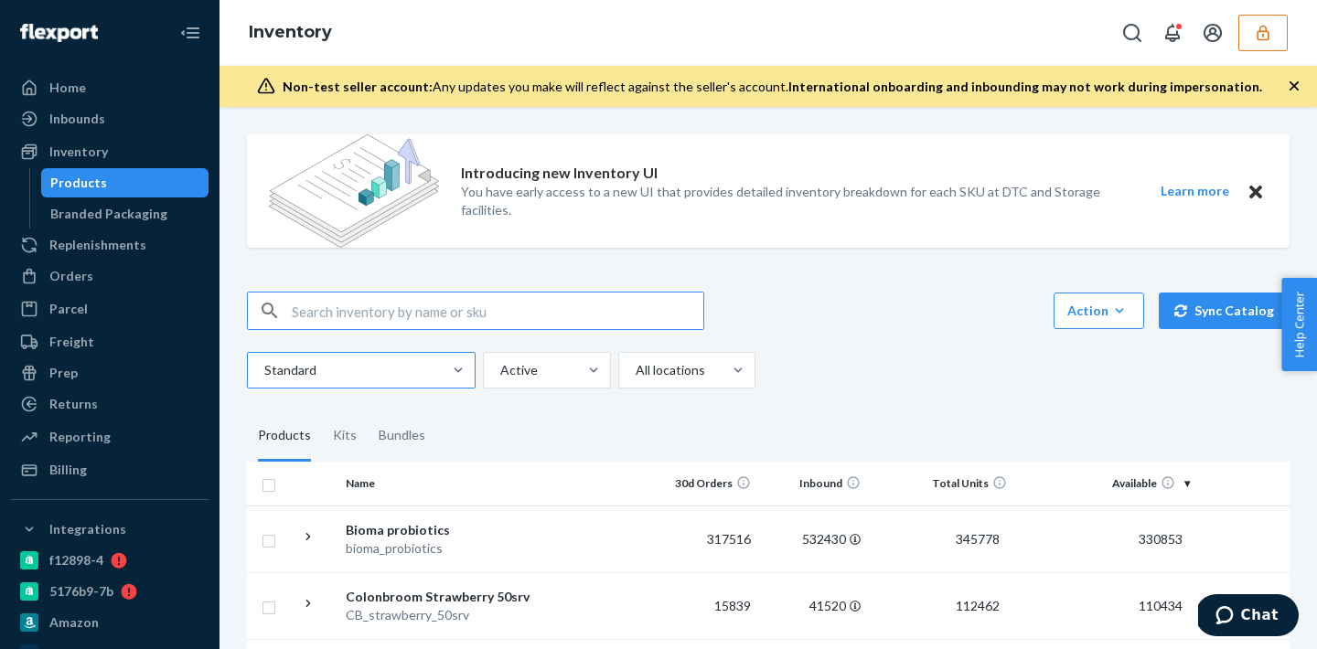
paste input "DDJF8LB8UY8"
type input "DDJF8LB8UY8"
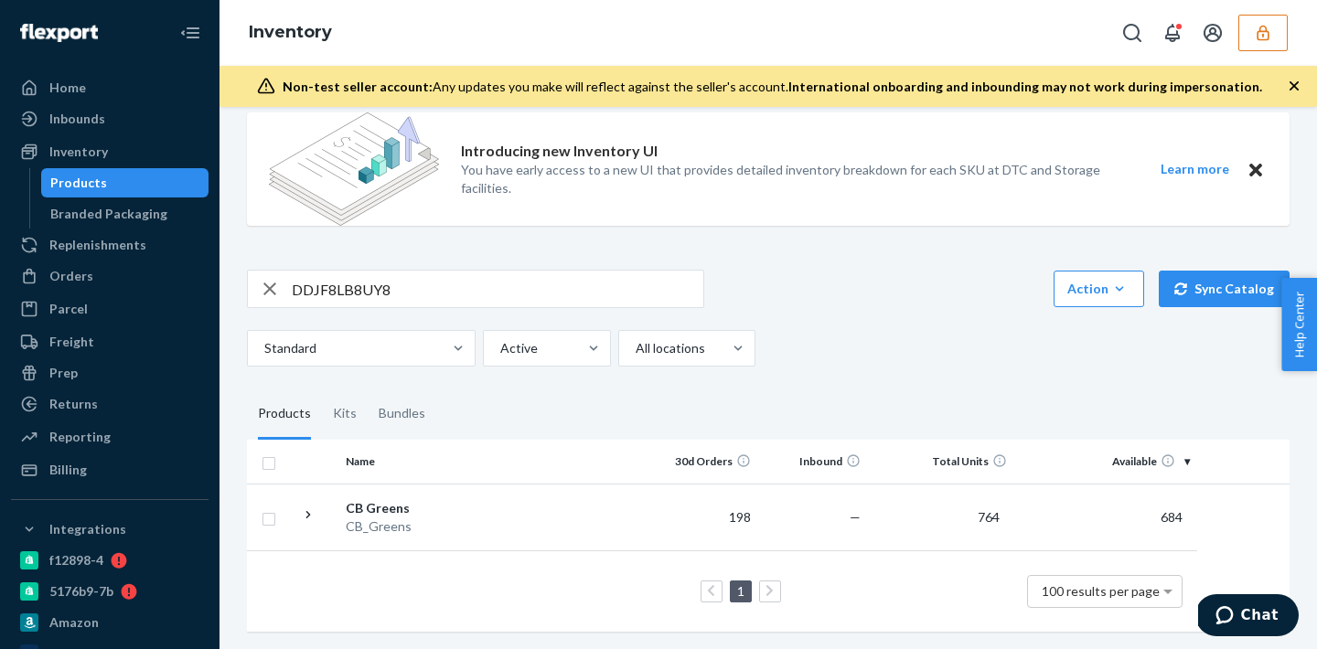
scroll to position [0, 136]
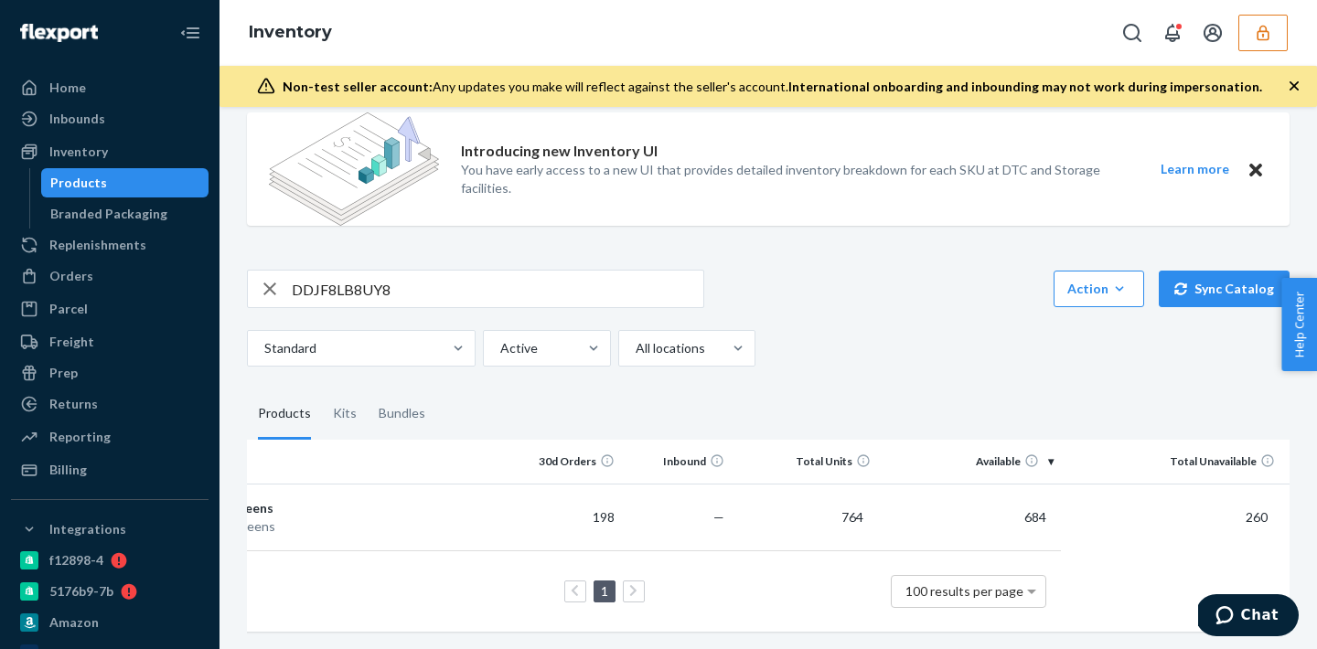
click at [279, 281] on icon "button" at bounding box center [270, 289] width 22 height 37
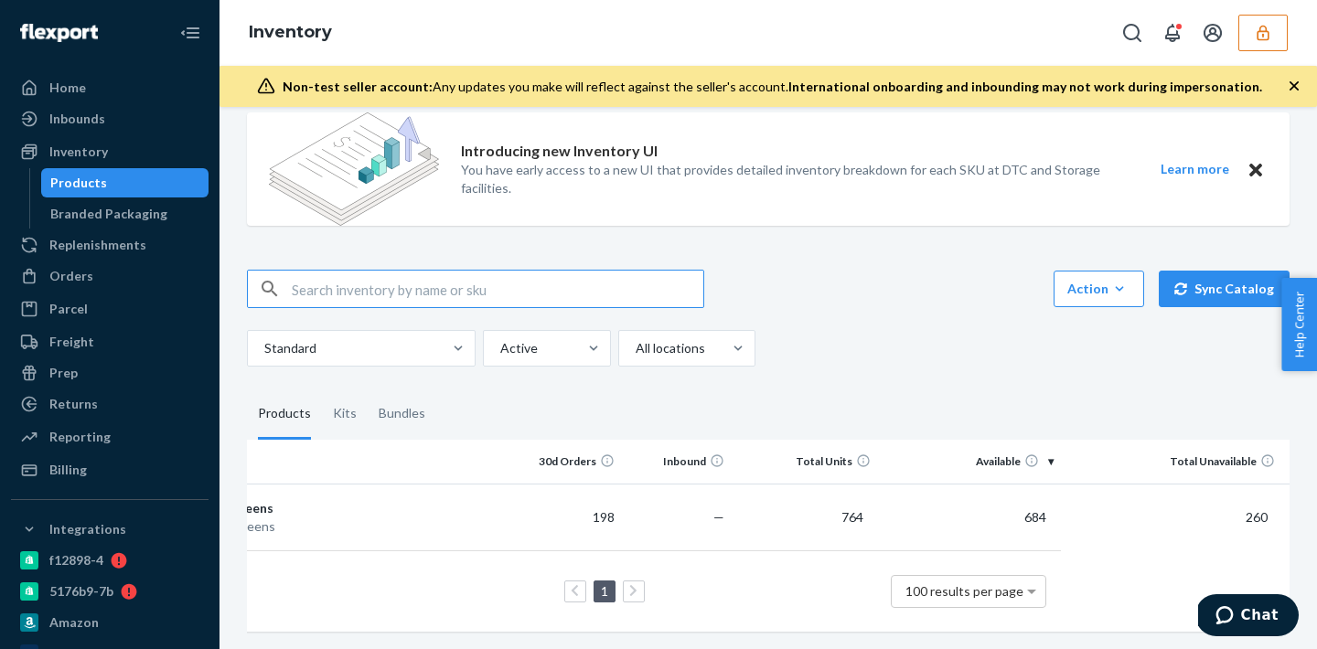
click at [340, 289] on input "text" at bounding box center [498, 289] width 412 height 37
paste input "DHL4JSXAAR8"
type input "DHL4JSXAAR8"
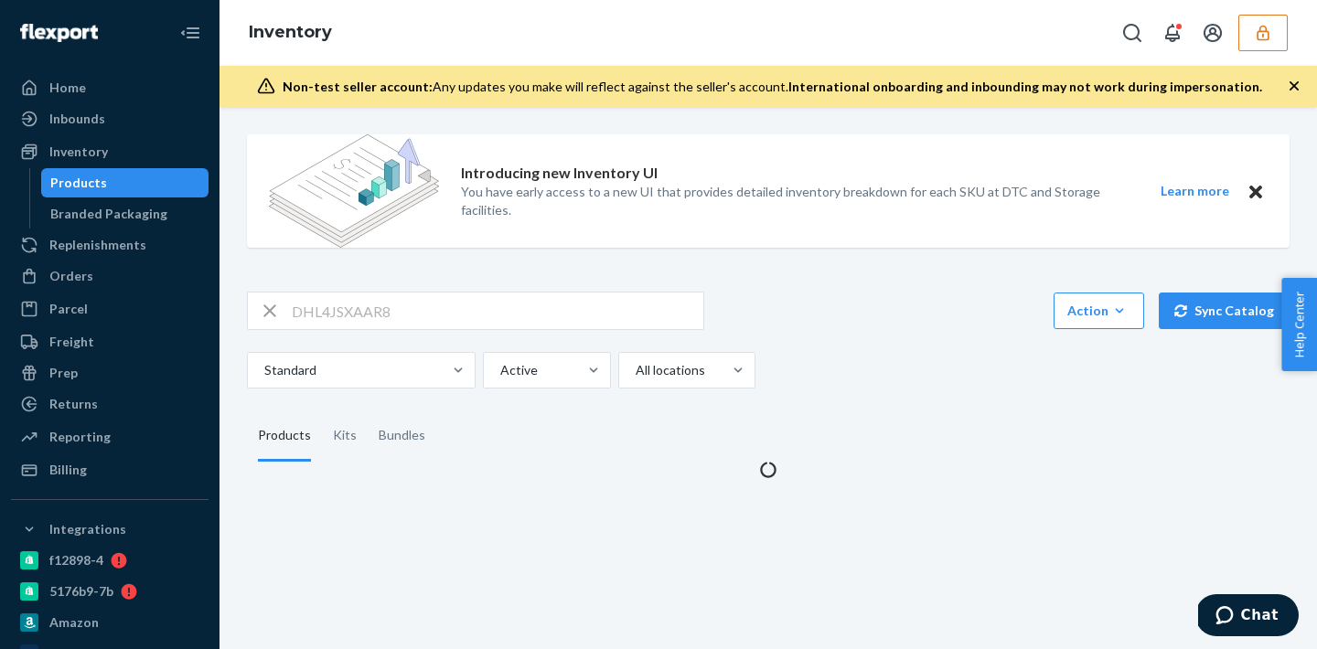
scroll to position [0, 0]
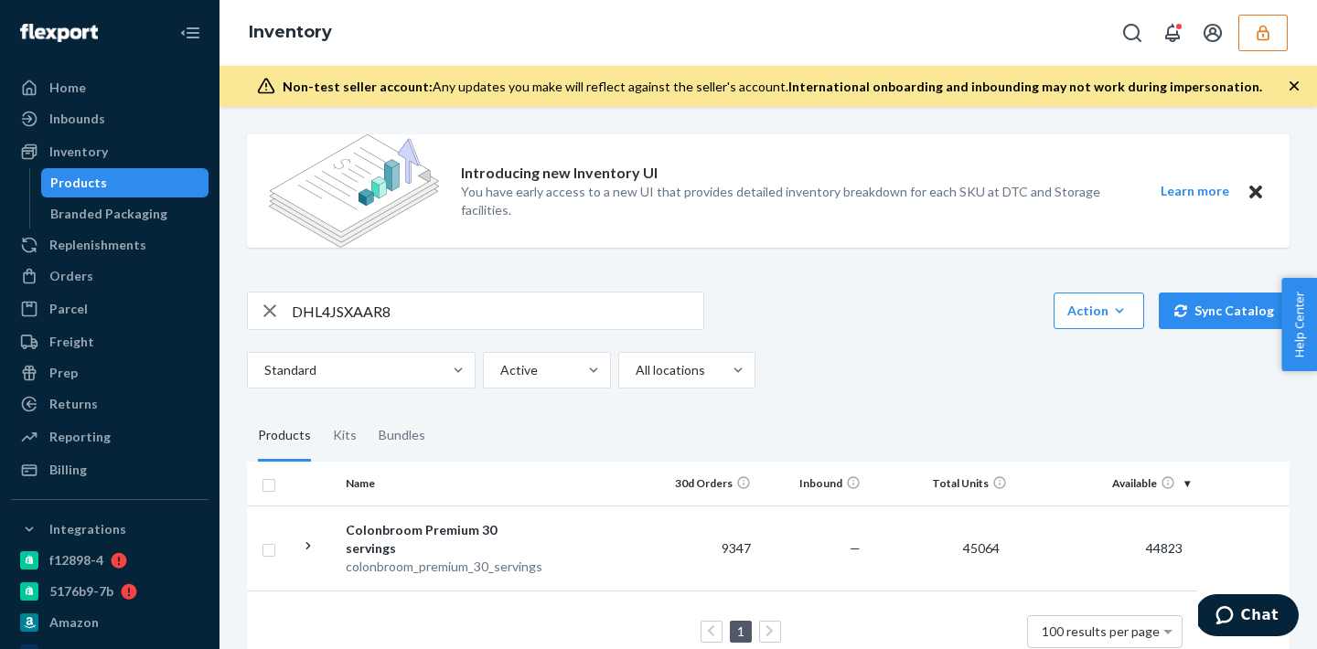
click at [1259, 43] on button "button" at bounding box center [1262, 33] width 49 height 37
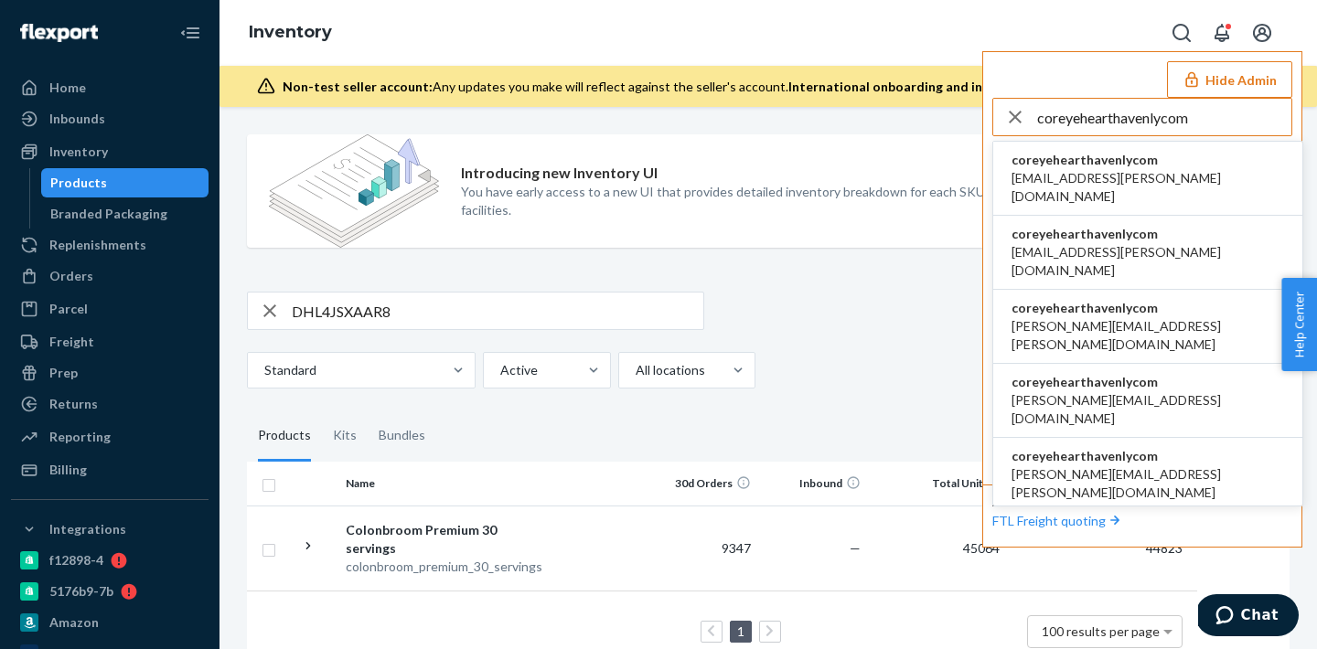
type input "coreyehearthavenlycom"
click at [1055, 161] on span "coreyehearthavenlycom" at bounding box center [1147, 160] width 273 height 18
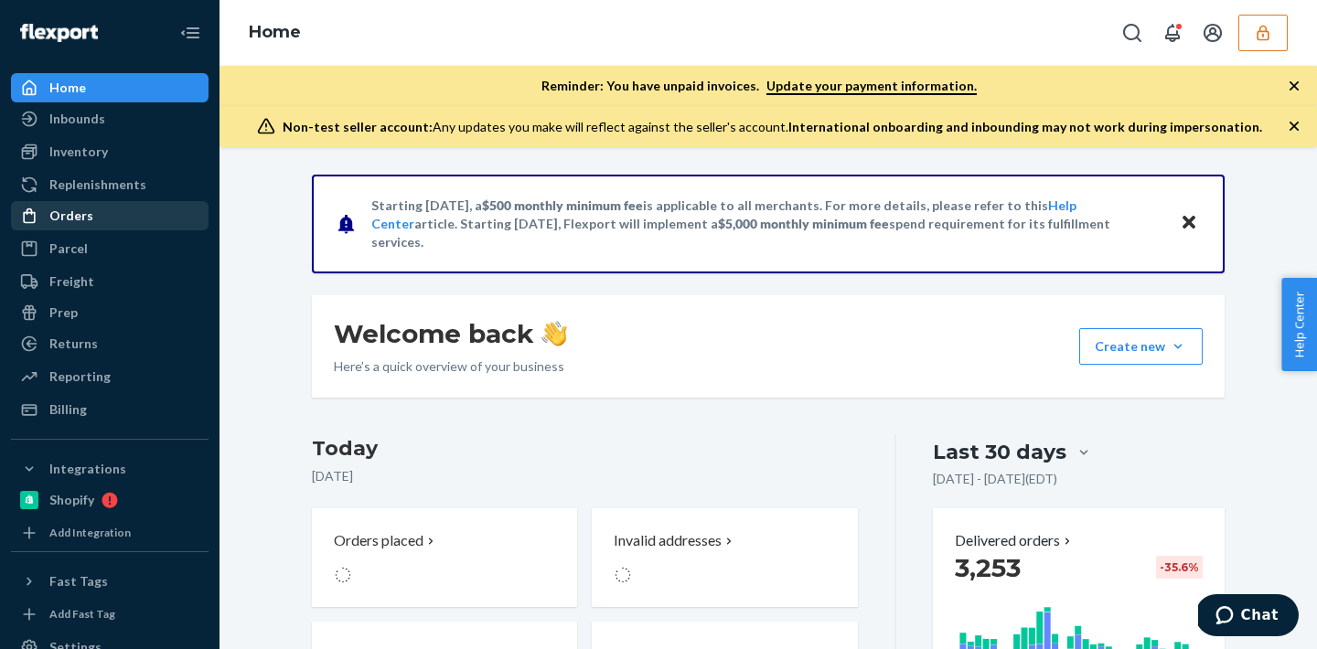
click at [84, 208] on div "Orders" at bounding box center [71, 216] width 44 height 18
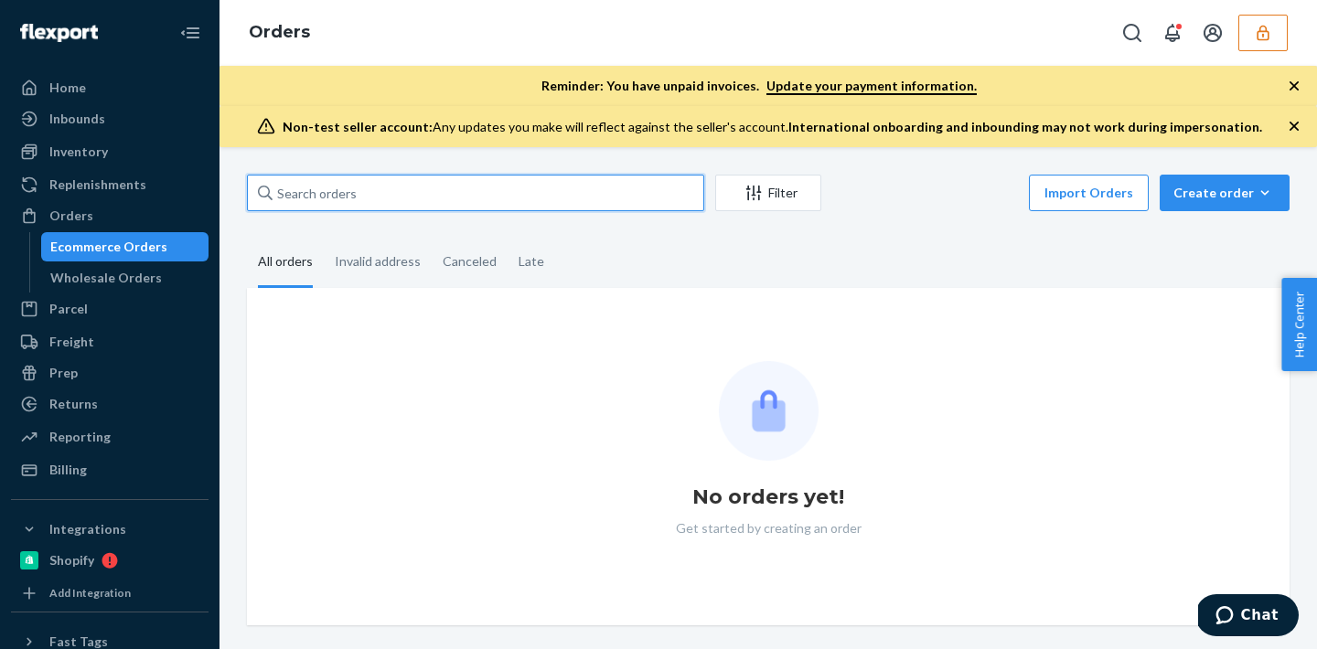
click at [356, 204] on input "text" at bounding box center [475, 193] width 457 height 37
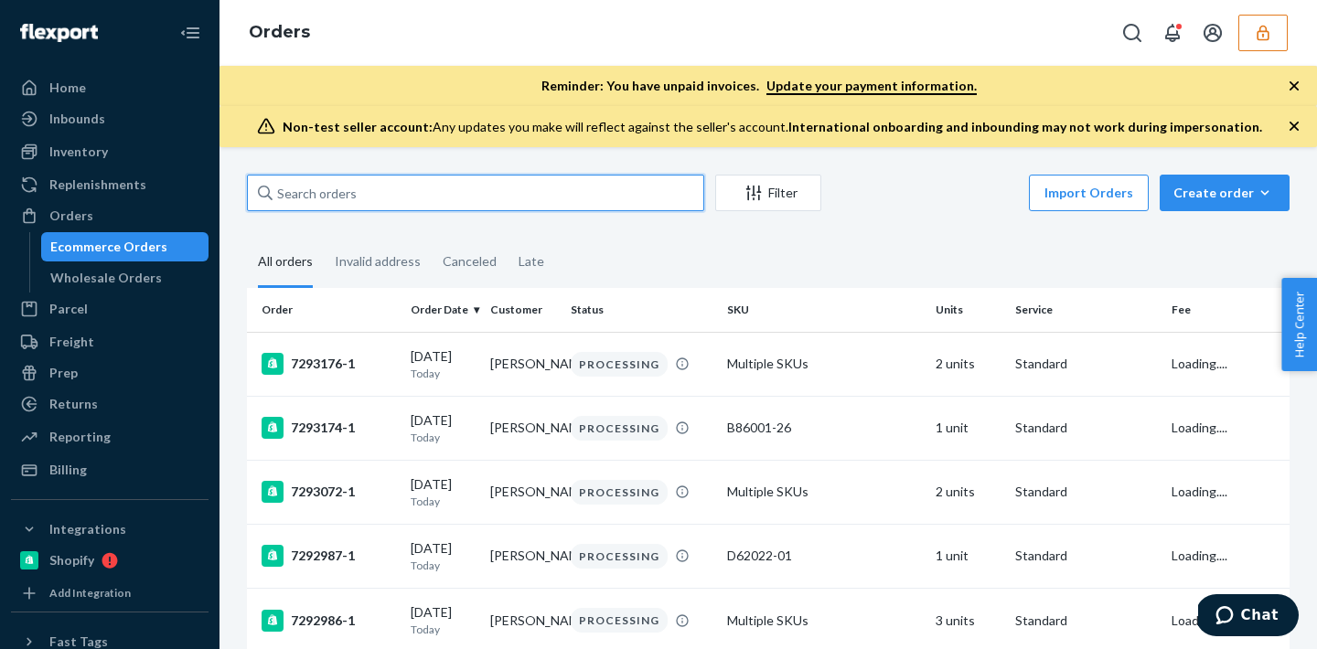
paste input "131937621"
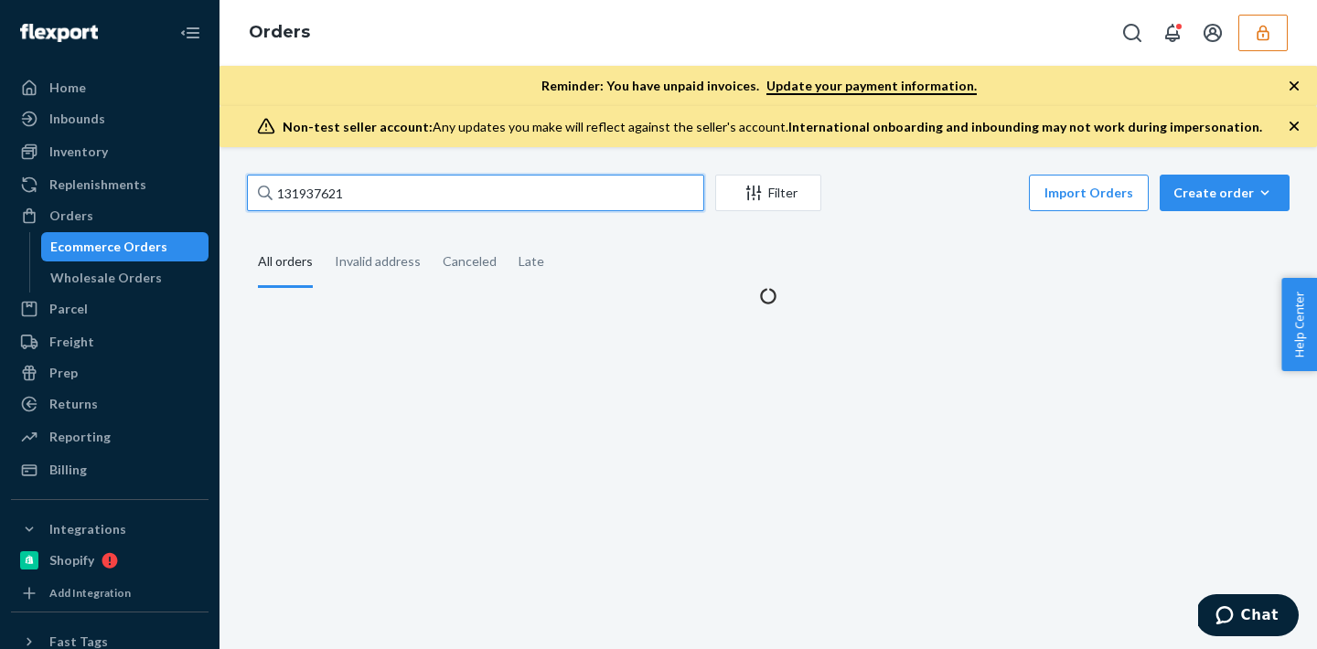
type input "131937621"
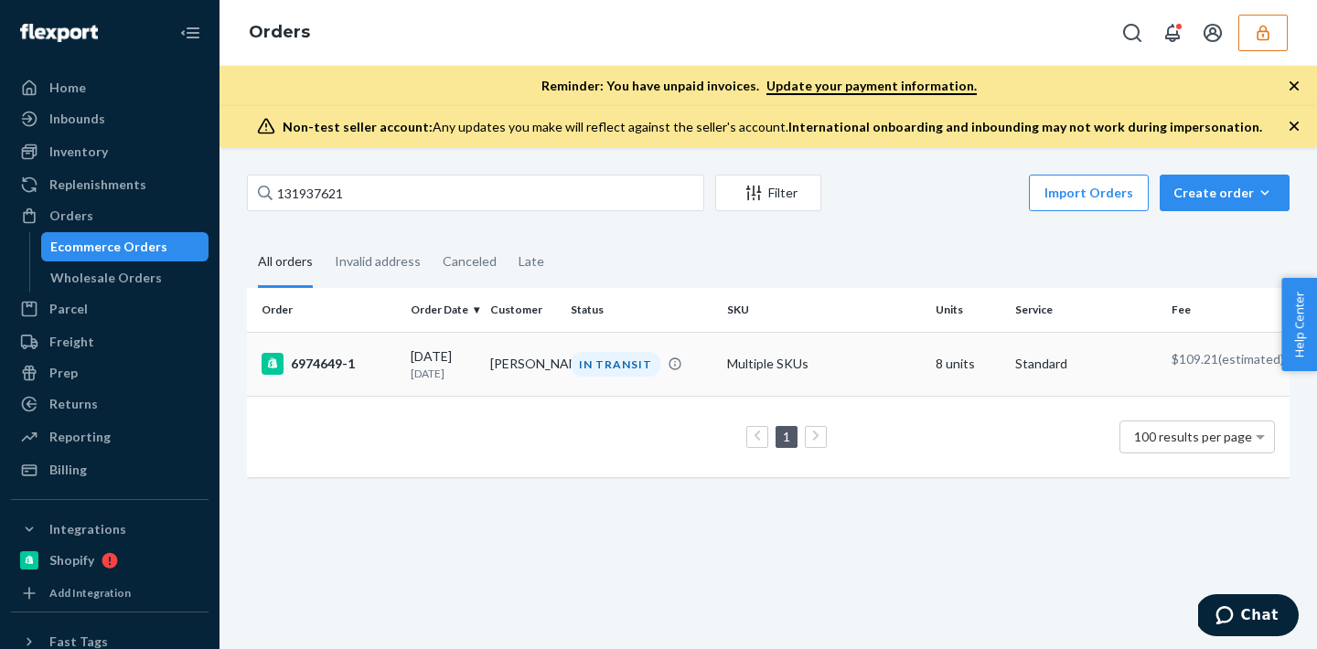
click at [647, 375] on div "IN TRANSIT" at bounding box center [616, 364] width 90 height 25
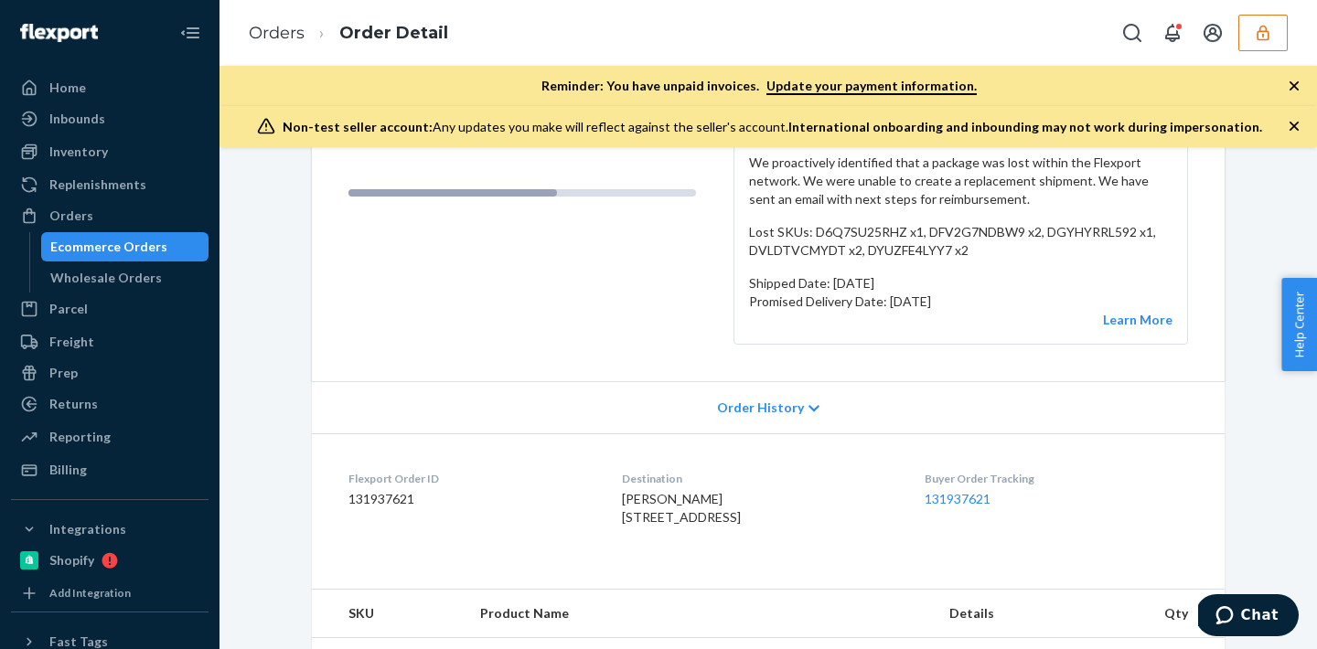
scroll to position [341, 0]
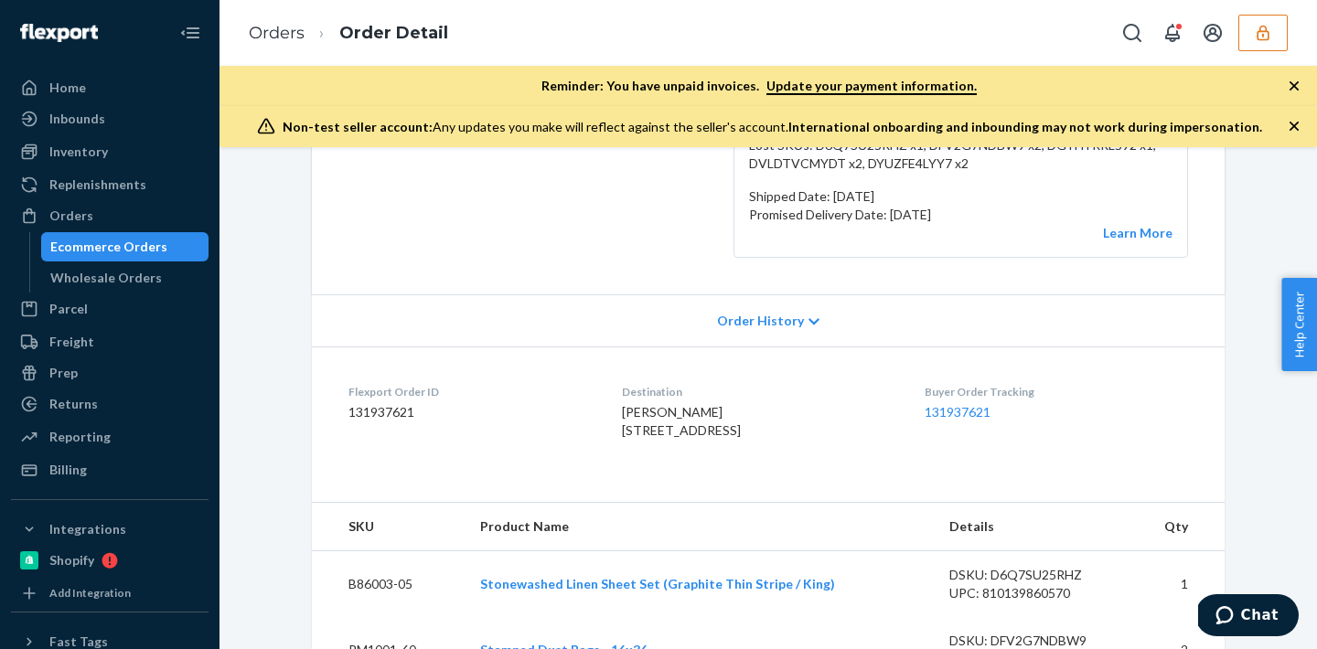
click at [351, 411] on dd "131937621" at bounding box center [470, 412] width 244 height 18
copy dd "131937621"
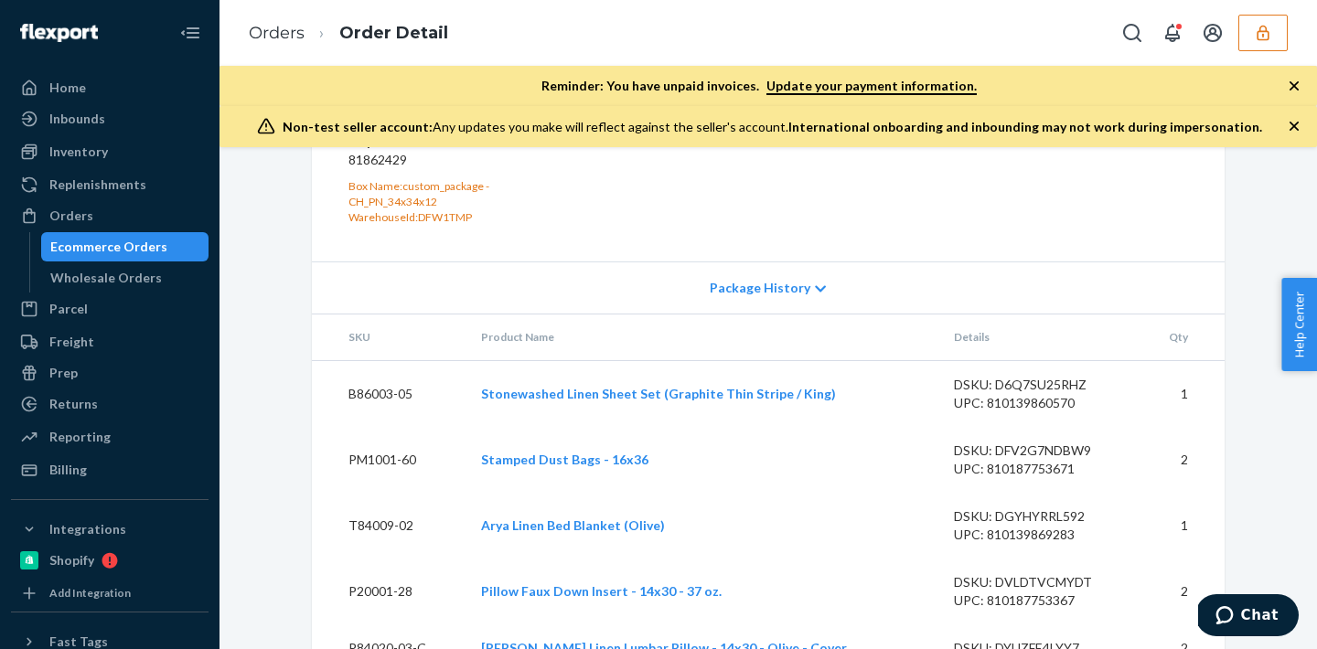
scroll to position [1206, 0]
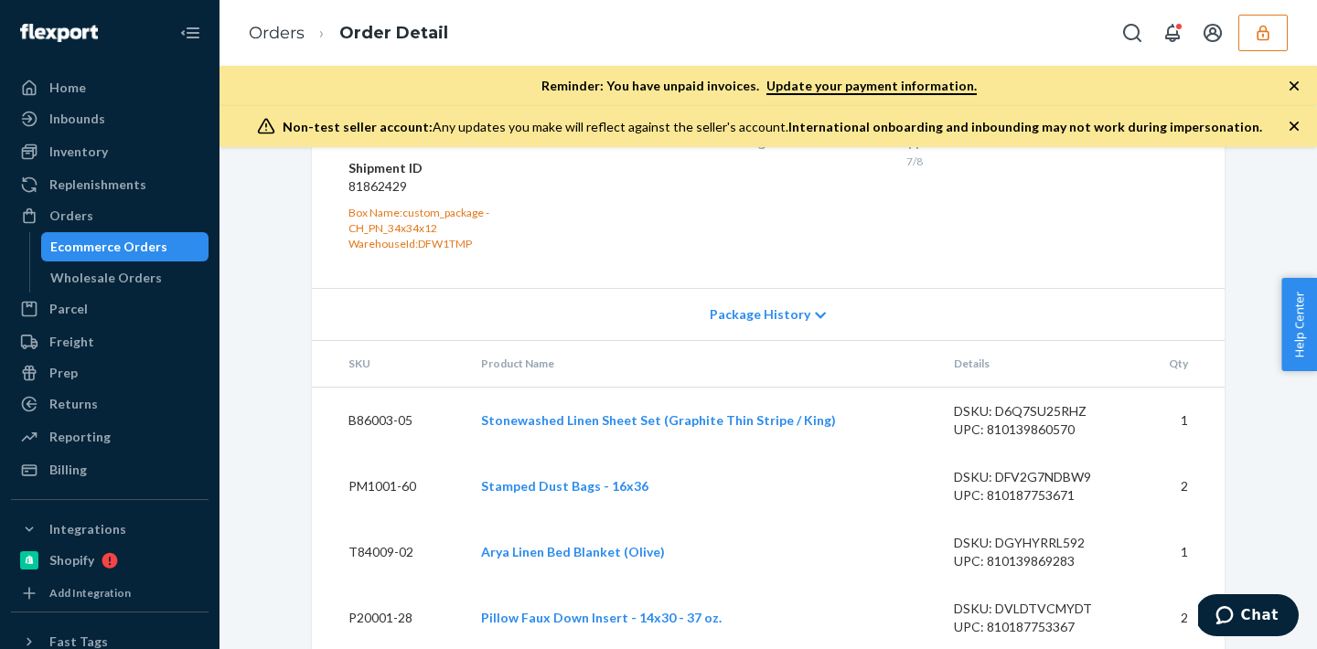
click at [382, 196] on dd "81862429" at bounding box center [457, 186] width 219 height 18
copy dd "81862429"
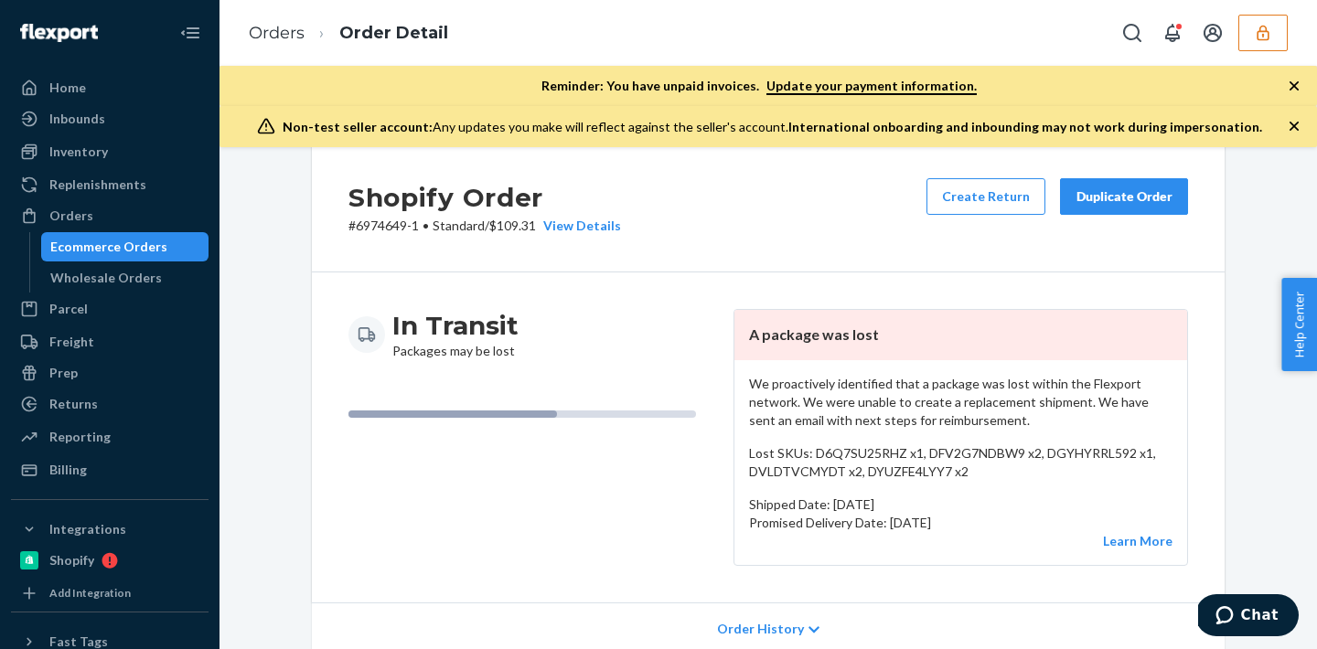
scroll to position [0, 0]
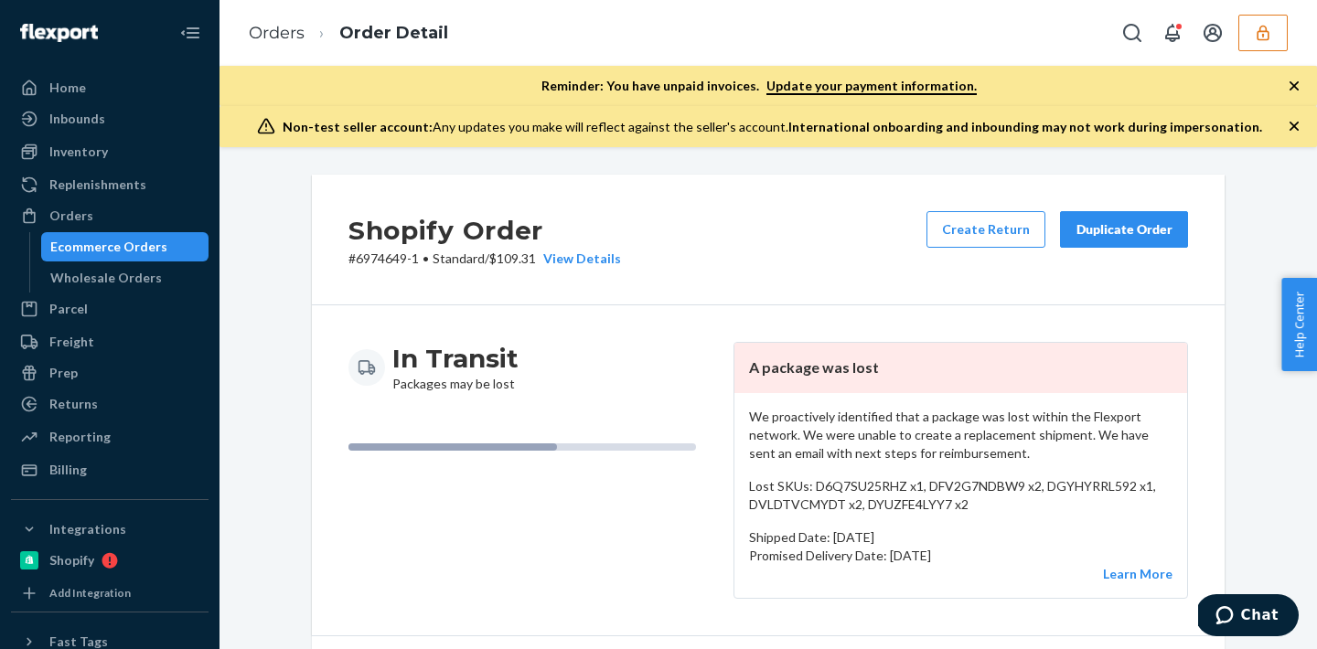
click at [367, 259] on p "# 6974649-1 • Standard / $109.31 View Details" at bounding box center [484, 259] width 273 height 18
drag, startPoint x: 419, startPoint y: 263, endPoint x: 350, endPoint y: 264, distance: 68.6
click at [350, 264] on p "# 6974649-1 • Standard / $109.31 View Details" at bounding box center [484, 259] width 273 height 18
copy p "# 6974649-1"
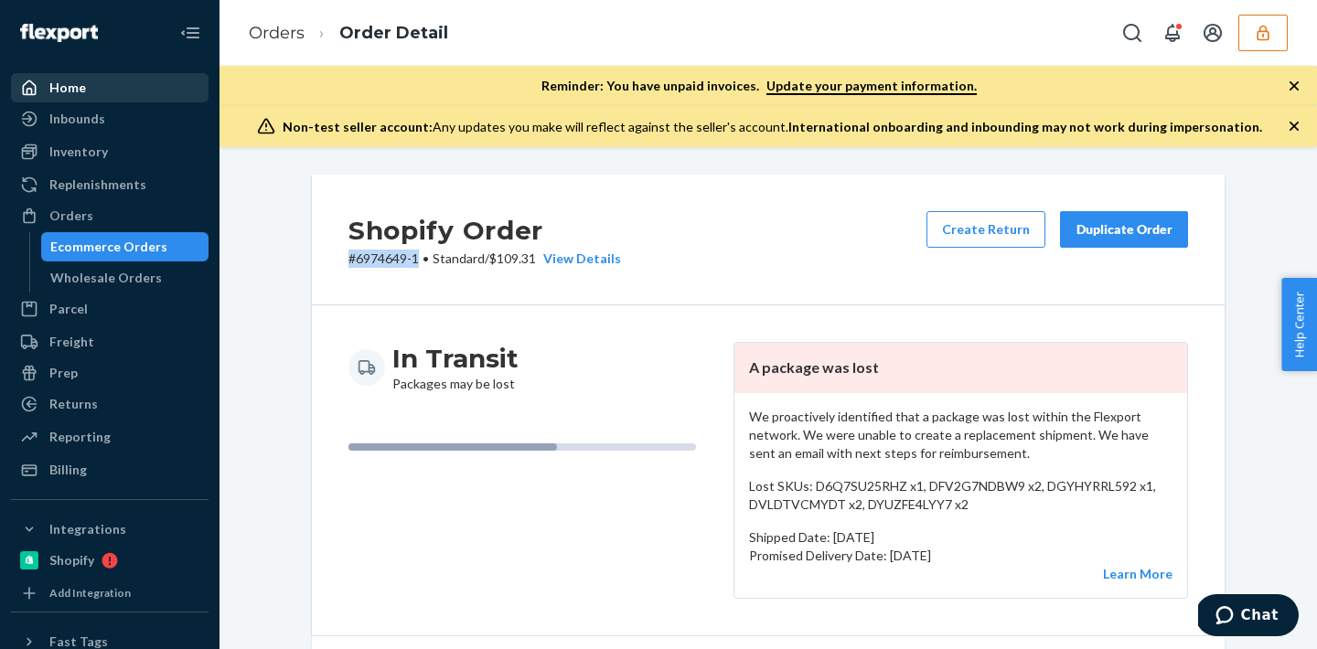
click at [64, 81] on div "Home" at bounding box center [67, 88] width 37 height 18
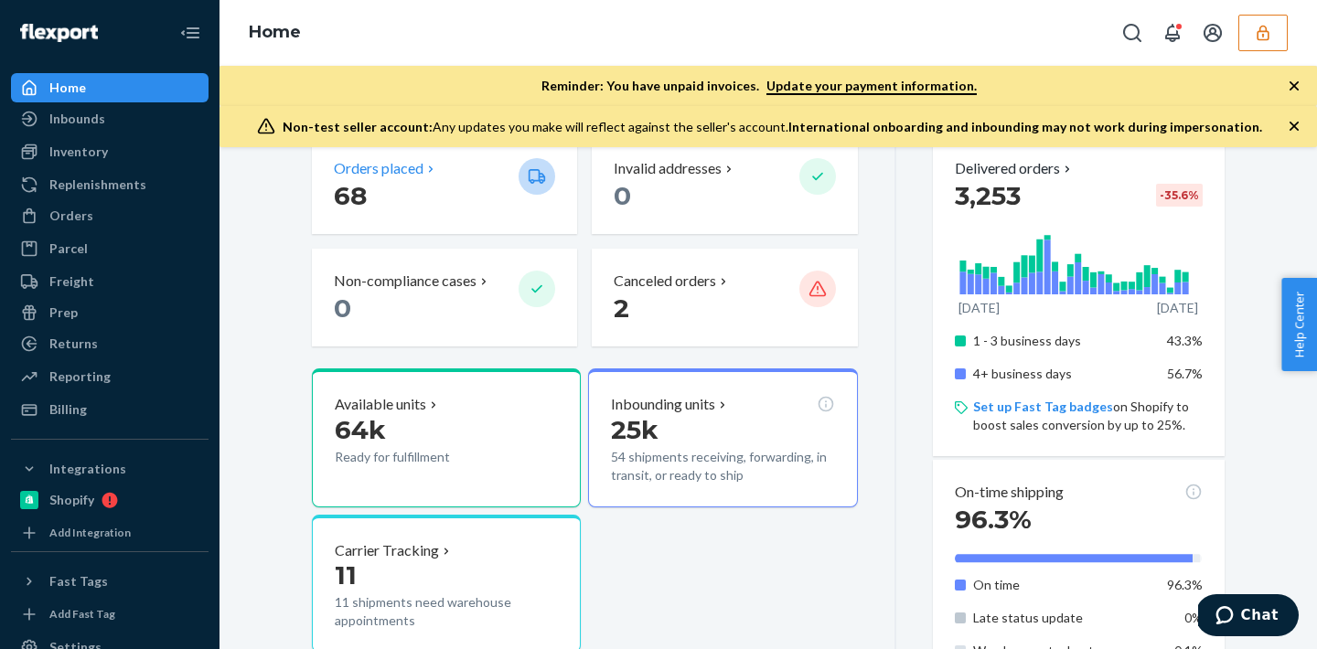
scroll to position [375, 0]
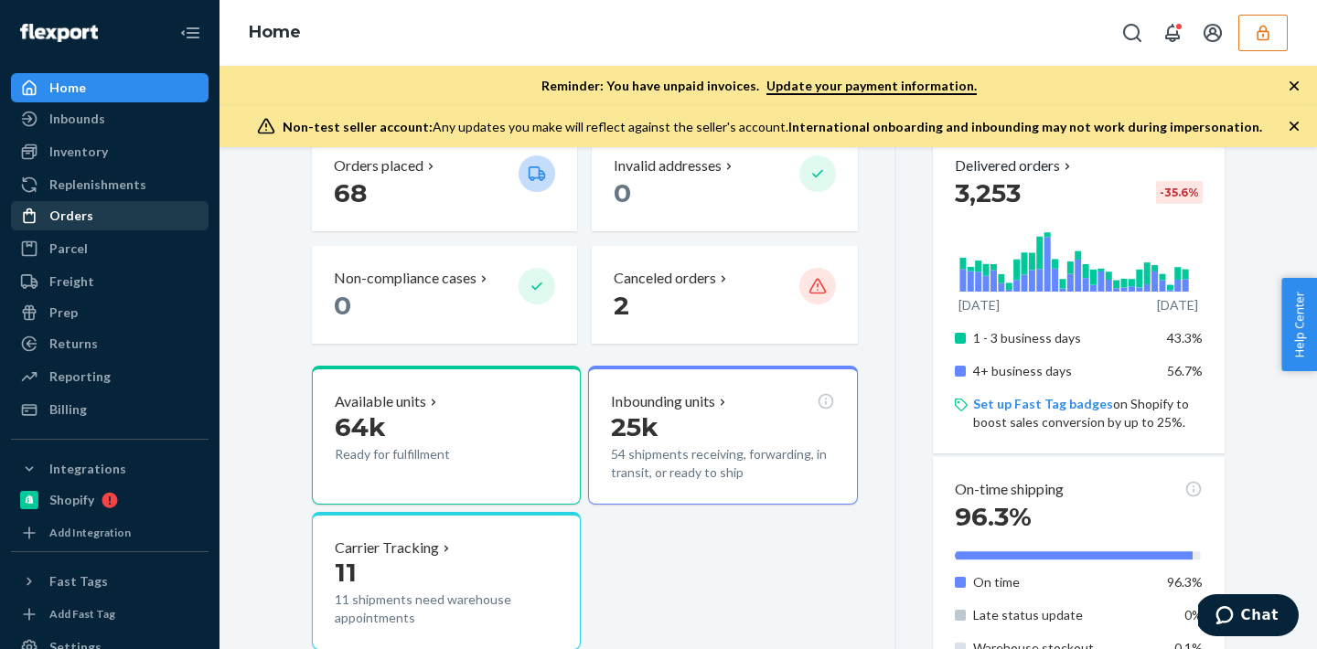
click at [89, 215] on div "Orders" at bounding box center [71, 216] width 44 height 18
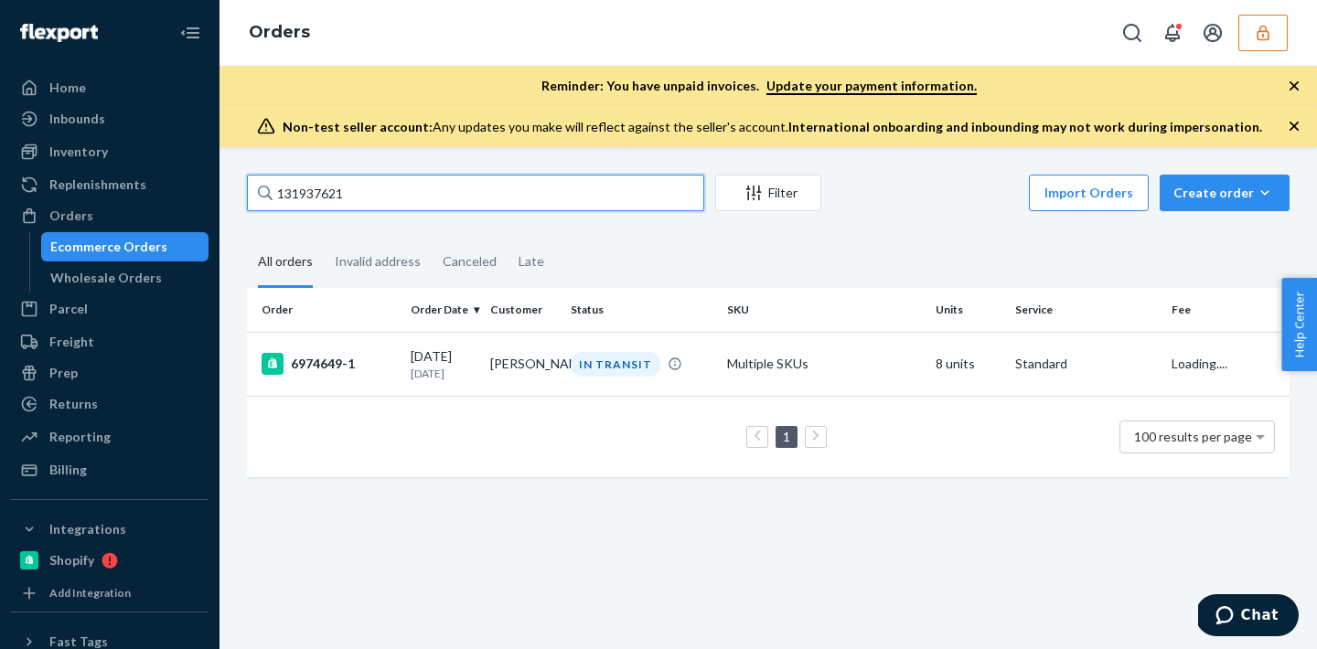
click at [390, 201] on input "131937621" at bounding box center [475, 193] width 457 height 37
click at [335, 183] on input "131937621" at bounding box center [475, 193] width 457 height 37
drag, startPoint x: 383, startPoint y: 187, endPoint x: 227, endPoint y: 166, distance: 157.8
click at [227, 166] on div "131937621 Filter Import Orders Create order Ecommerce order Removal order All o…" at bounding box center [767, 398] width 1097 height 502
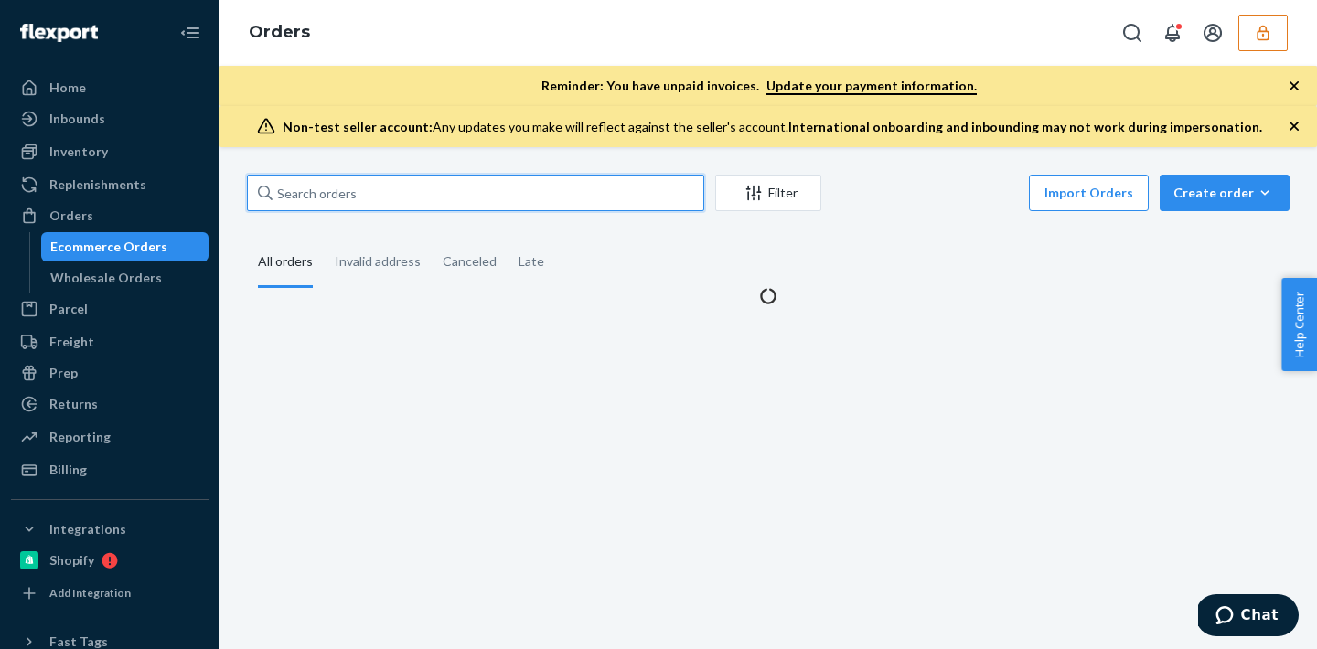
paste input "#6974649-1"
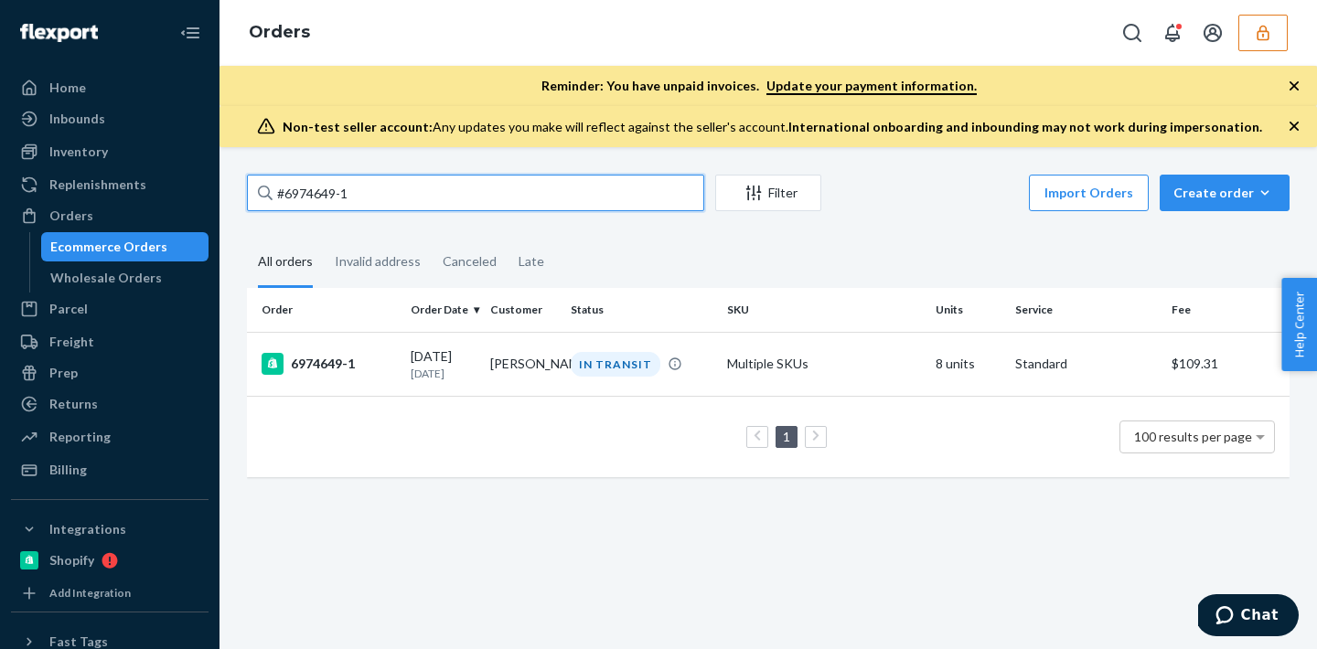
type input "#6974649-1"
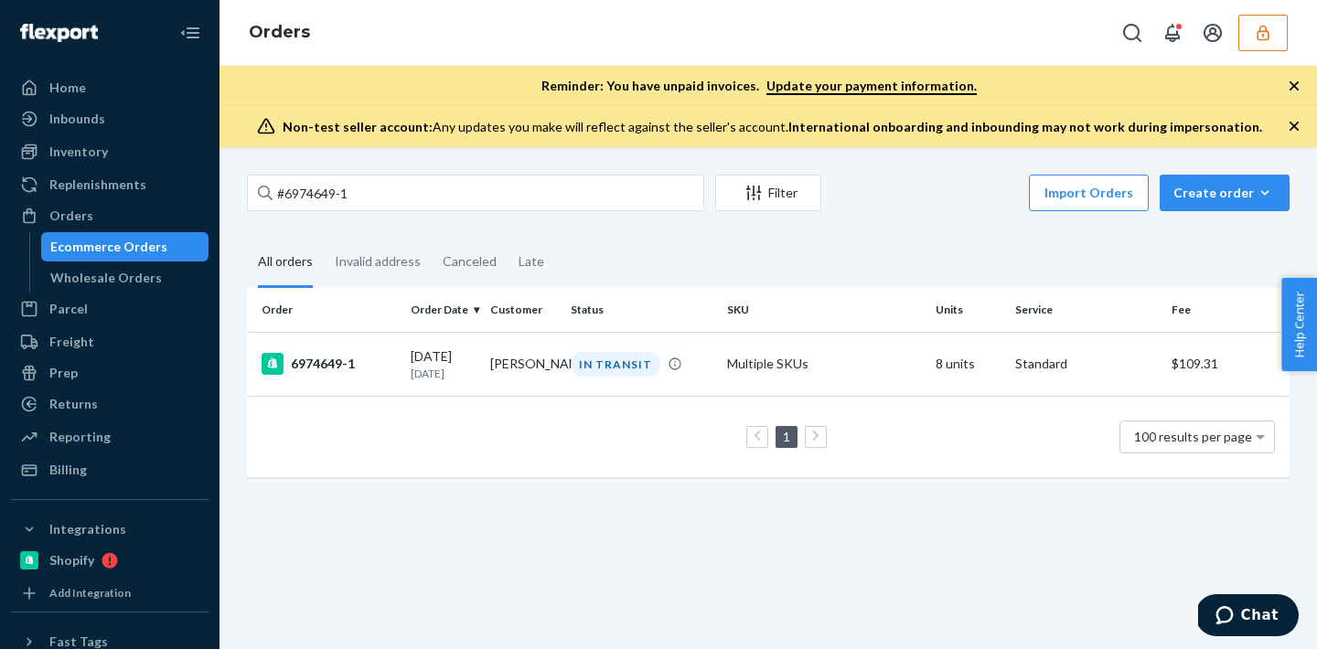
click at [1255, 35] on icon "button" at bounding box center [1263, 33] width 18 height 18
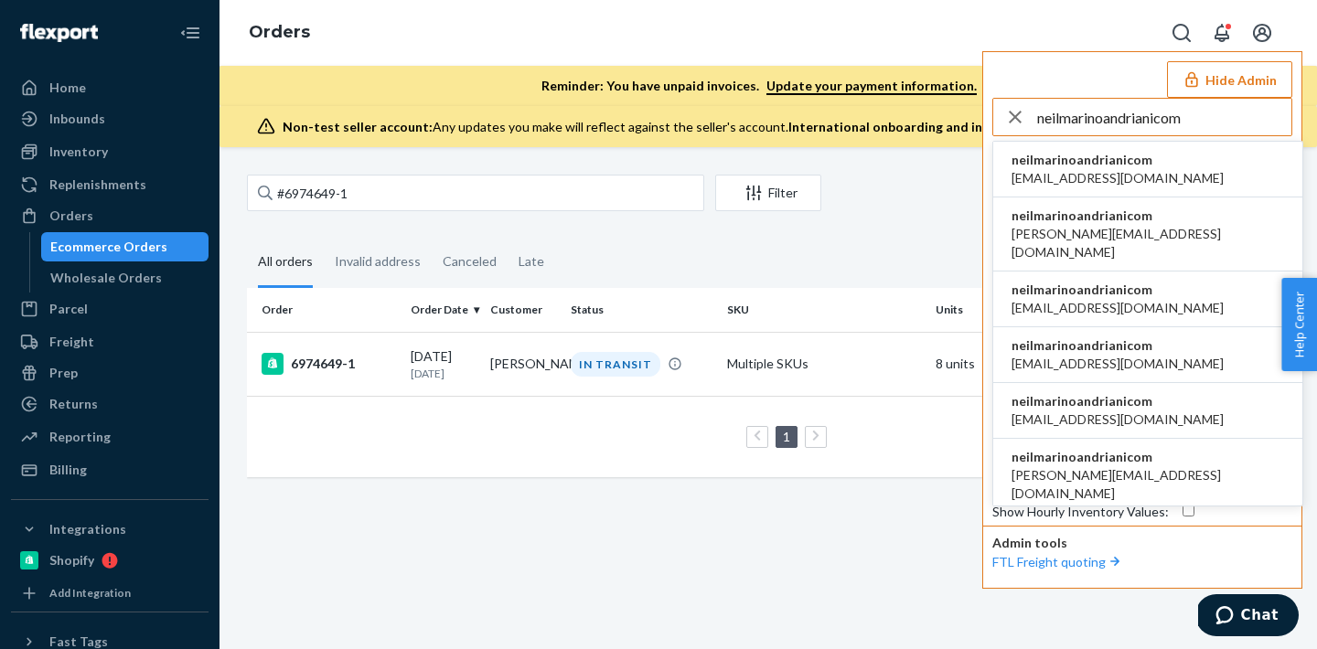
type input "neilmarinoandrianicom"
click at [1128, 159] on span "neilmarinoandrianicom" at bounding box center [1117, 160] width 212 height 18
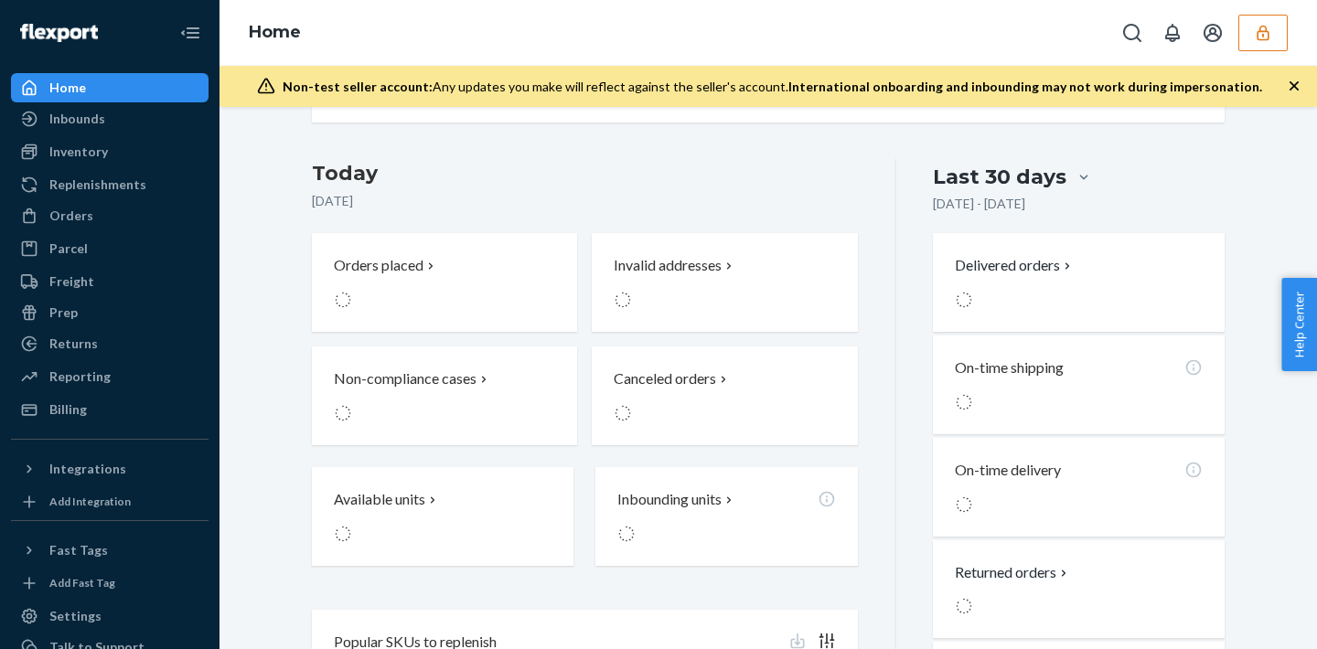
scroll to position [395, 0]
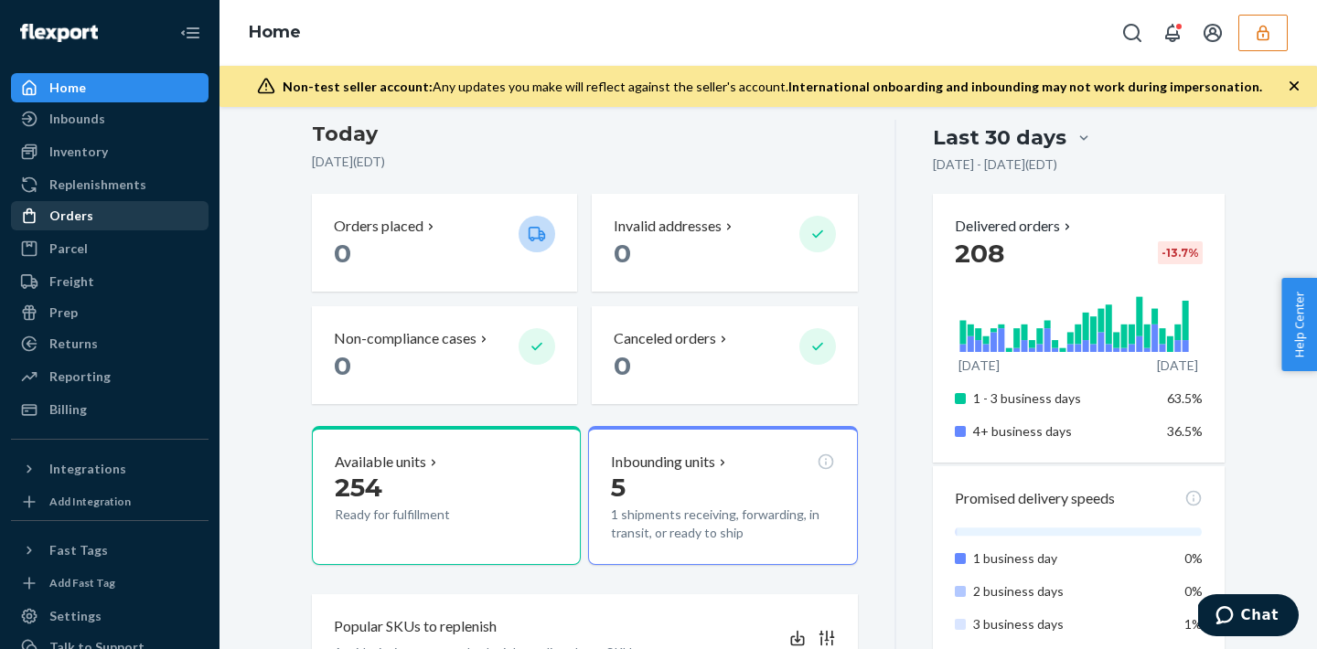
click at [103, 203] on div "Orders" at bounding box center [110, 216] width 194 height 26
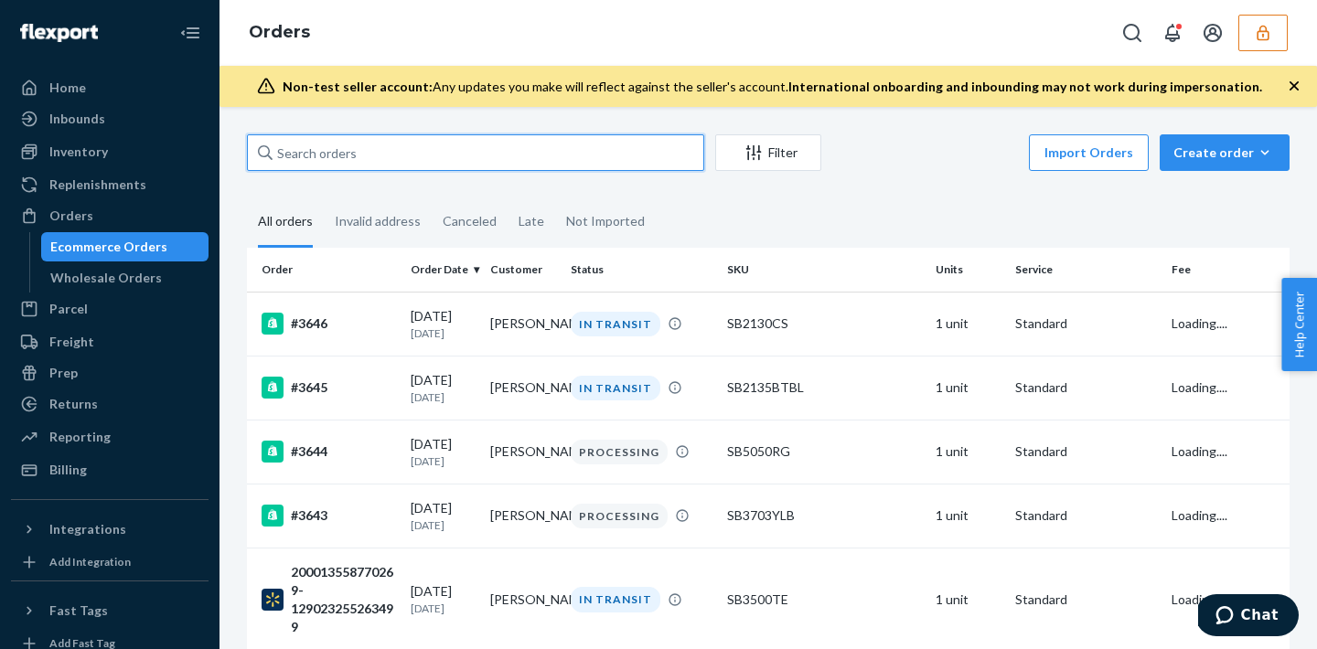
click at [471, 163] on input "text" at bounding box center [475, 152] width 457 height 37
paste input "DXNXAS98XZD"
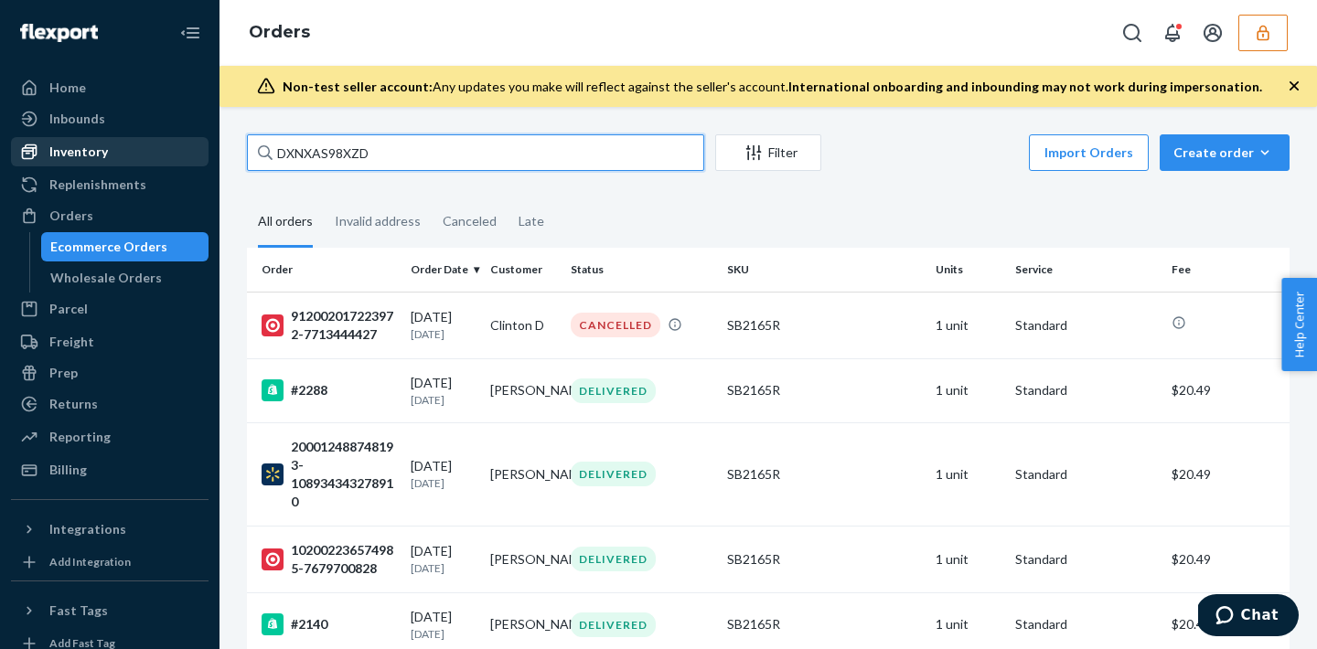
type input "DXNXAS98XZD"
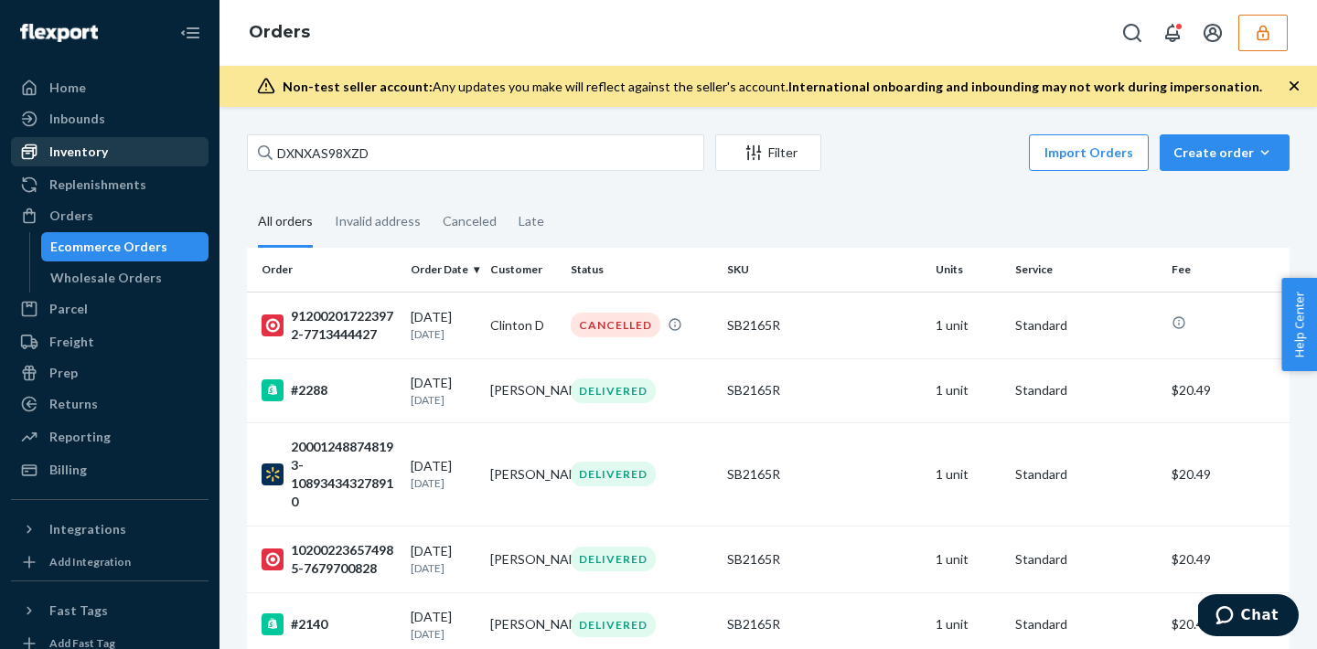
click at [93, 159] on div "Inventory" at bounding box center [78, 152] width 59 height 18
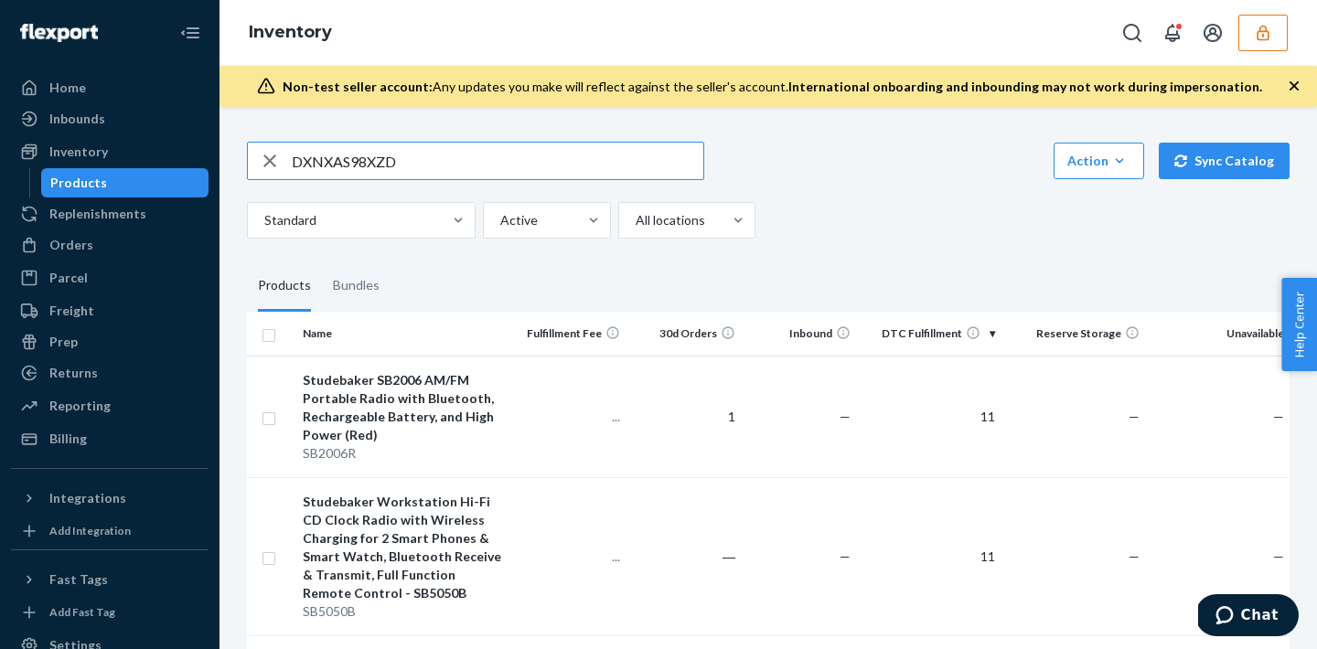
type input "DXNXAS98XZD"
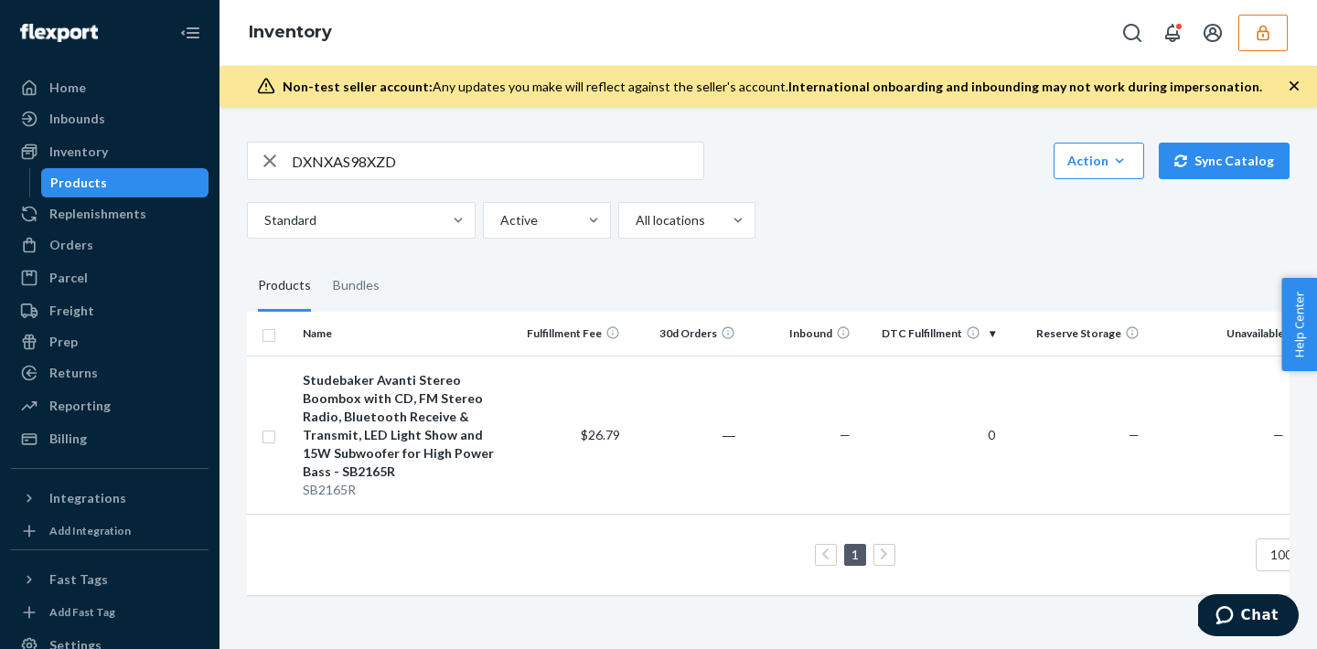
scroll to position [0, 136]
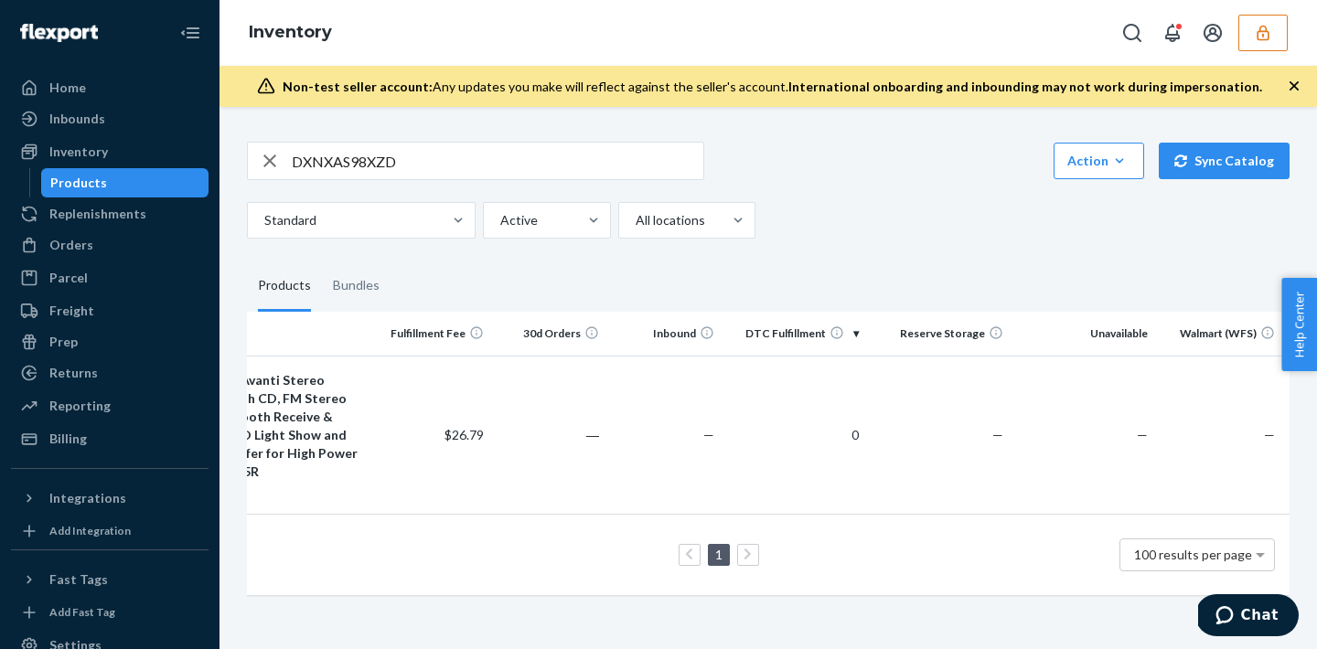
click at [1256, 35] on icon "button" at bounding box center [1263, 33] width 18 height 18
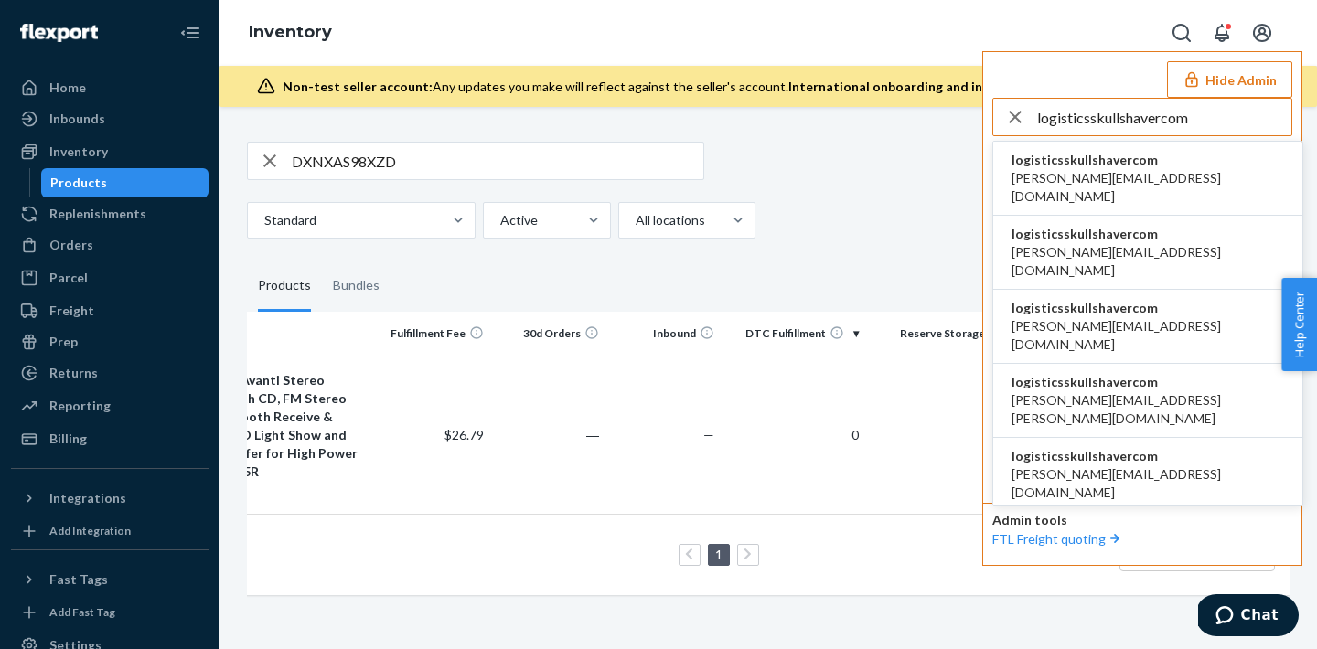
type input "logisticsskullshavercom"
click at [1099, 183] on span "anahit@etrooperz.com" at bounding box center [1147, 187] width 273 height 37
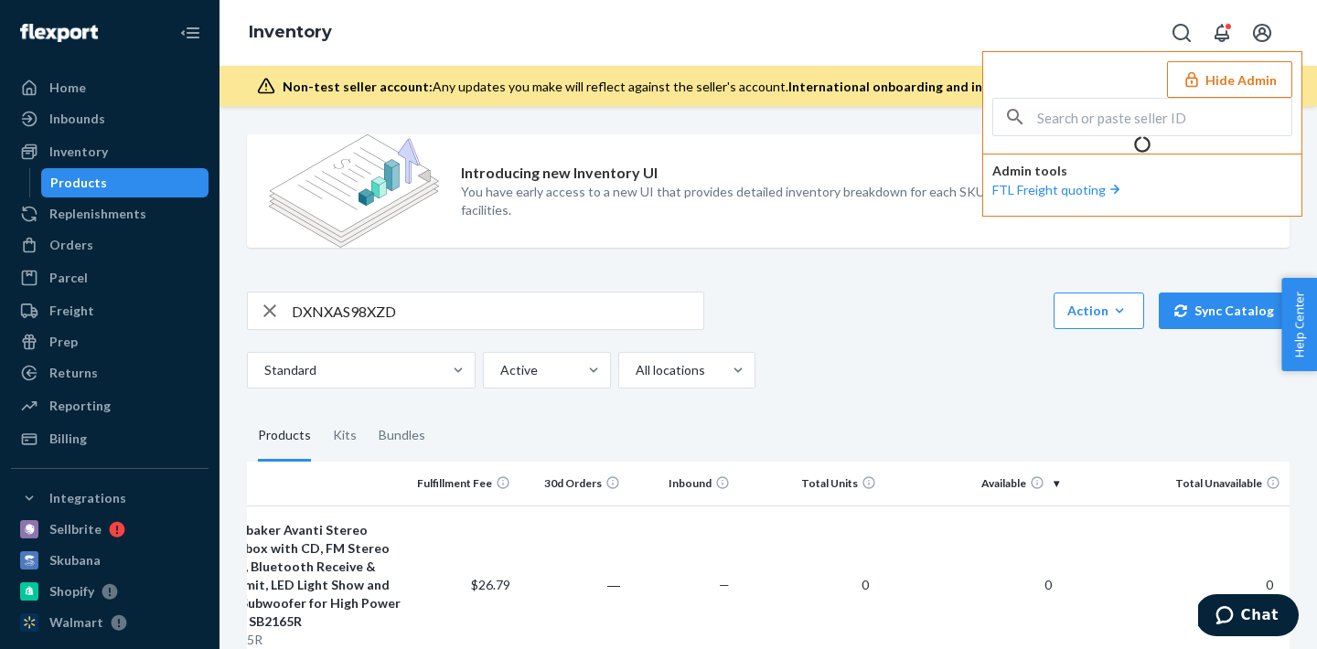
scroll to position [0, 0]
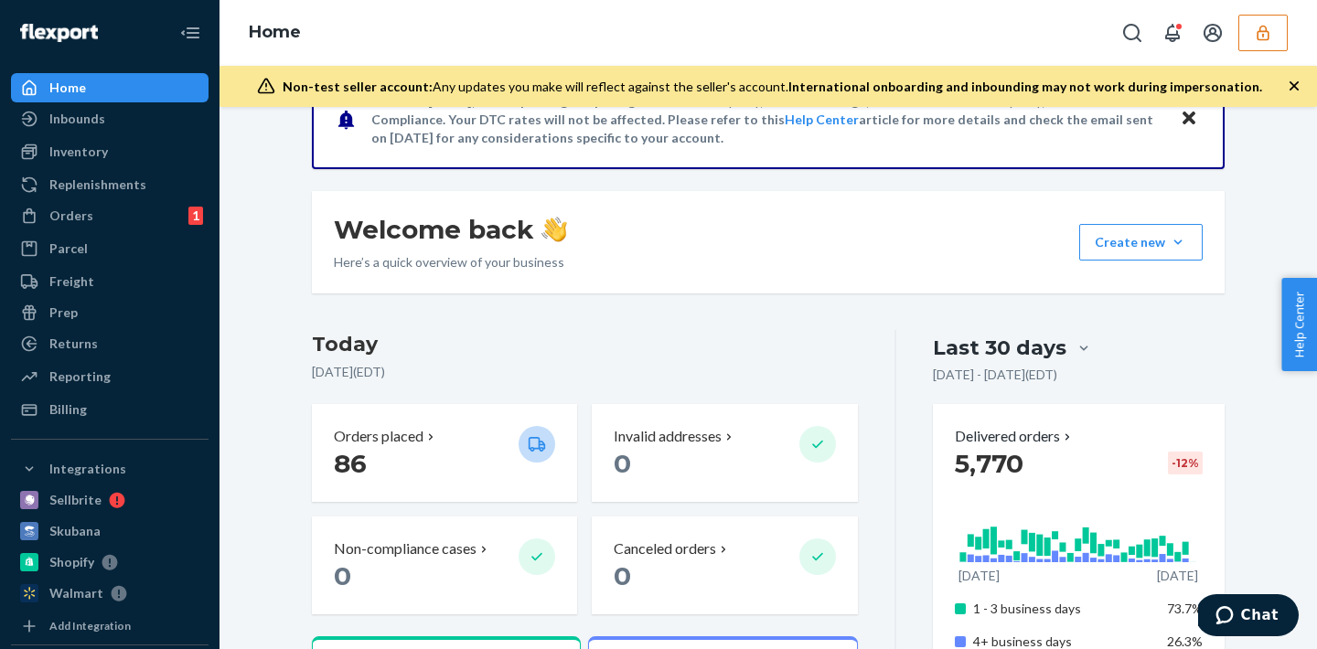
scroll to position [419, 0]
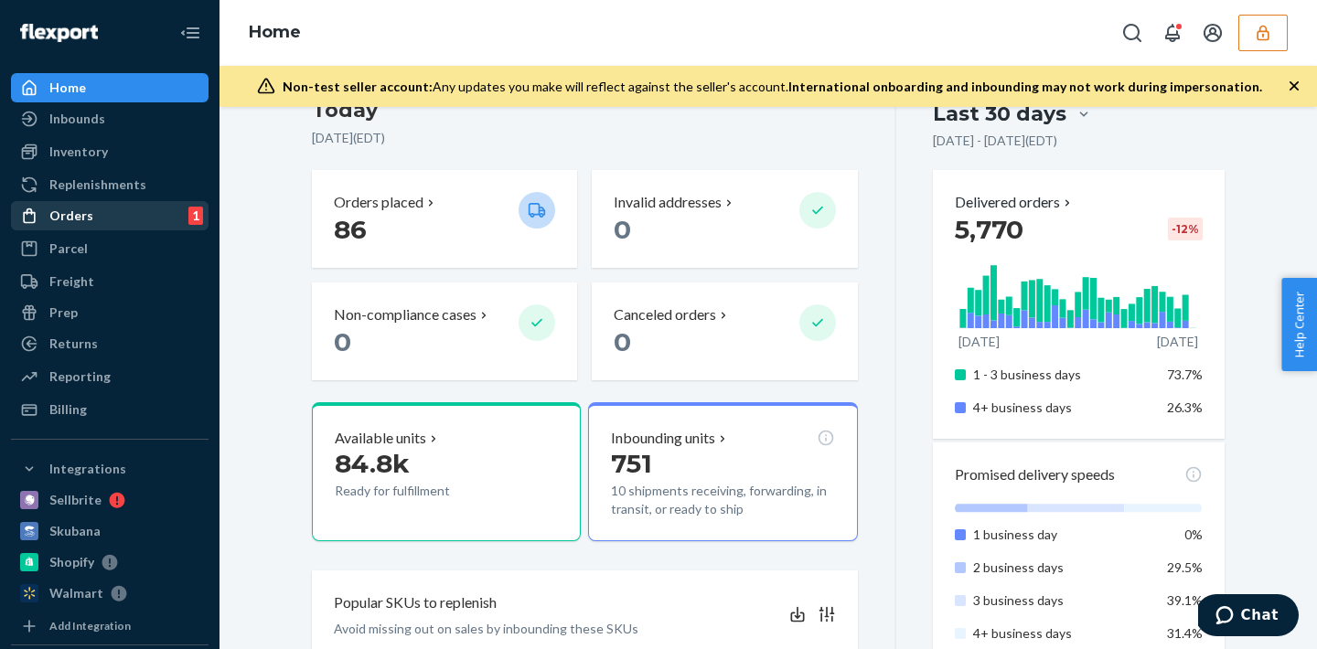
click at [112, 223] on div "Orders 1" at bounding box center [110, 216] width 194 height 26
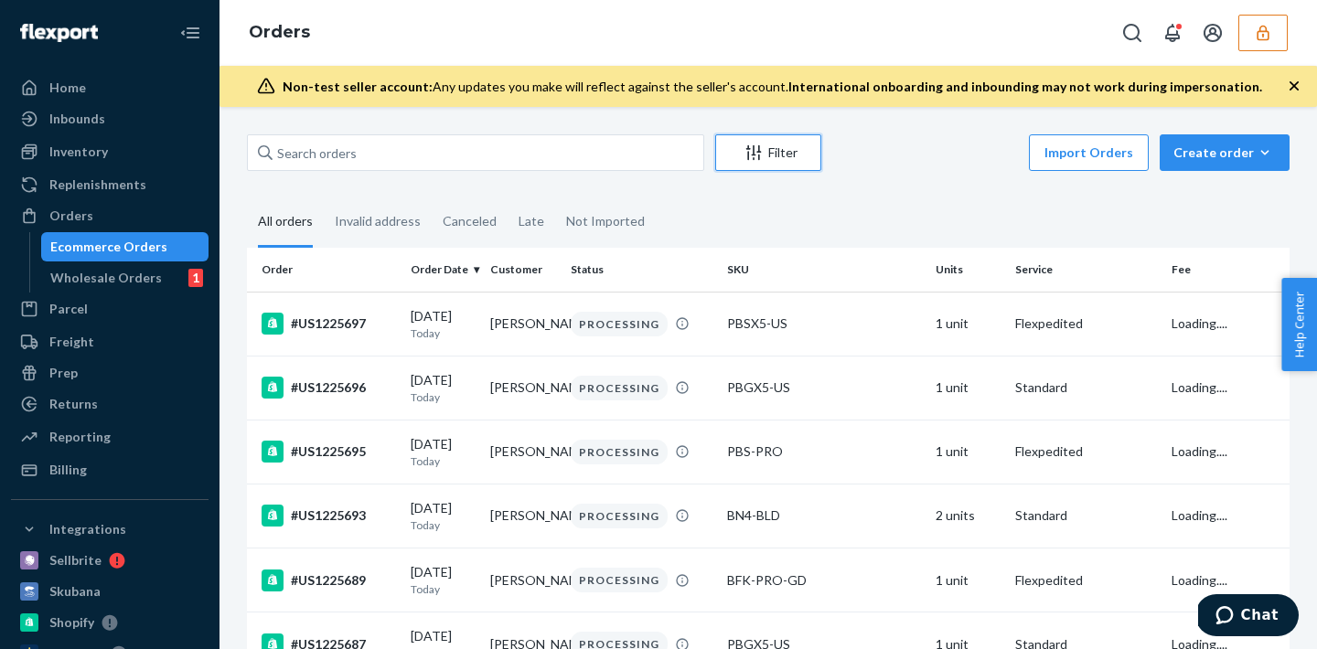
click at [791, 154] on div "Filter" at bounding box center [768, 153] width 104 height 18
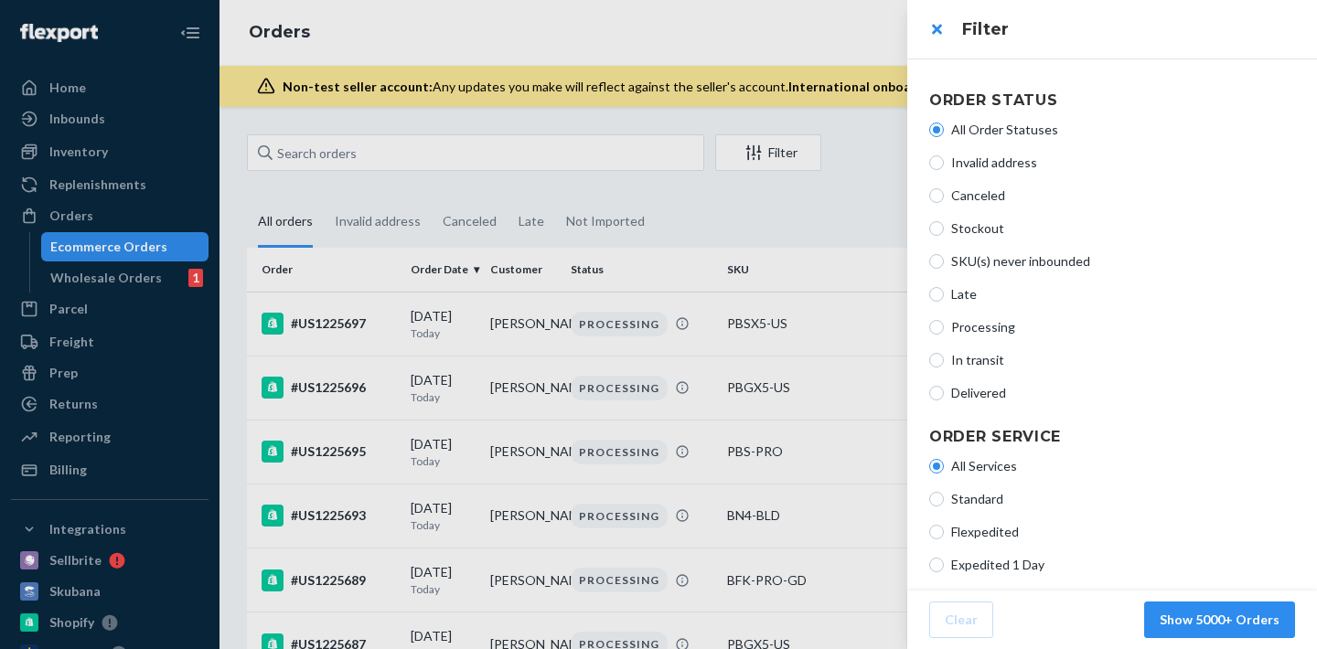
scroll to position [449, 0]
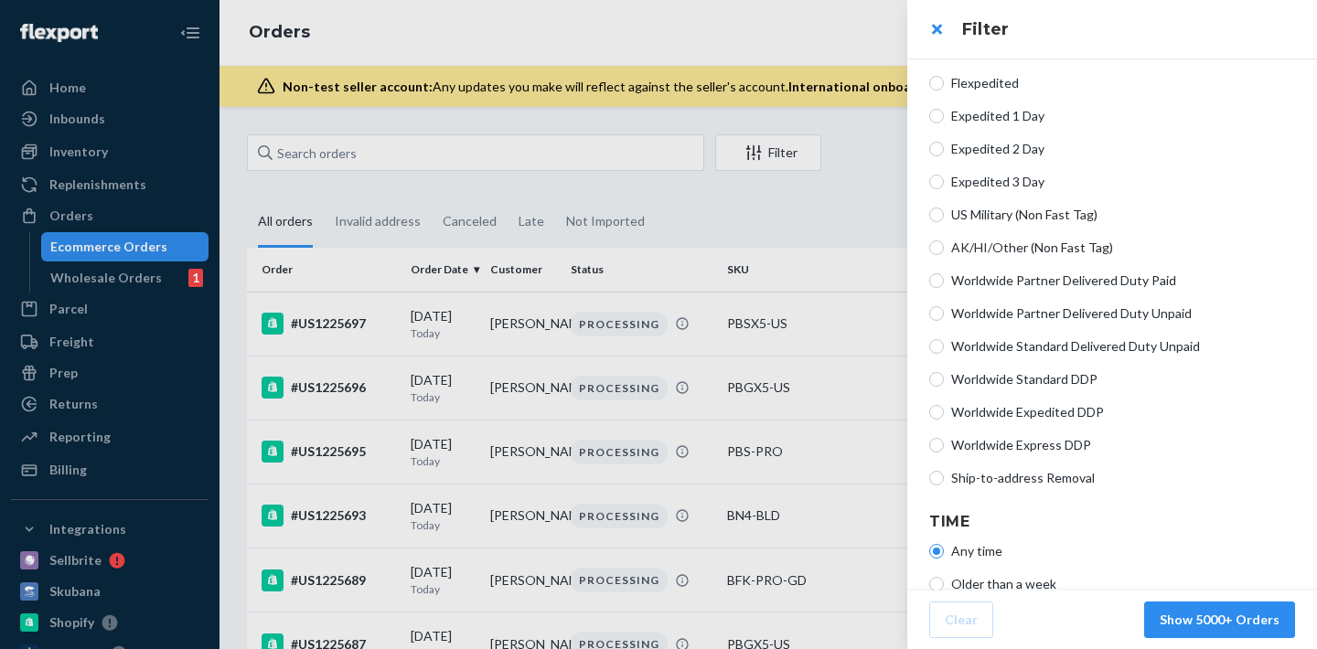
click at [1026, 477] on span "Ship-to-address Removal" at bounding box center [1123, 478] width 344 height 18
click at [944, 477] on input "Ship-to-address Removal" at bounding box center [936, 478] width 15 height 15
radio input "true"
radio input "false"
click at [1202, 626] on button "Show 22 Orders" at bounding box center [1231, 620] width 128 height 37
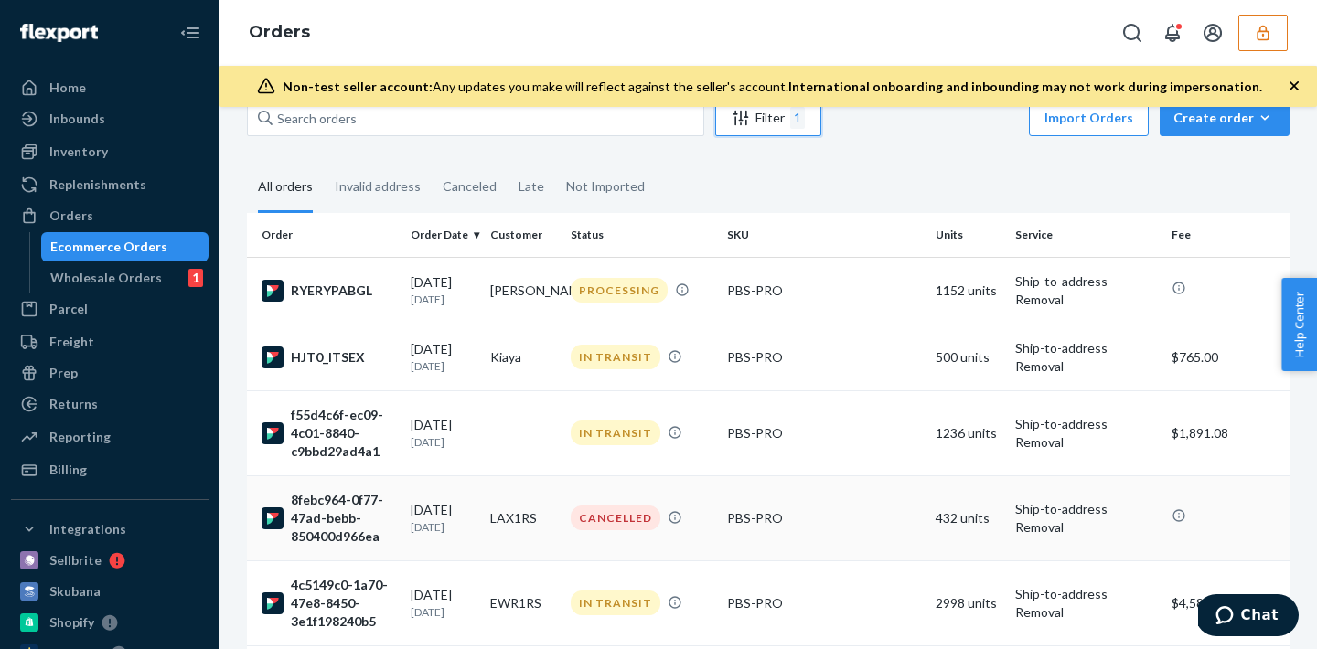
scroll to position [36, 0]
click at [845, 300] on td "PBS-PRO" at bounding box center [824, 289] width 209 height 67
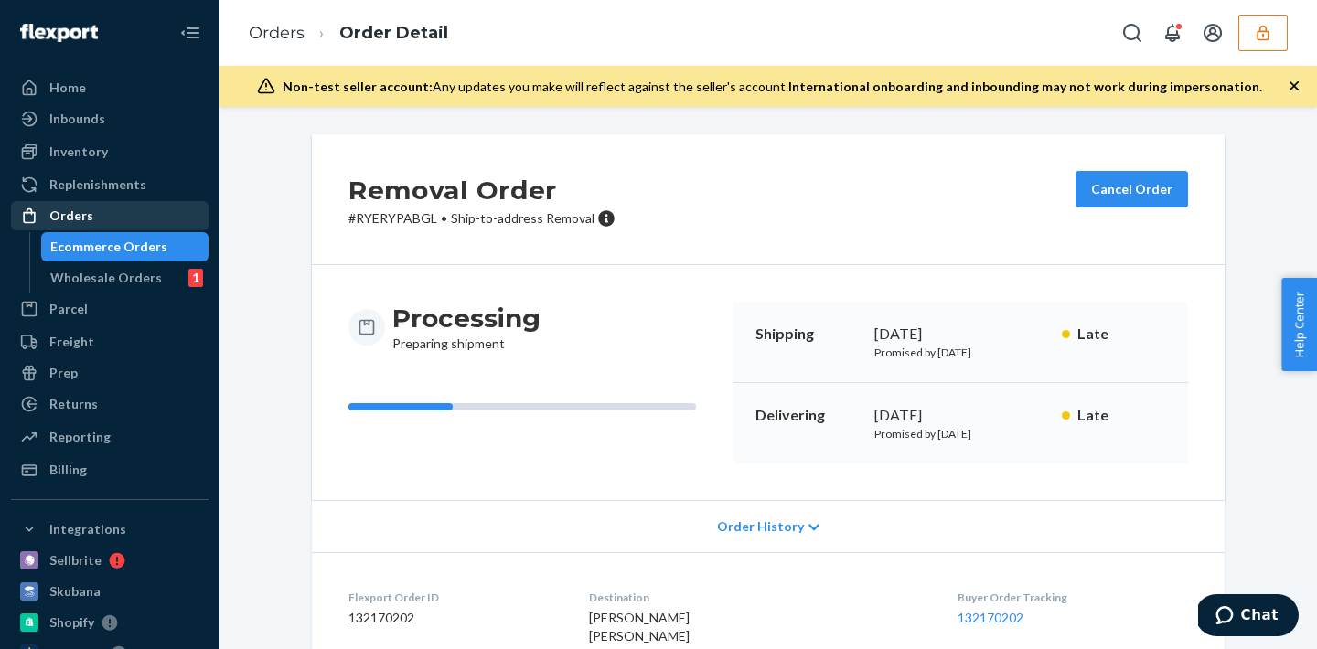
click at [80, 211] on div "Orders" at bounding box center [71, 216] width 44 height 18
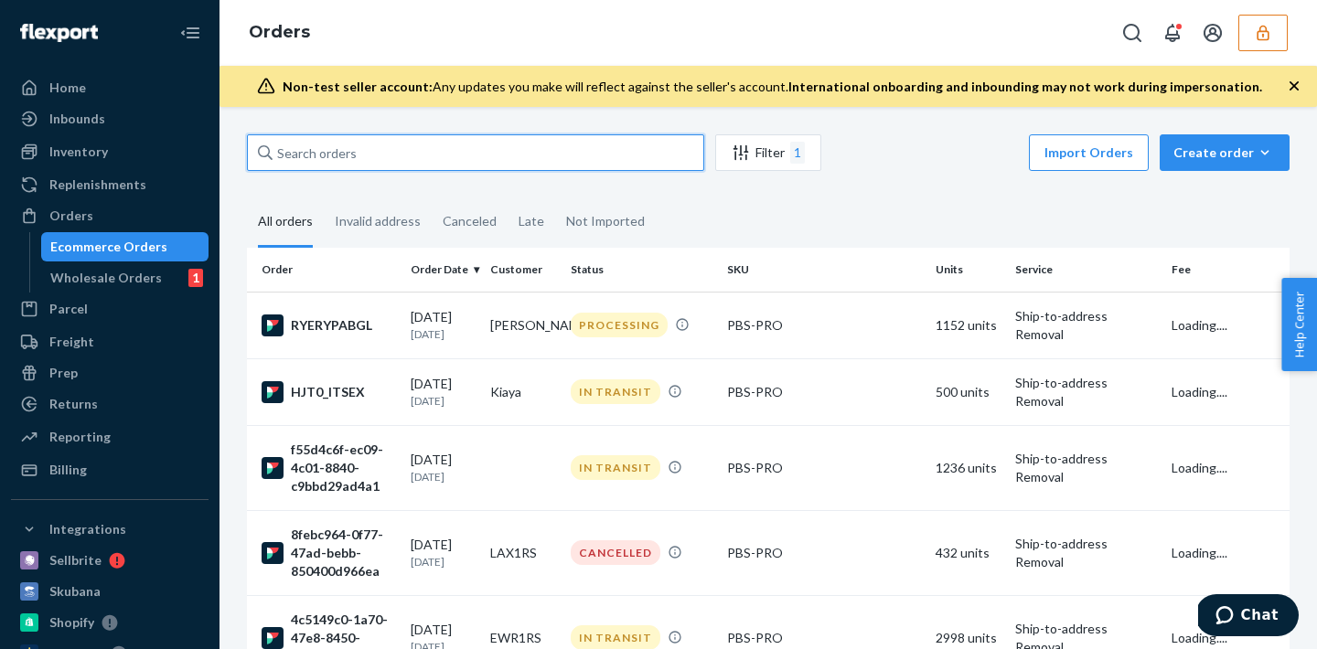
click at [369, 161] on input "text" at bounding box center [475, 152] width 457 height 37
paste input "DS8XV891E05"
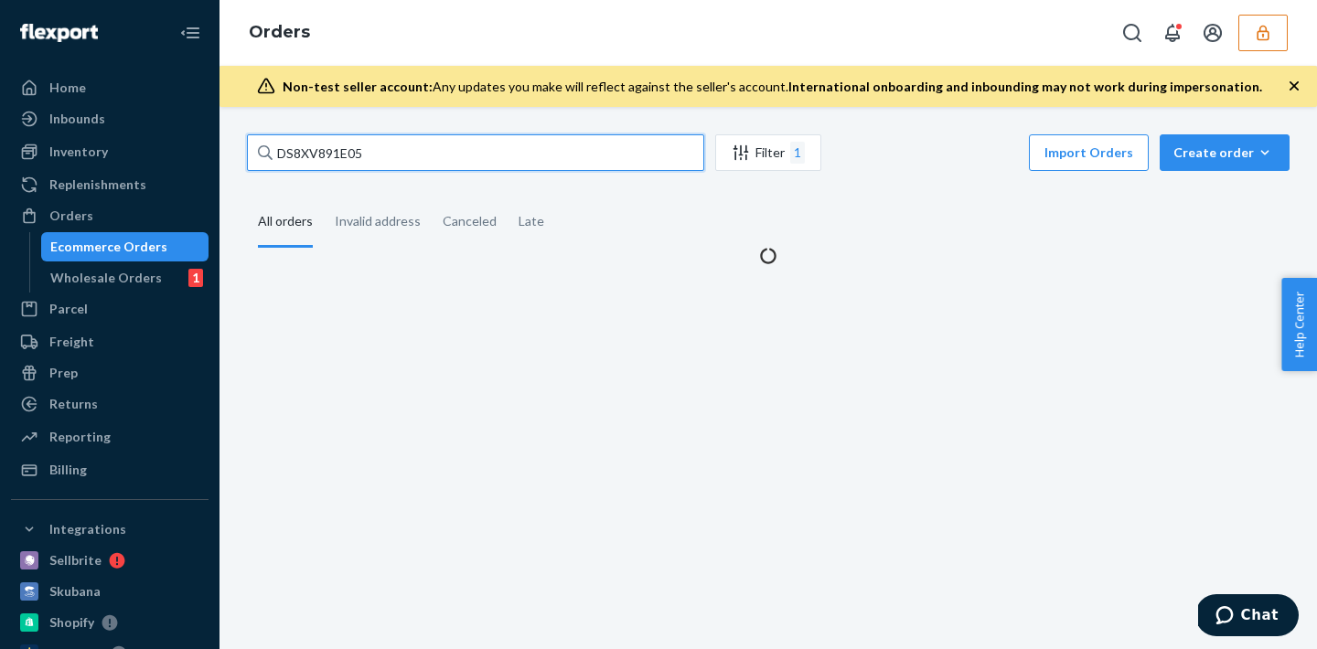
type input "DS8XV891E05"
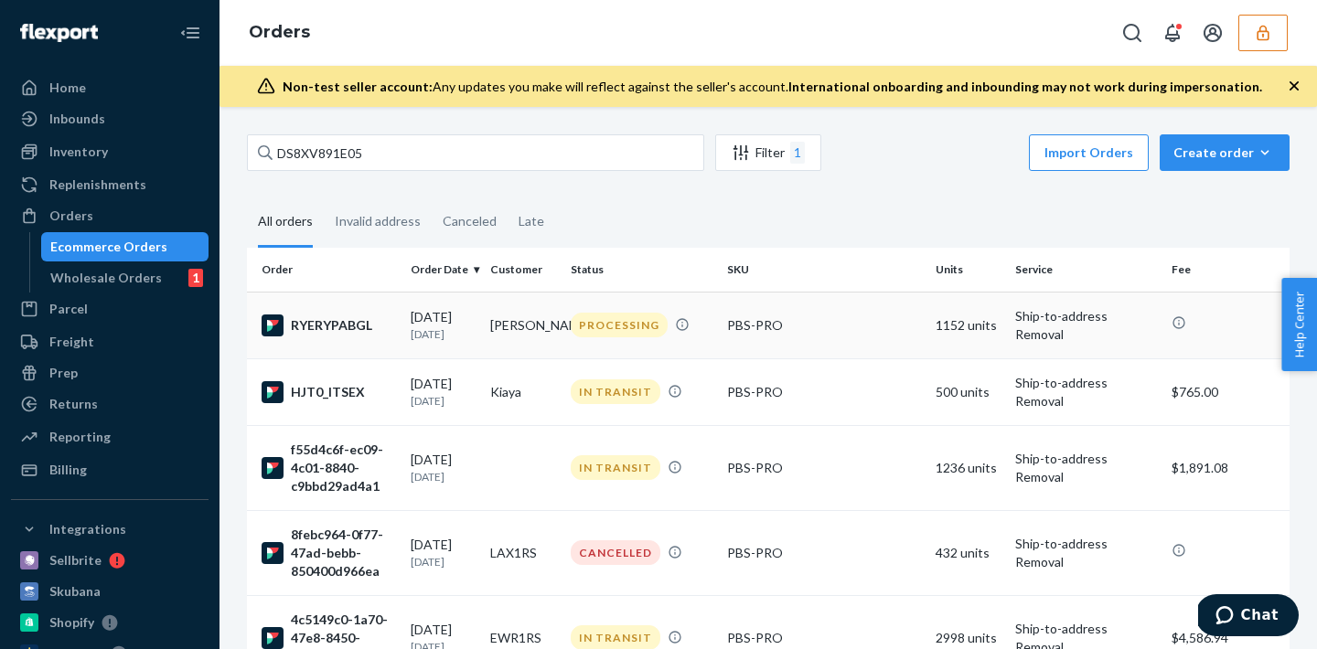
click at [654, 338] on td "PROCESSING" at bounding box center [641, 325] width 156 height 67
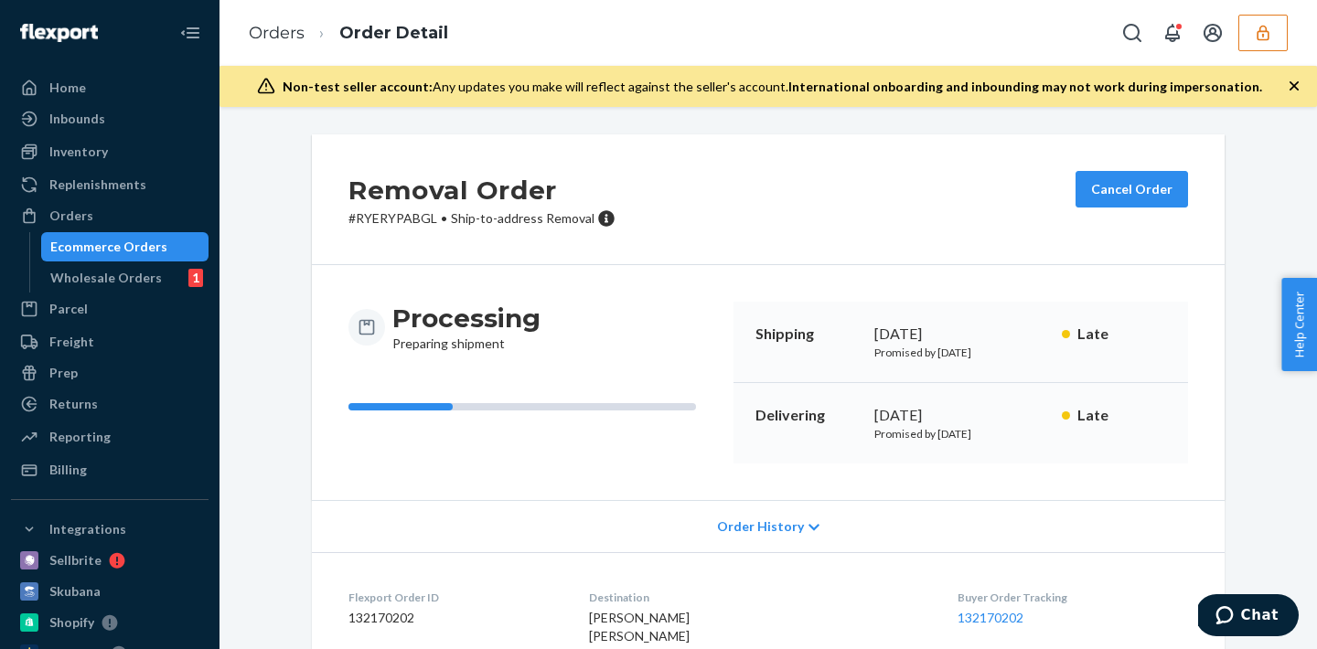
click at [784, 519] on span "Order History" at bounding box center [760, 527] width 87 height 18
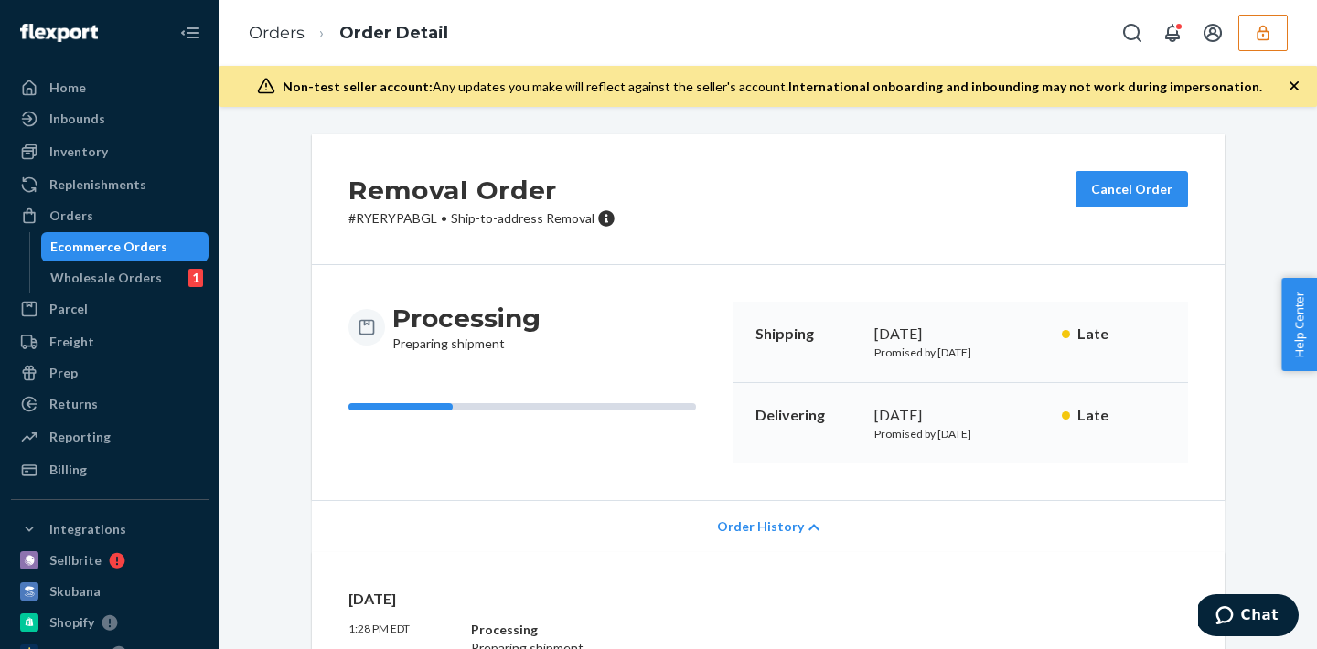
click at [783, 522] on span "Order History" at bounding box center [760, 527] width 87 height 18
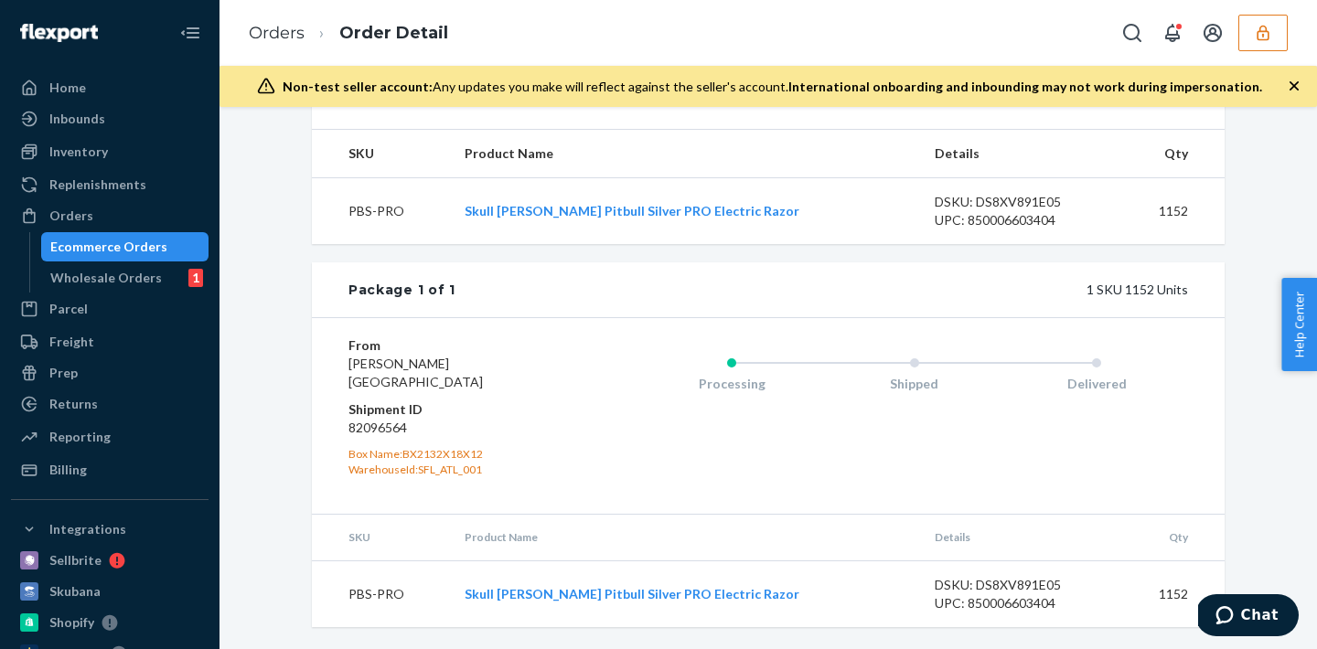
scroll to position [633, 0]
click at [373, 428] on dd "82096564" at bounding box center [457, 428] width 219 height 18
copy dd "82096564"
click at [111, 219] on div "Orders" at bounding box center [110, 216] width 194 height 26
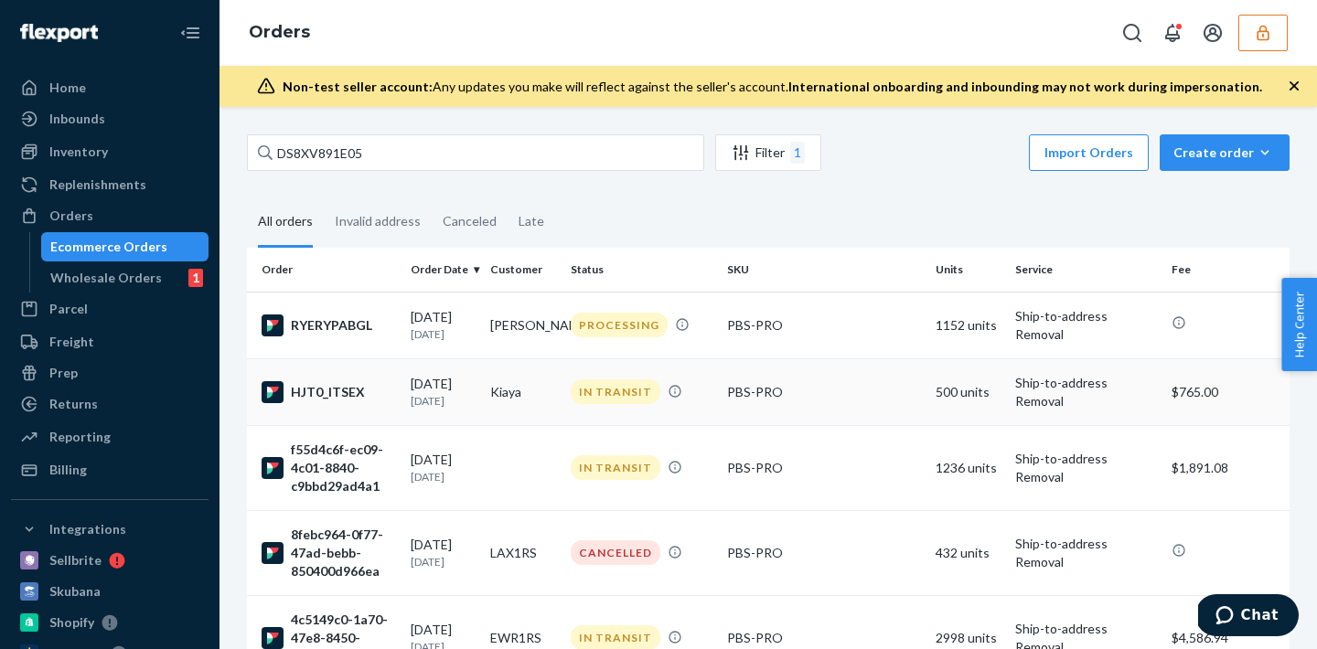
click at [808, 370] on td "PBS-PRO" at bounding box center [824, 391] width 209 height 67
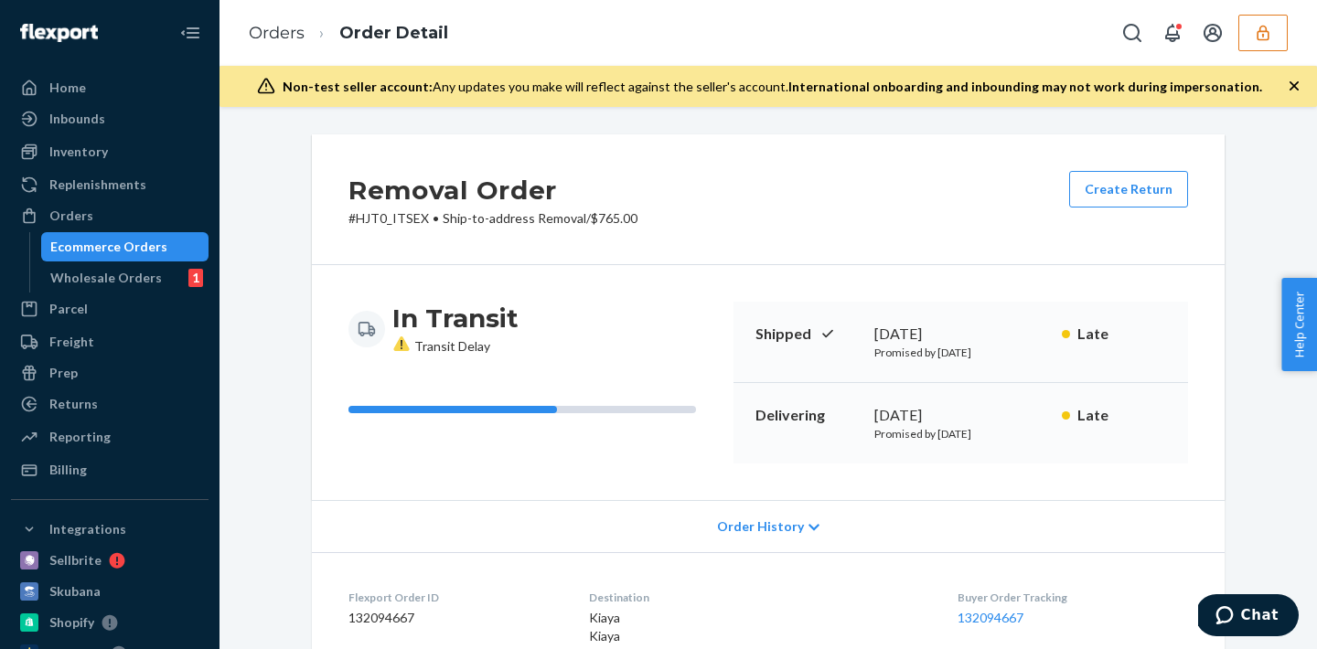
click at [760, 540] on div "Order History" at bounding box center [768, 526] width 913 height 52
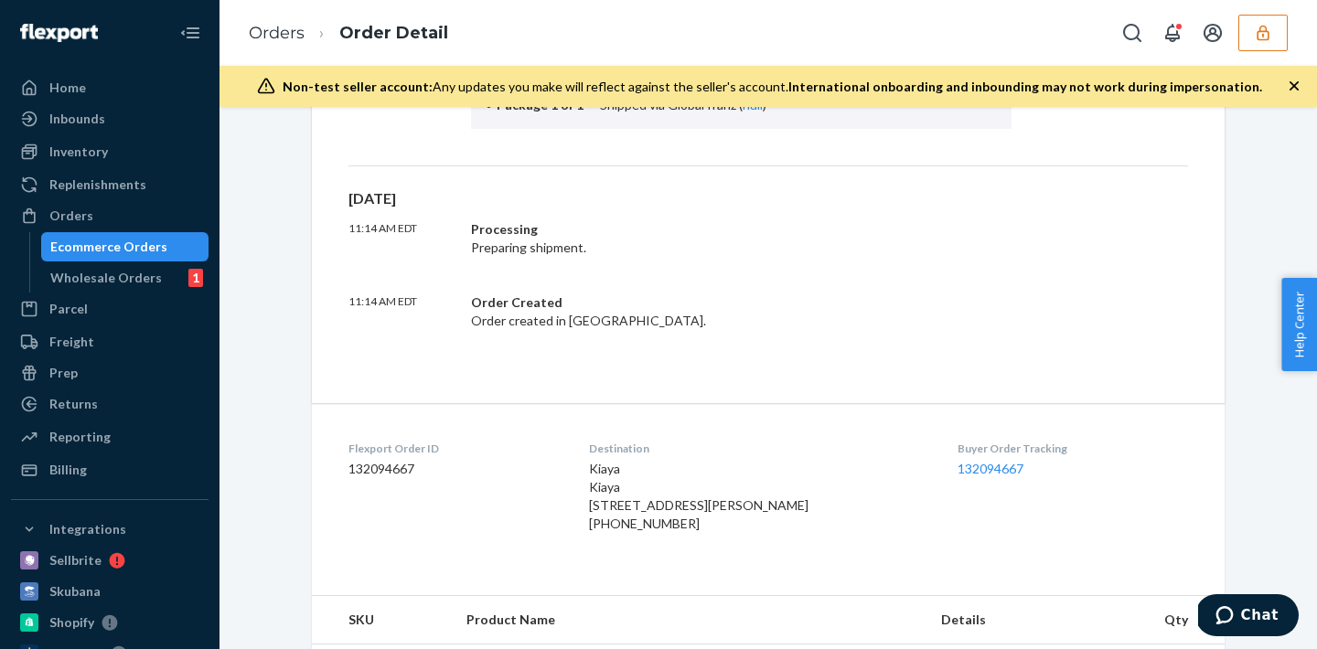
scroll to position [26, 0]
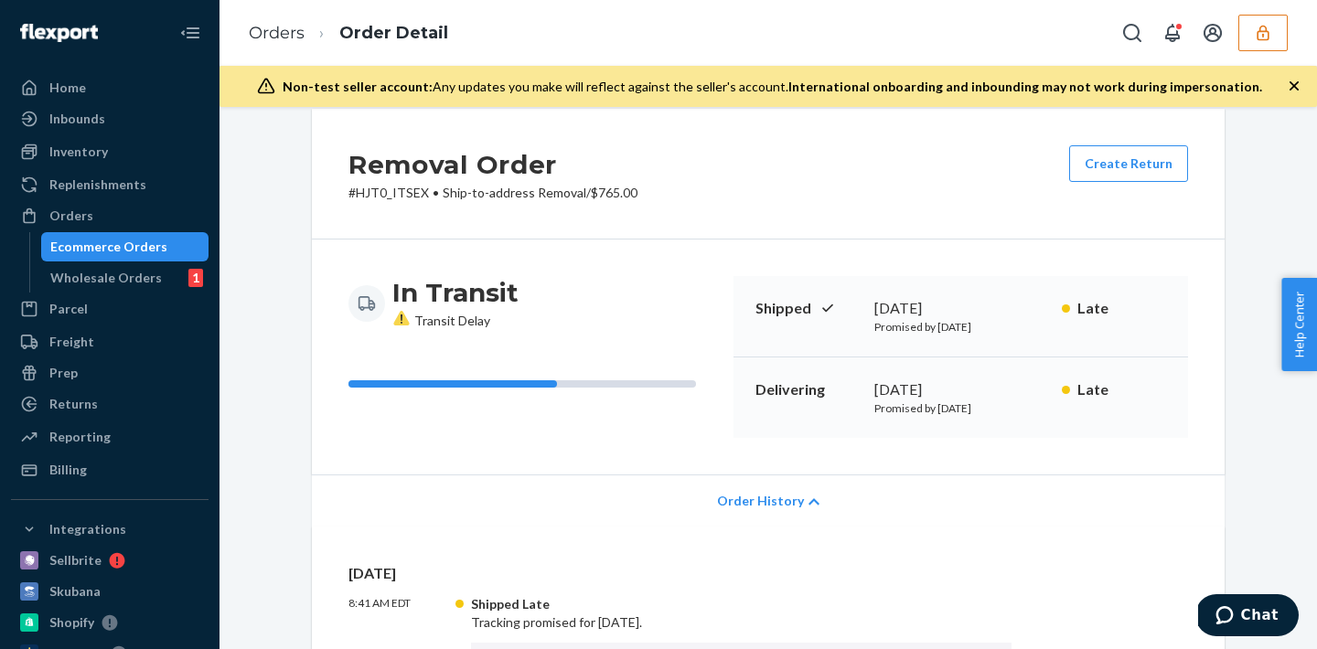
click at [759, 493] on span "Order History" at bounding box center [760, 501] width 87 height 18
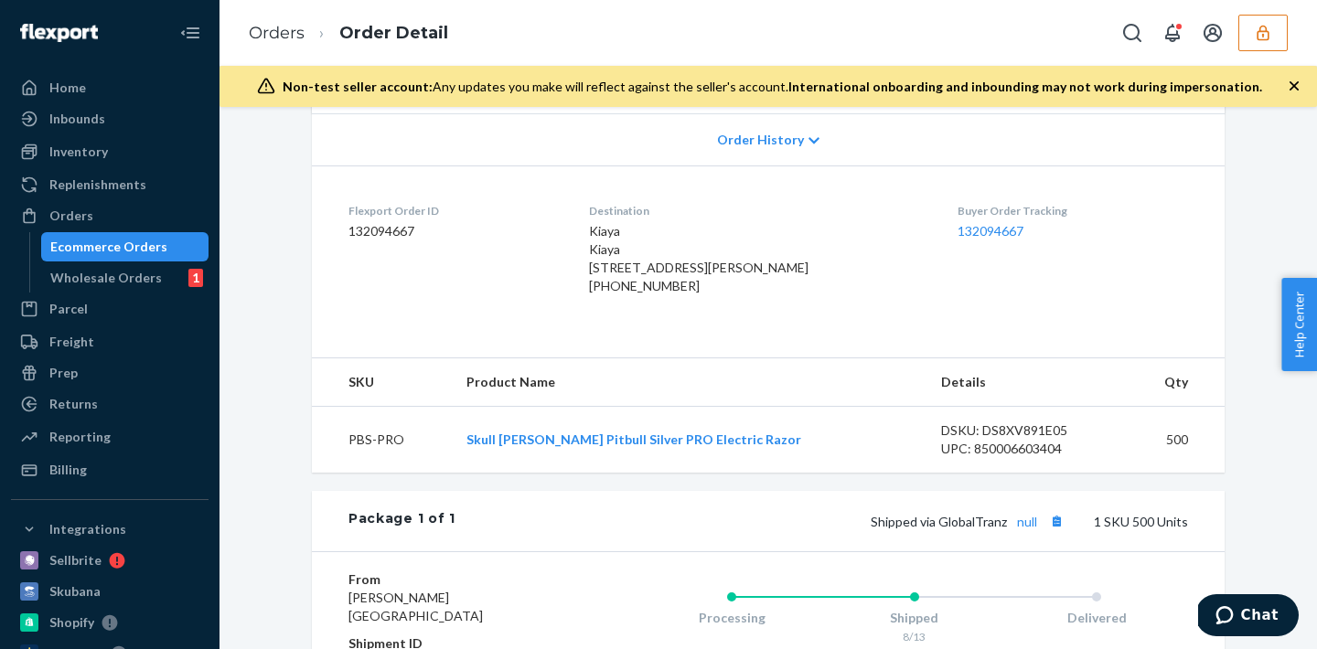
scroll to position [657, 0]
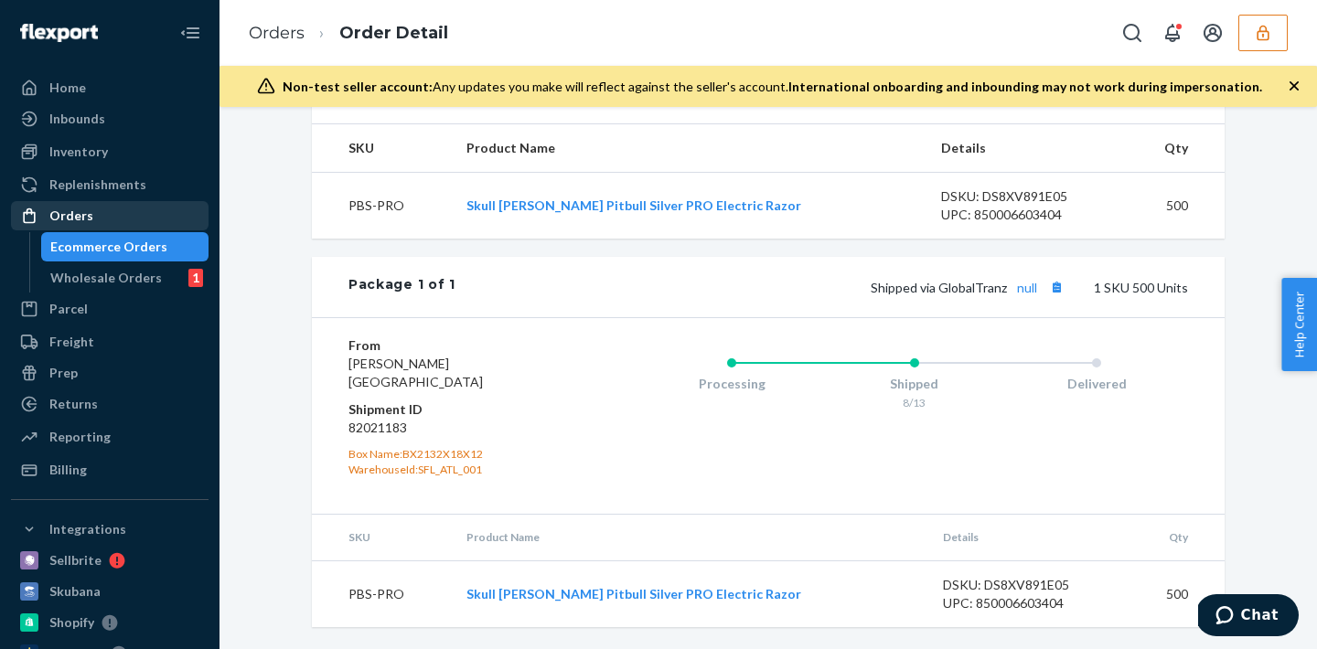
click at [127, 216] on div "Orders" at bounding box center [110, 216] width 194 height 26
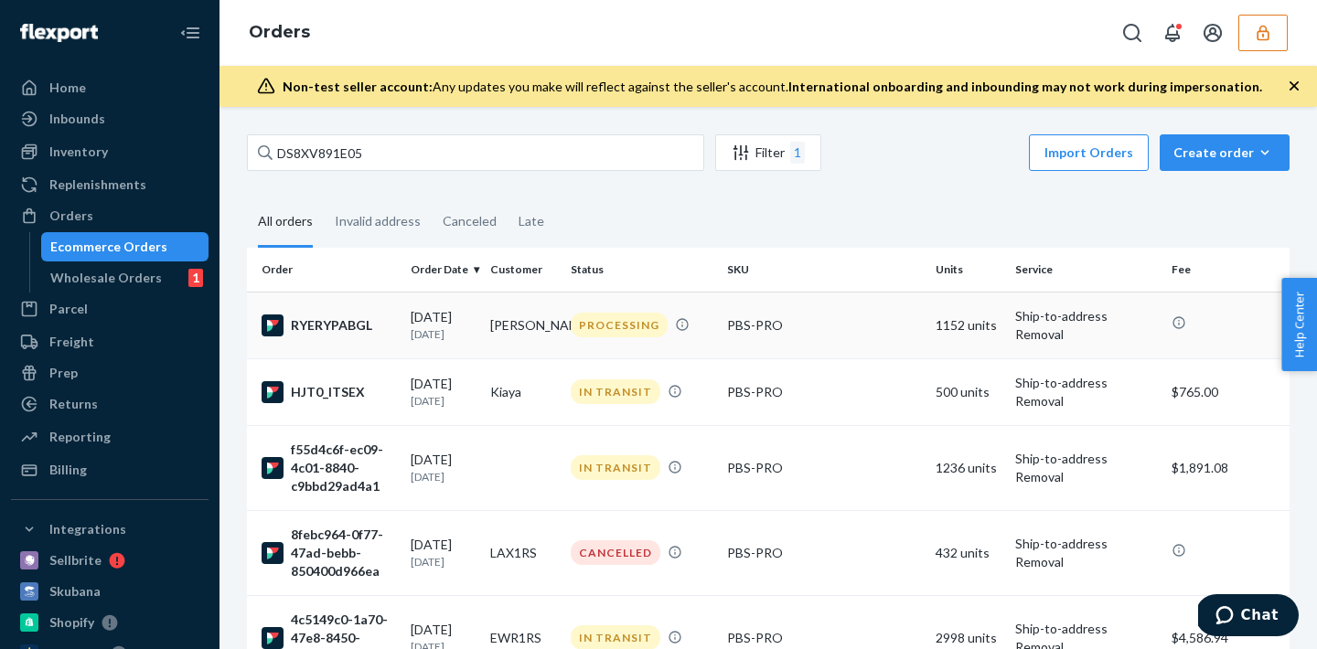
click at [587, 326] on div "PROCESSING" at bounding box center [619, 325] width 97 height 25
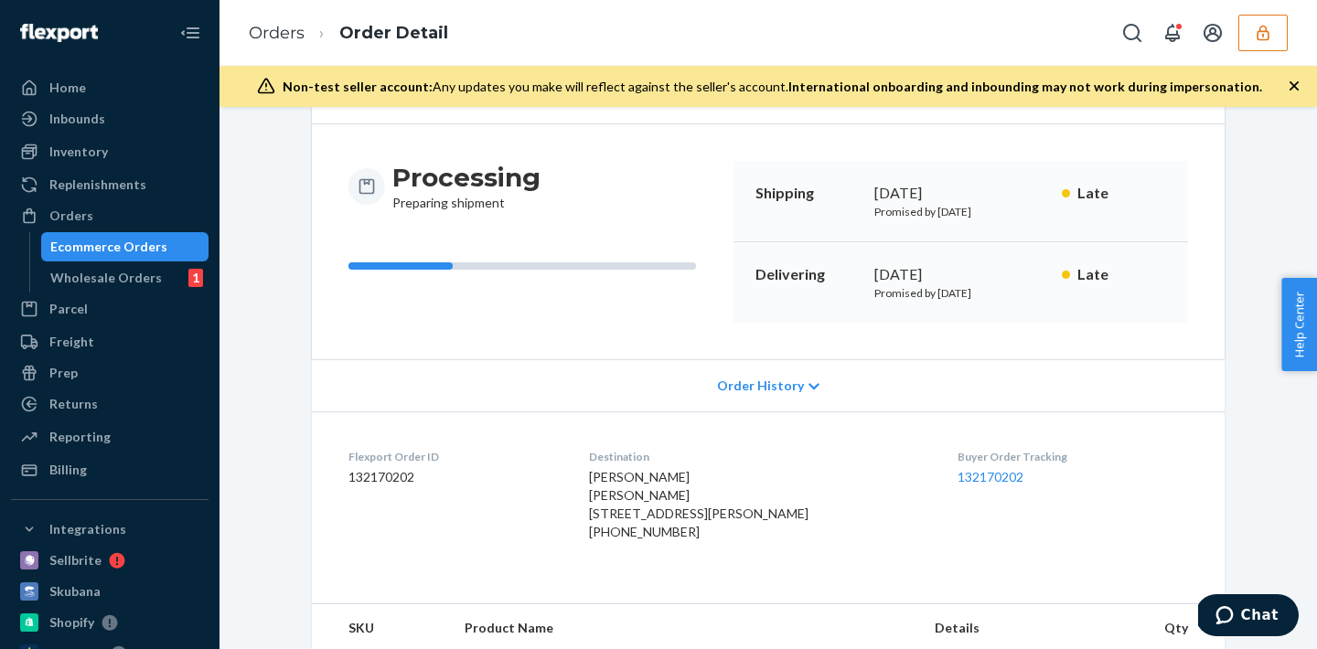
scroll to position [633, 0]
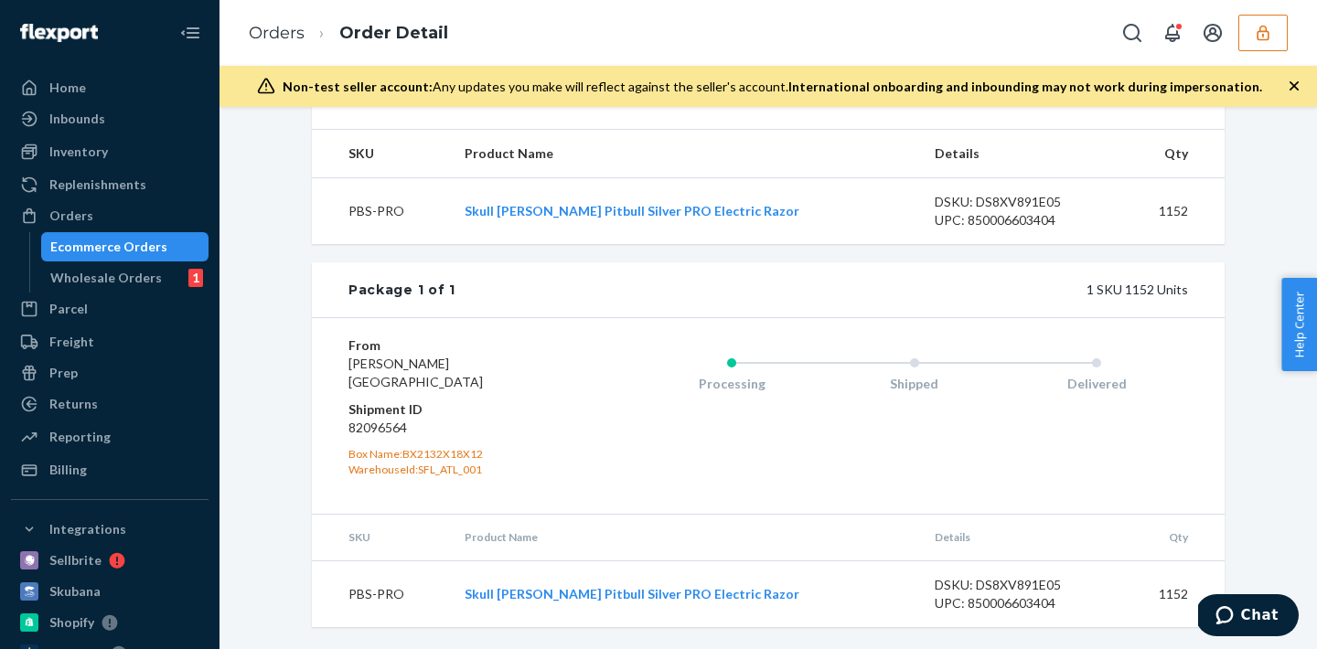
click at [1272, 48] on button "button" at bounding box center [1262, 33] width 49 height 37
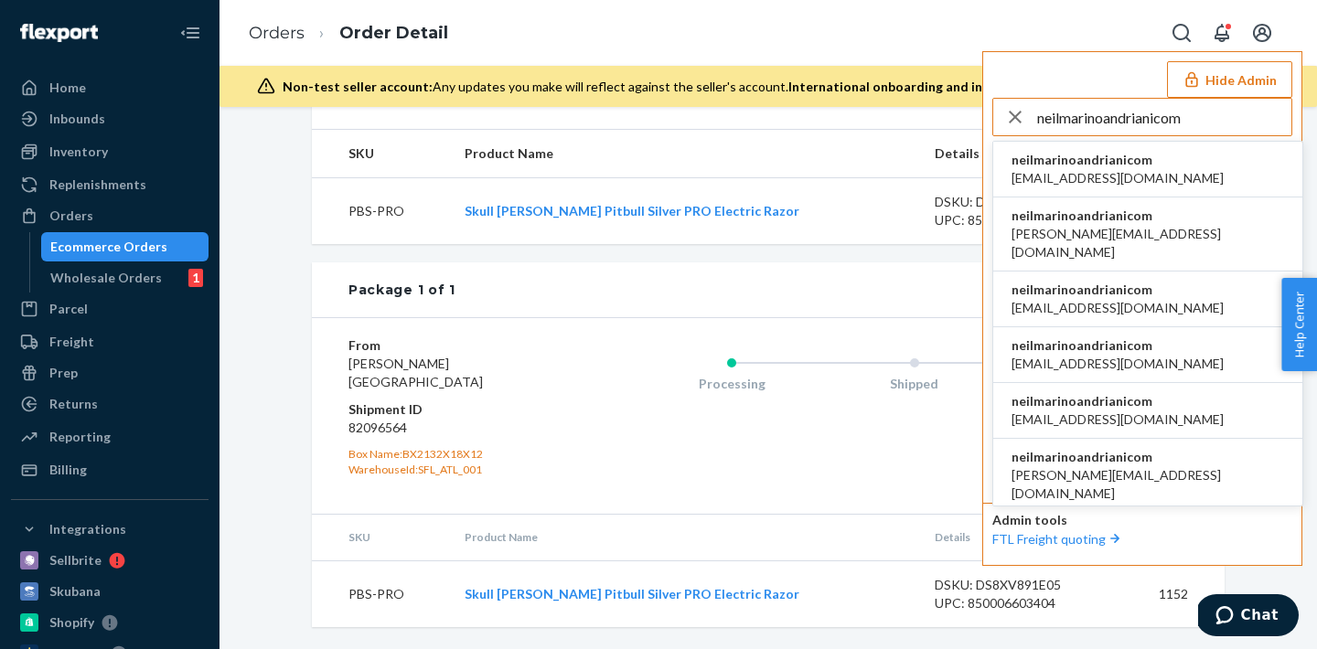
type input "neilmarinoandrianicom"
click at [1121, 177] on span "[EMAIL_ADDRESS][DOMAIN_NAME]" at bounding box center [1117, 178] width 212 height 18
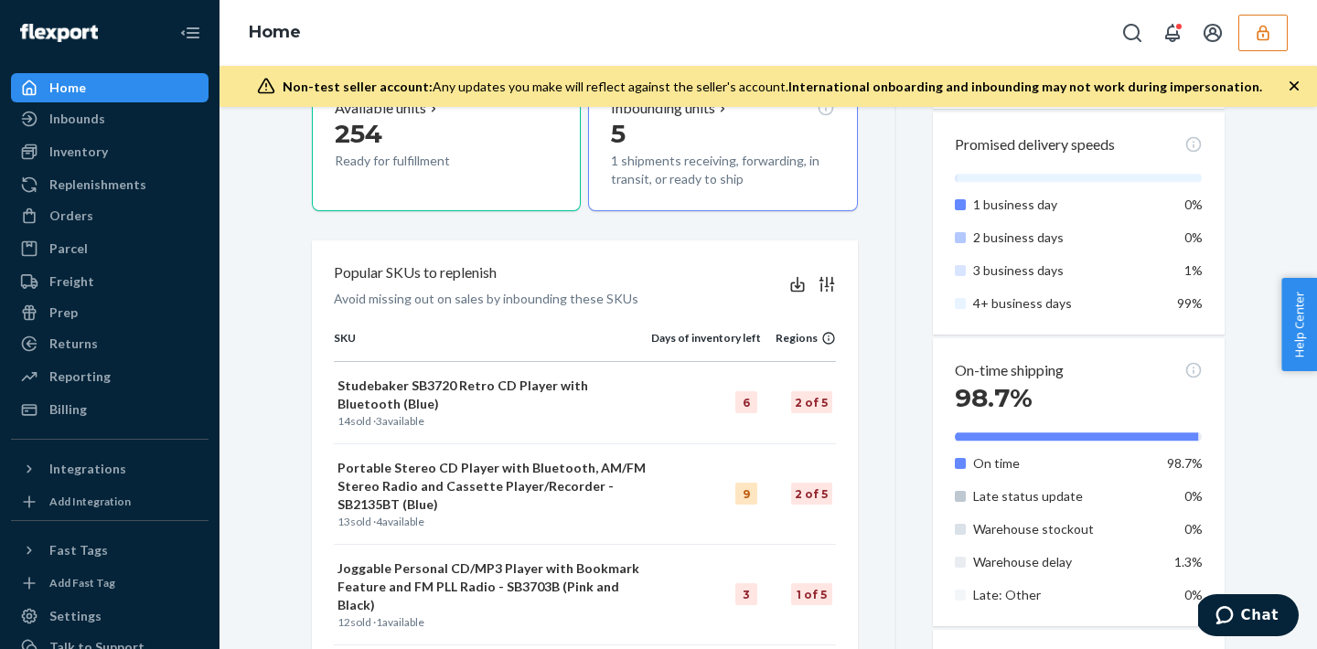
scroll to position [562, 0]
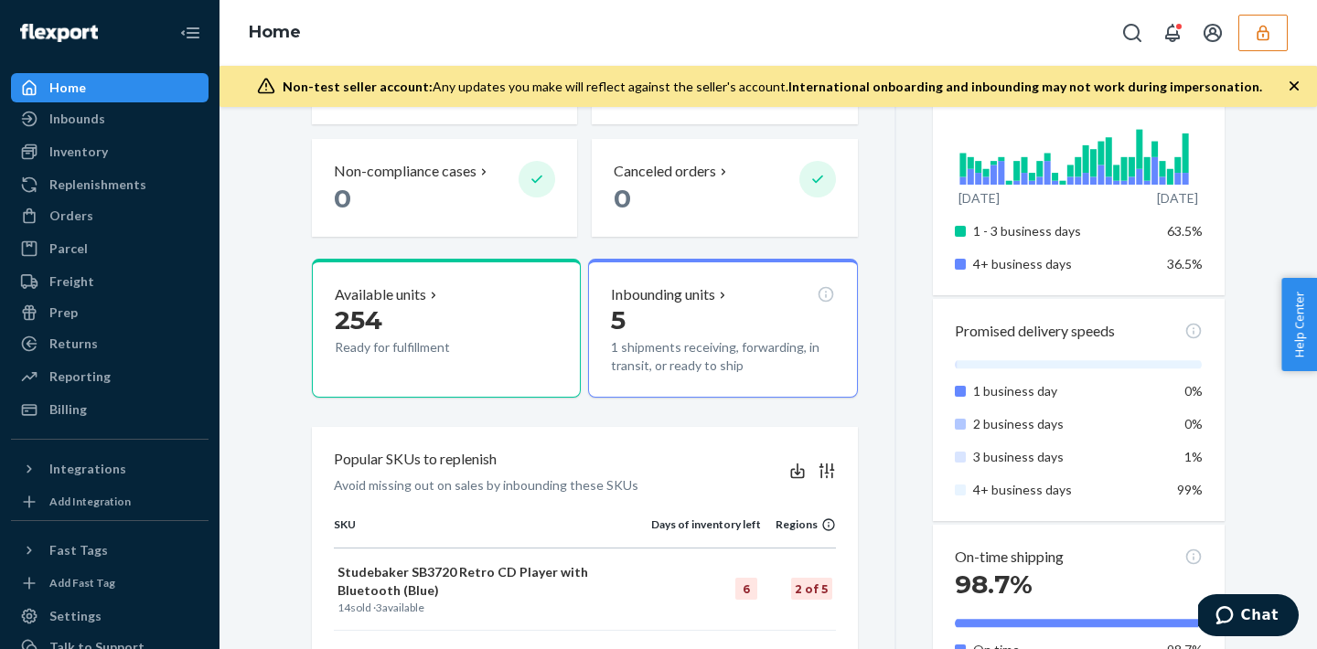
click at [1285, 28] on button "button" at bounding box center [1262, 33] width 49 height 37
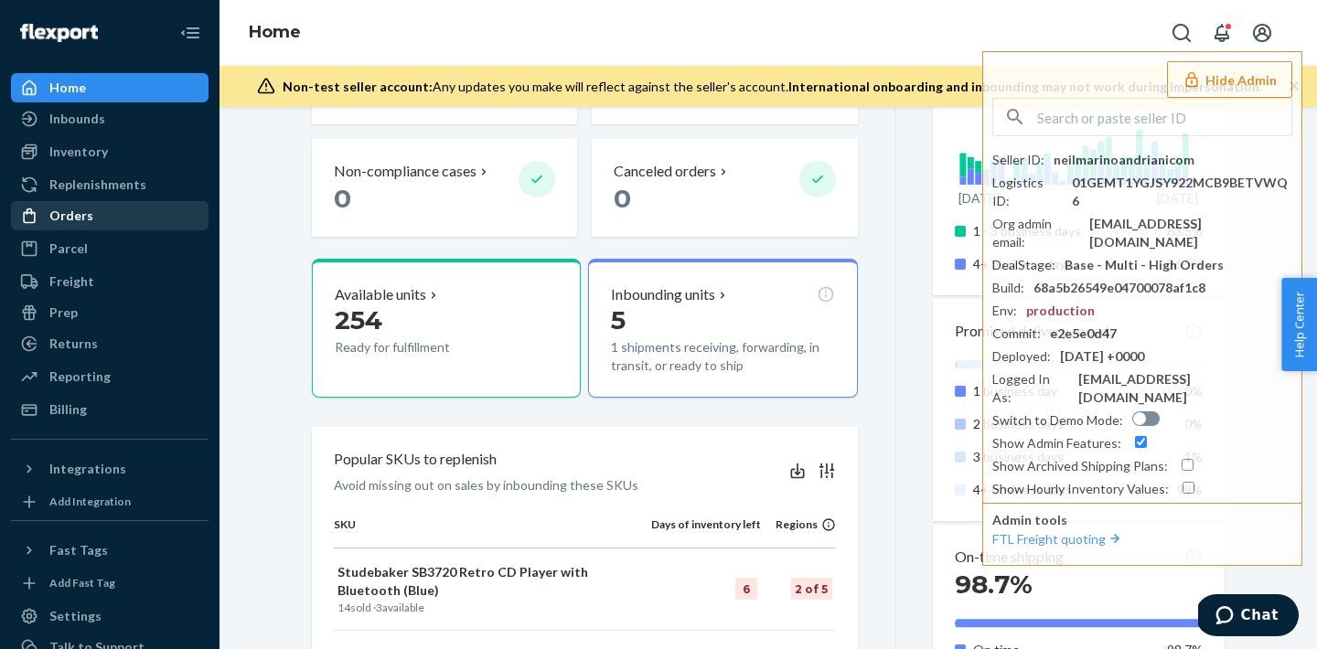
click at [86, 217] on div "Orders" at bounding box center [71, 216] width 44 height 18
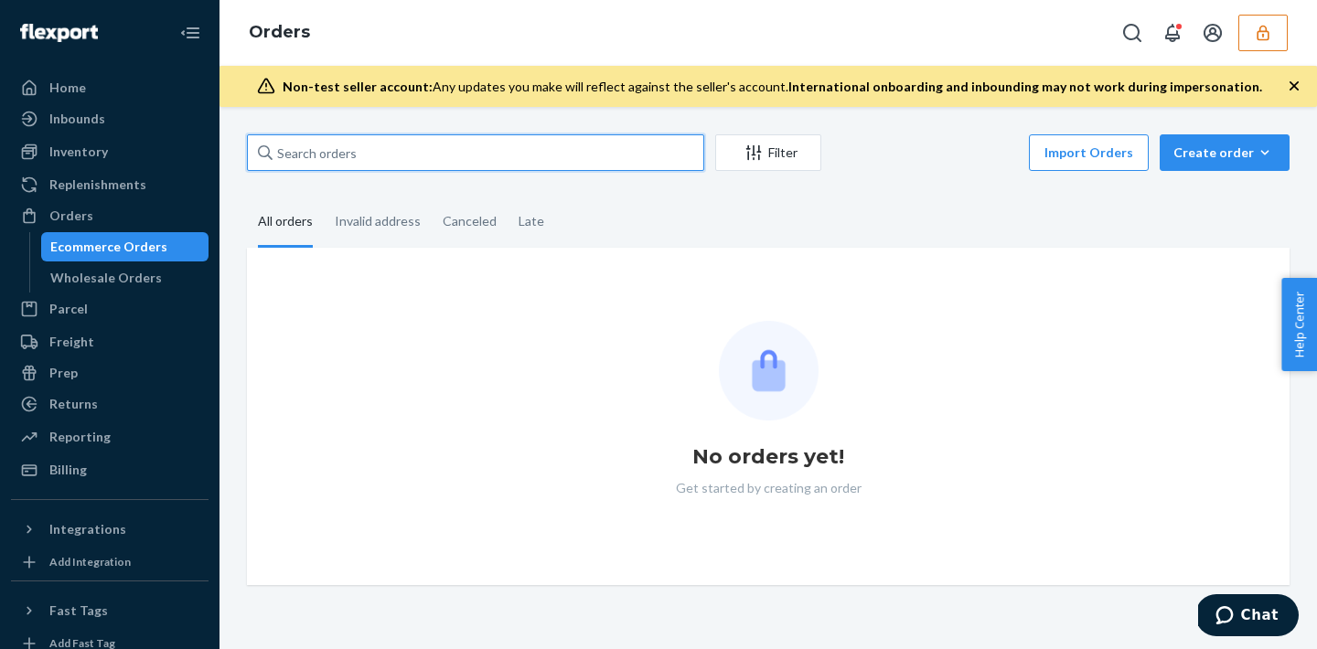
click at [291, 161] on input "text" at bounding box center [475, 152] width 457 height 37
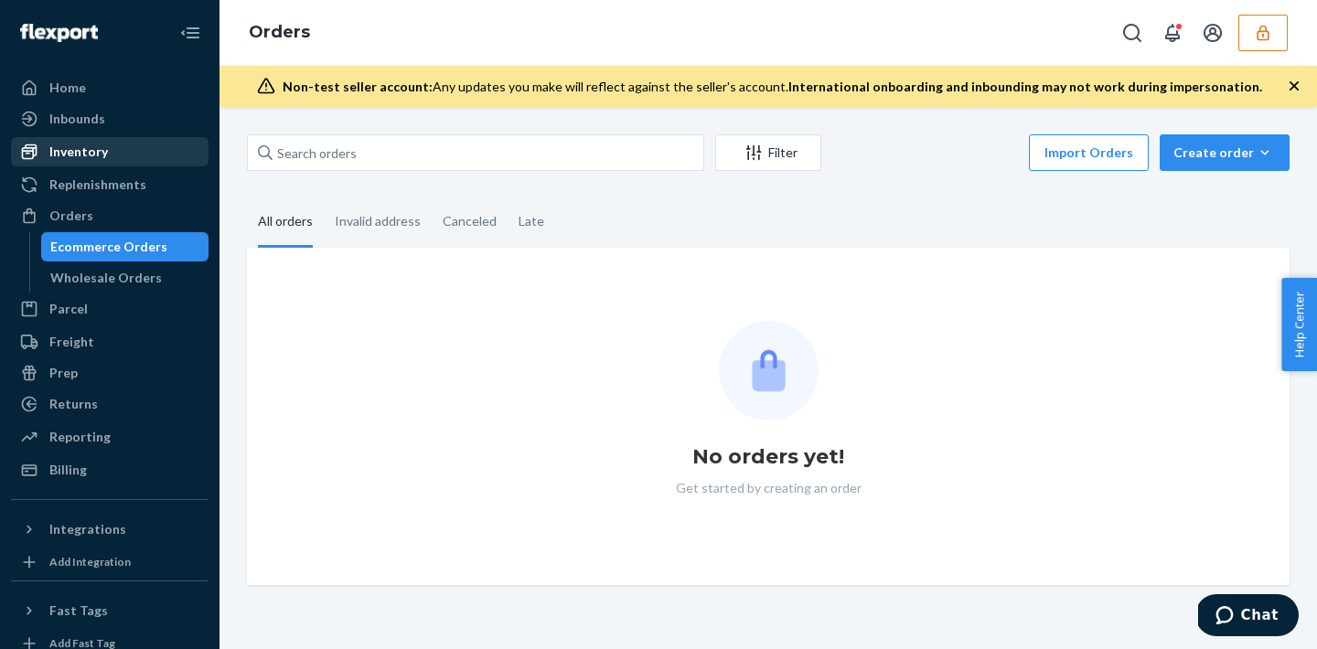
click at [111, 158] on div "Inventory" at bounding box center [110, 152] width 194 height 26
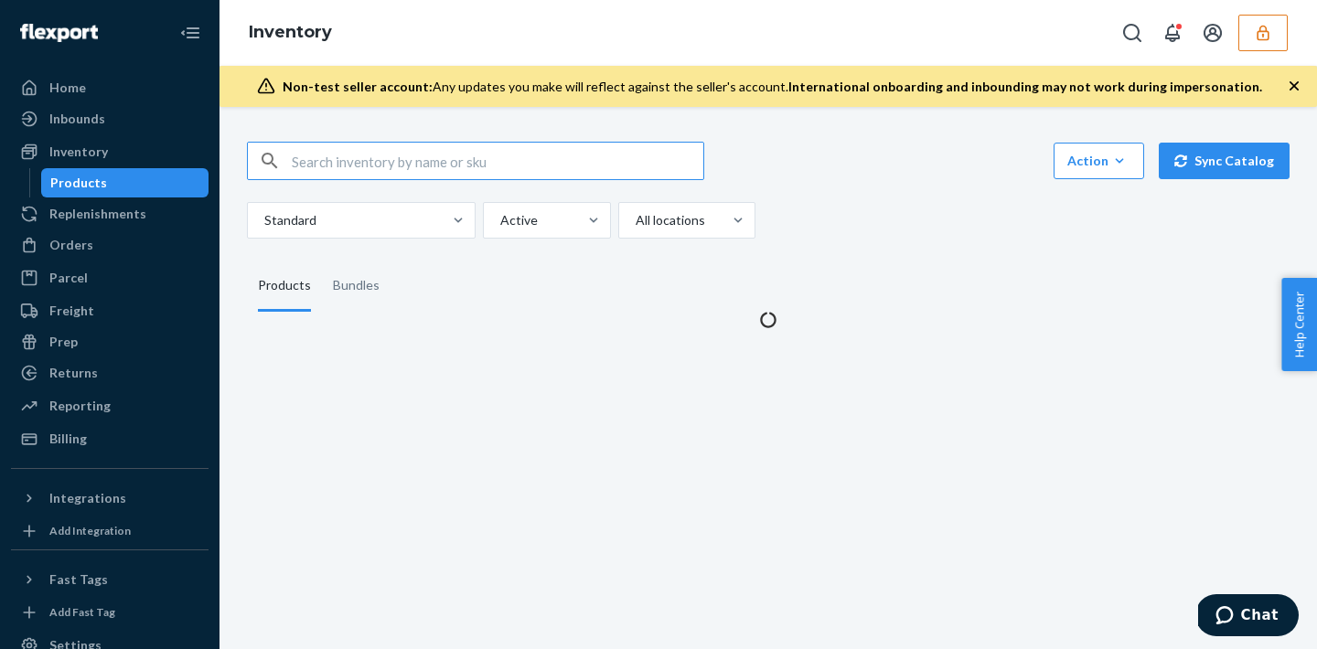
type input "neilmarinoandrianicom"
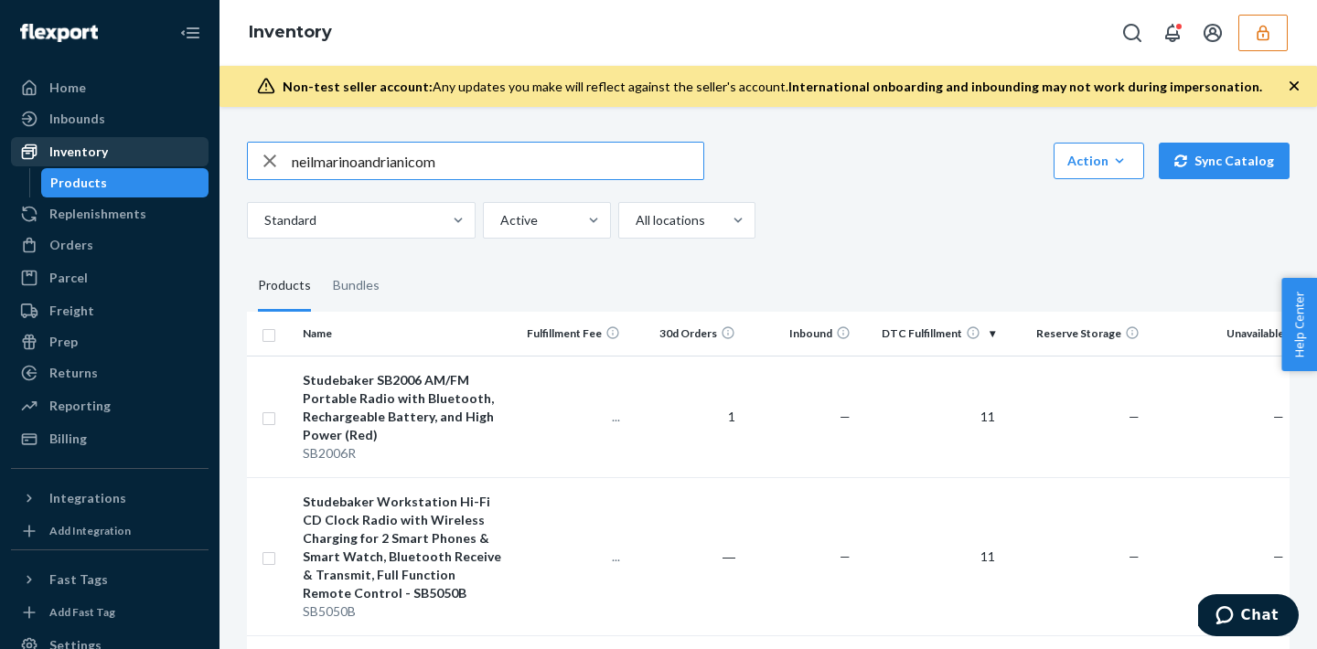
drag, startPoint x: 453, startPoint y: 160, endPoint x: 197, endPoint y: 147, distance: 256.4
click at [197, 147] on div "Home Inbounds Shipping Plans Problems Inventory Products Replenishments Orders …" at bounding box center [658, 324] width 1317 height 649
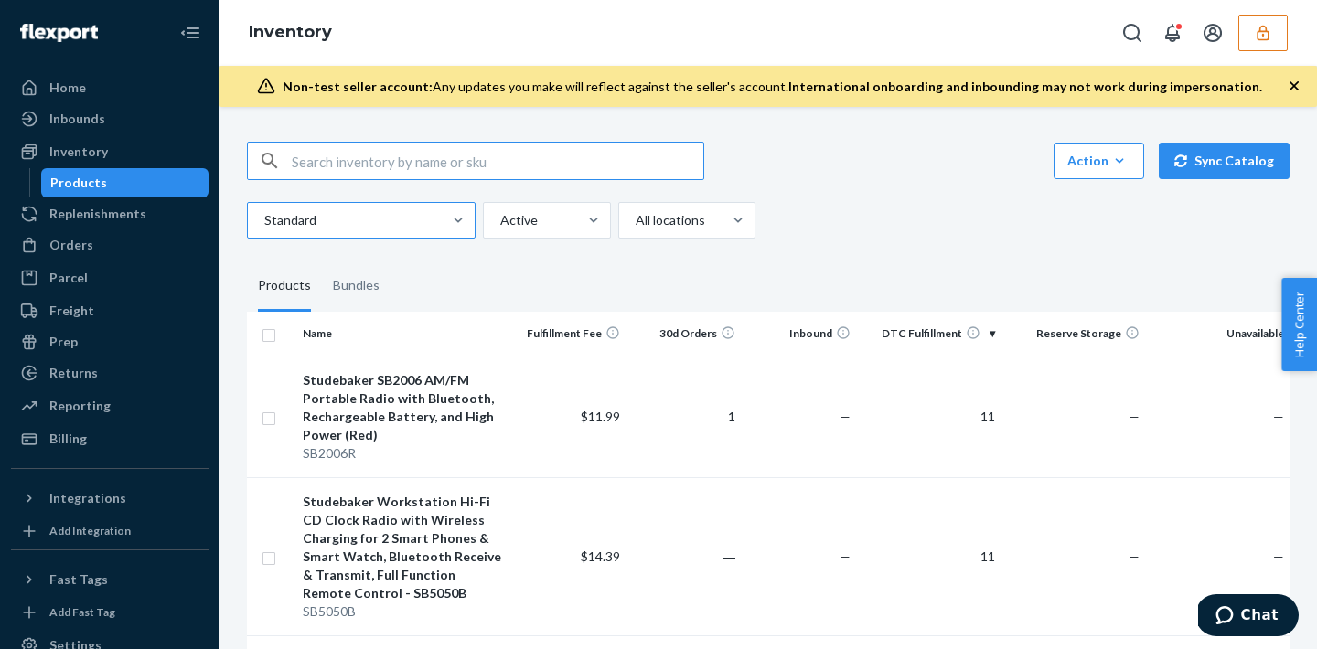
paste input "DXNXAS98XZD"
type input "DXNXAS98XZD"
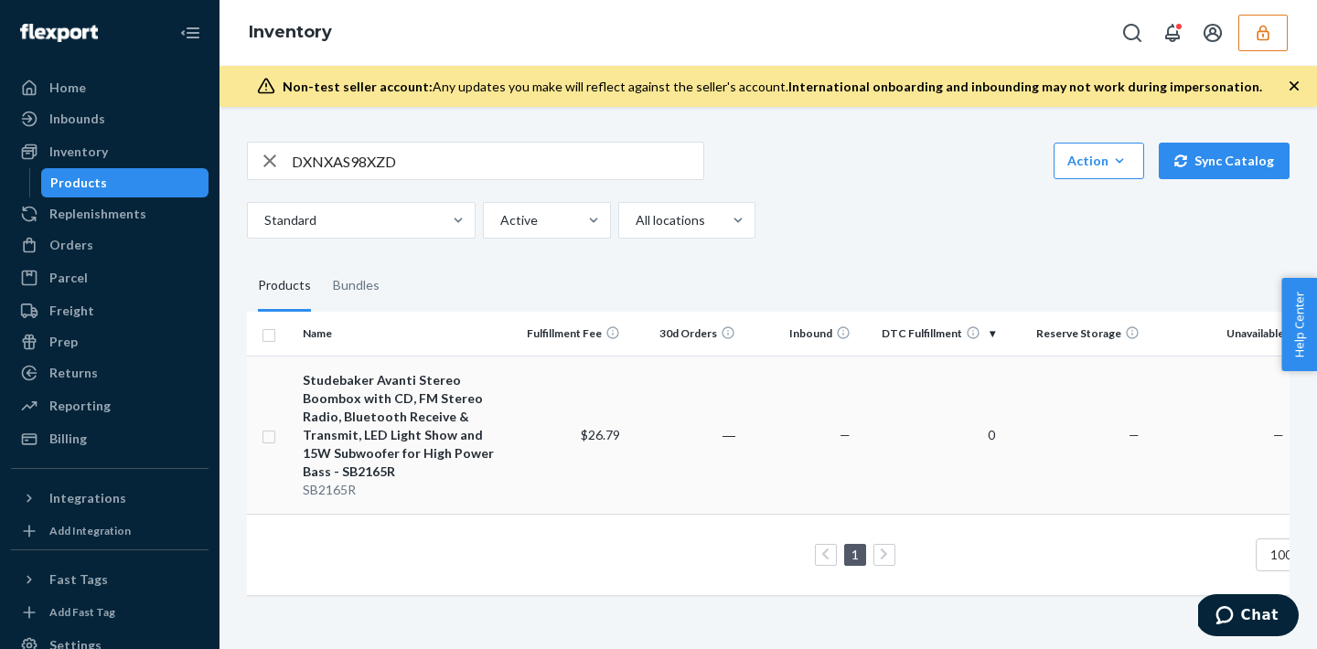
scroll to position [0, 136]
